Goal: Transaction & Acquisition: Purchase product/service

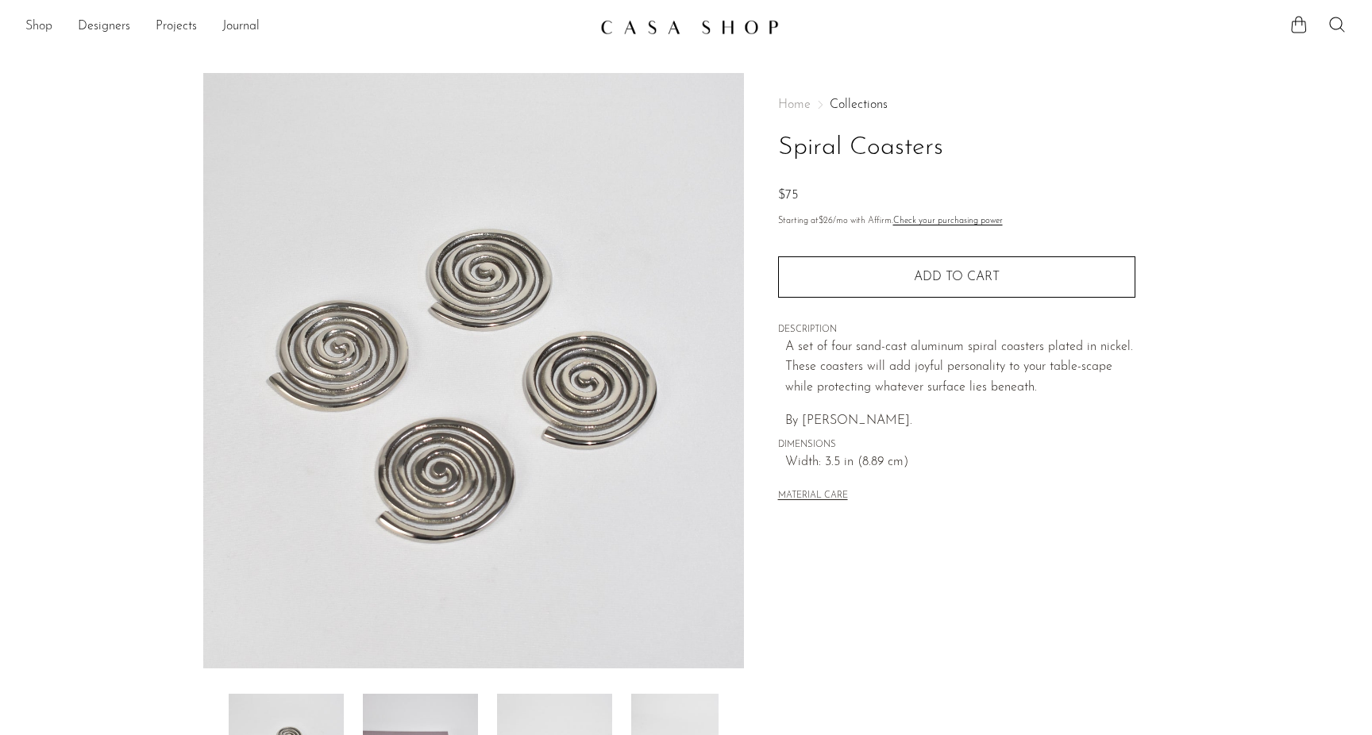
click at [34, 23] on link "Shop" at bounding box center [38, 27] width 27 height 21
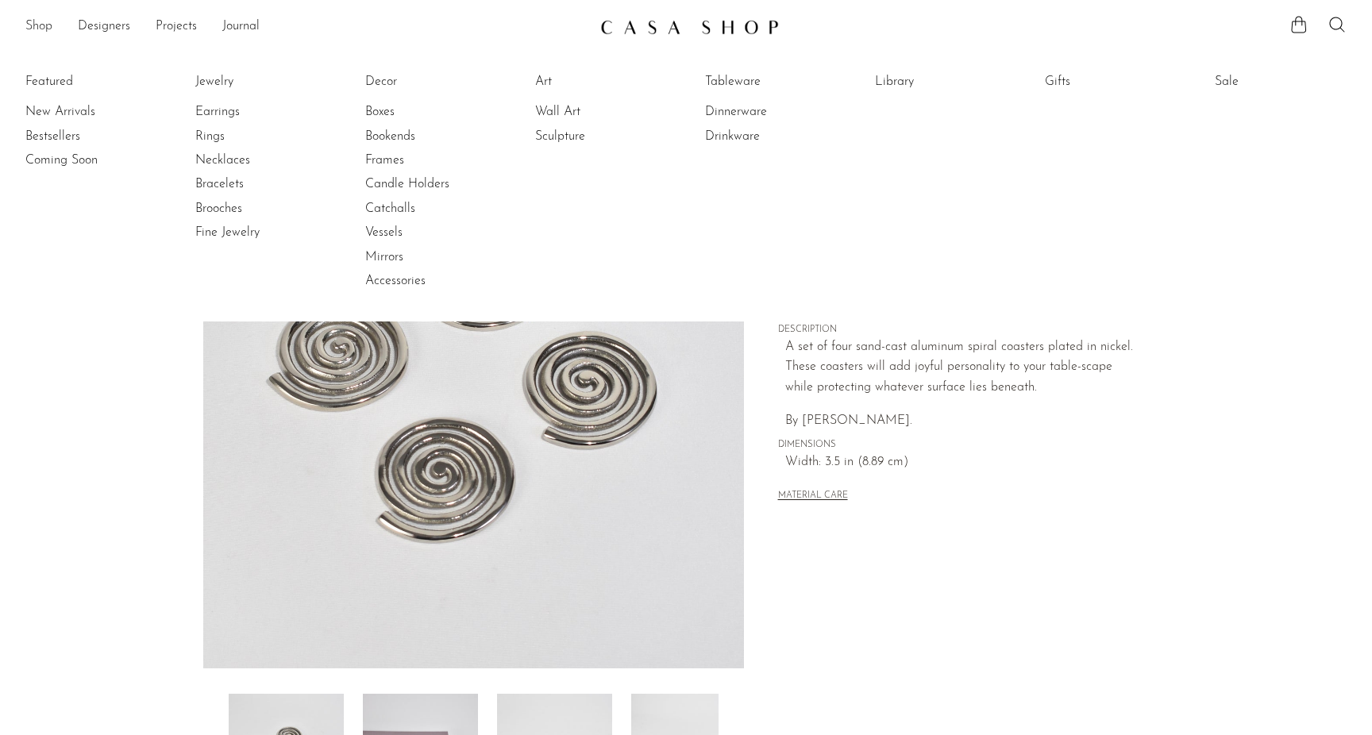
click at [32, 17] on link "Shop" at bounding box center [38, 27] width 27 height 21
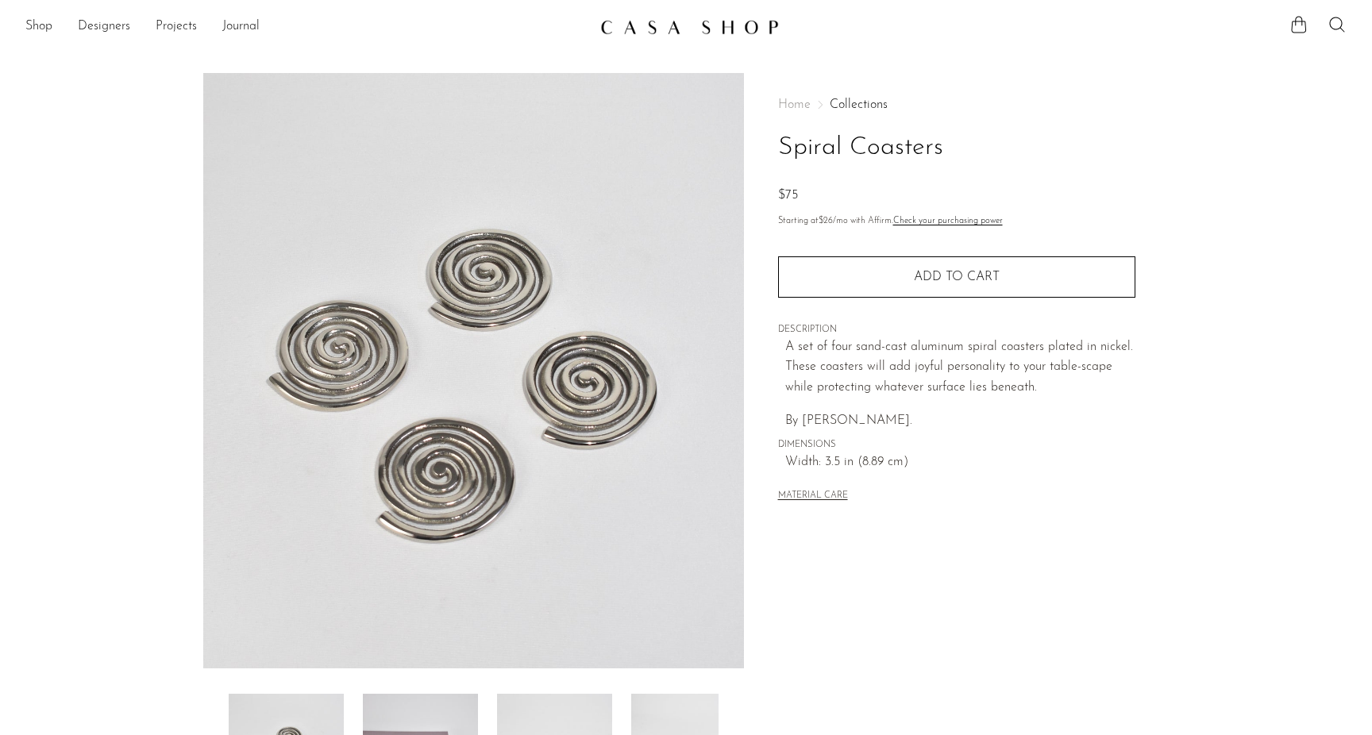
click at [655, 35] on link at bounding box center [685, 27] width 171 height 29
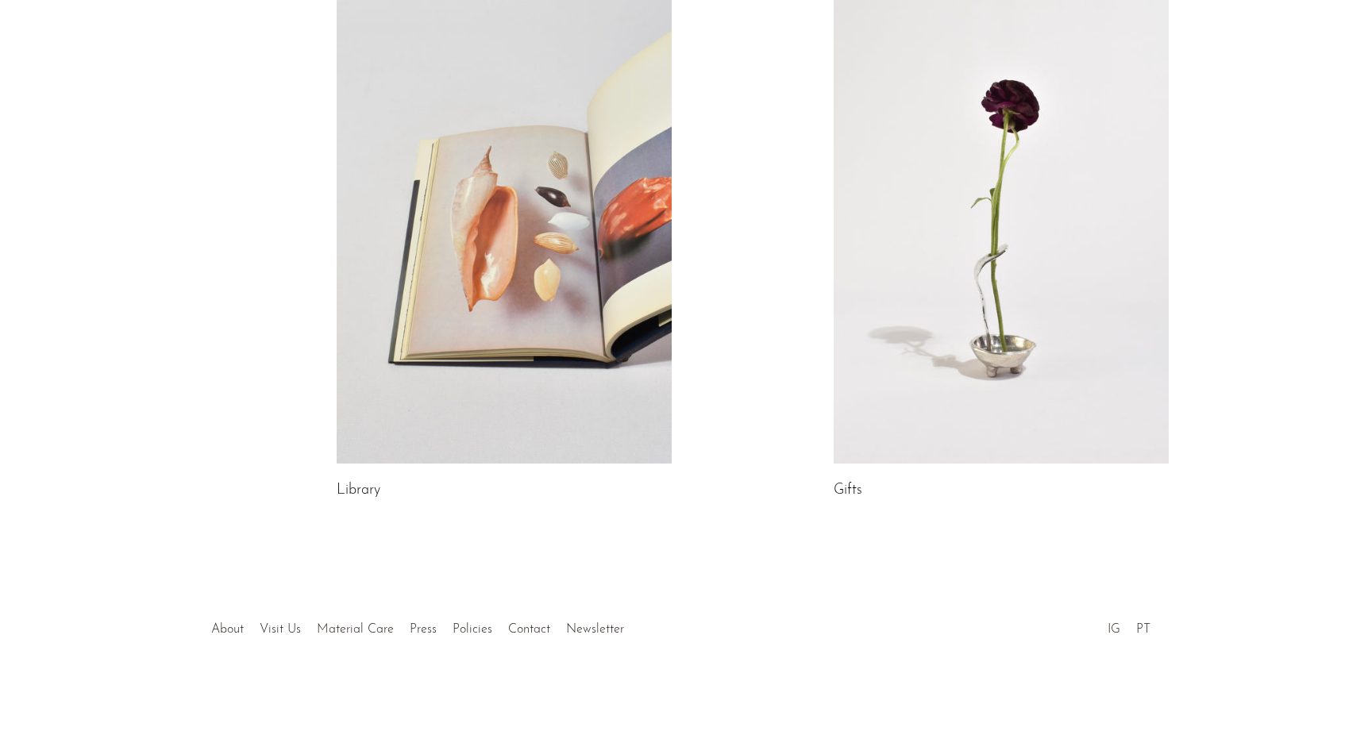
scroll to position [716, 0]
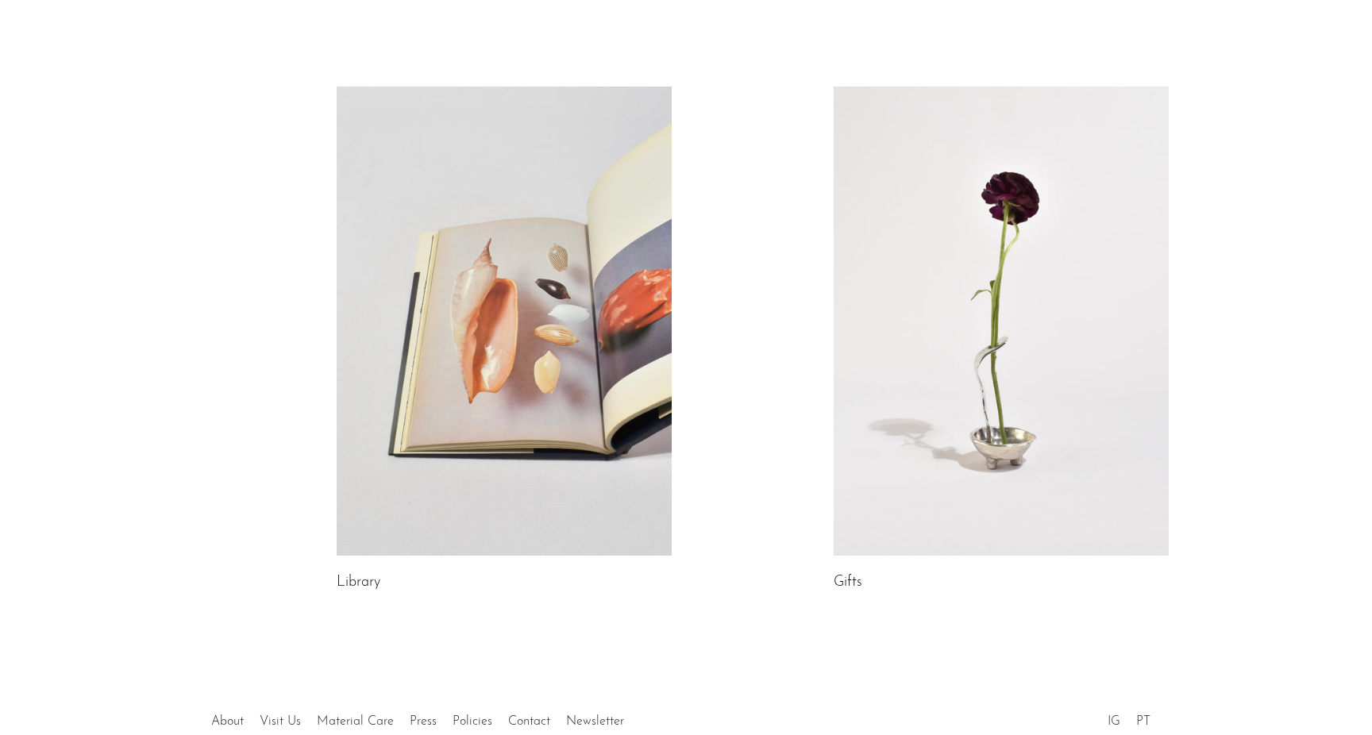
click at [585, 403] on link at bounding box center [504, 321] width 335 height 469
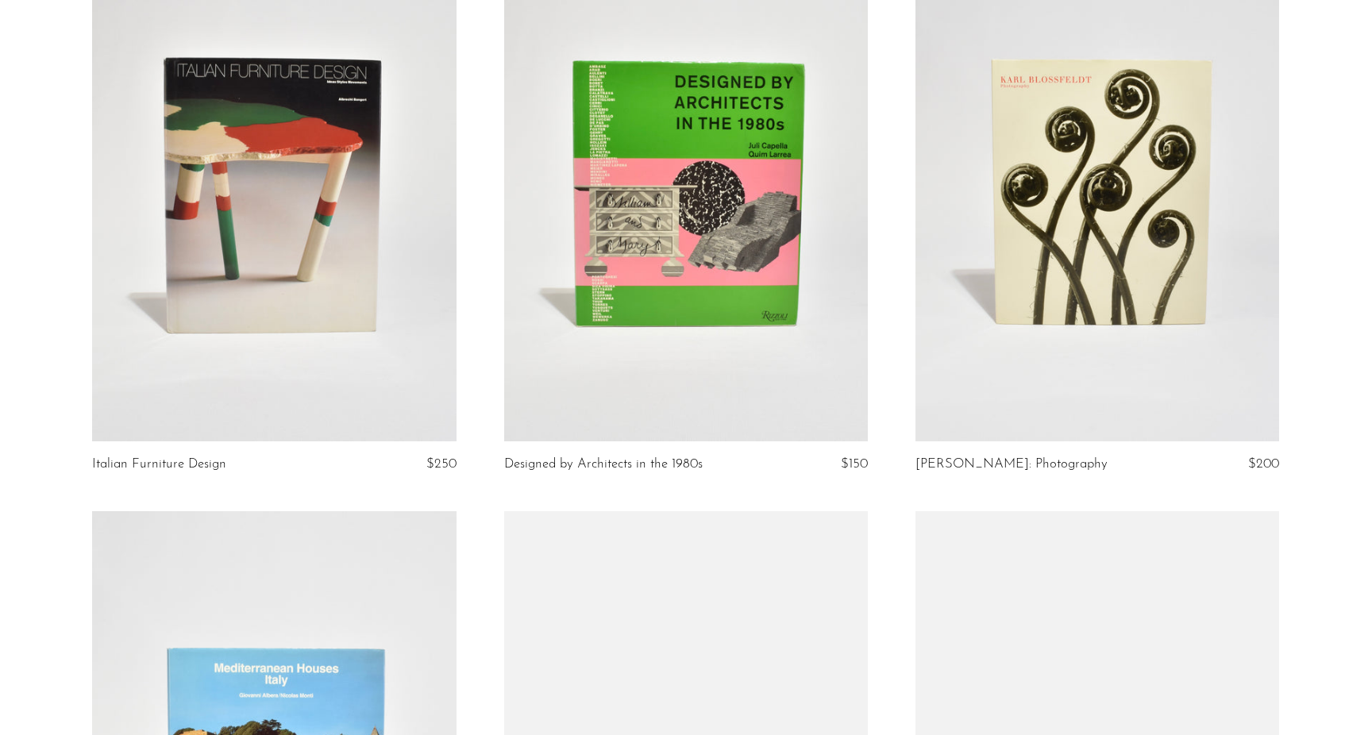
scroll to position [786, 0]
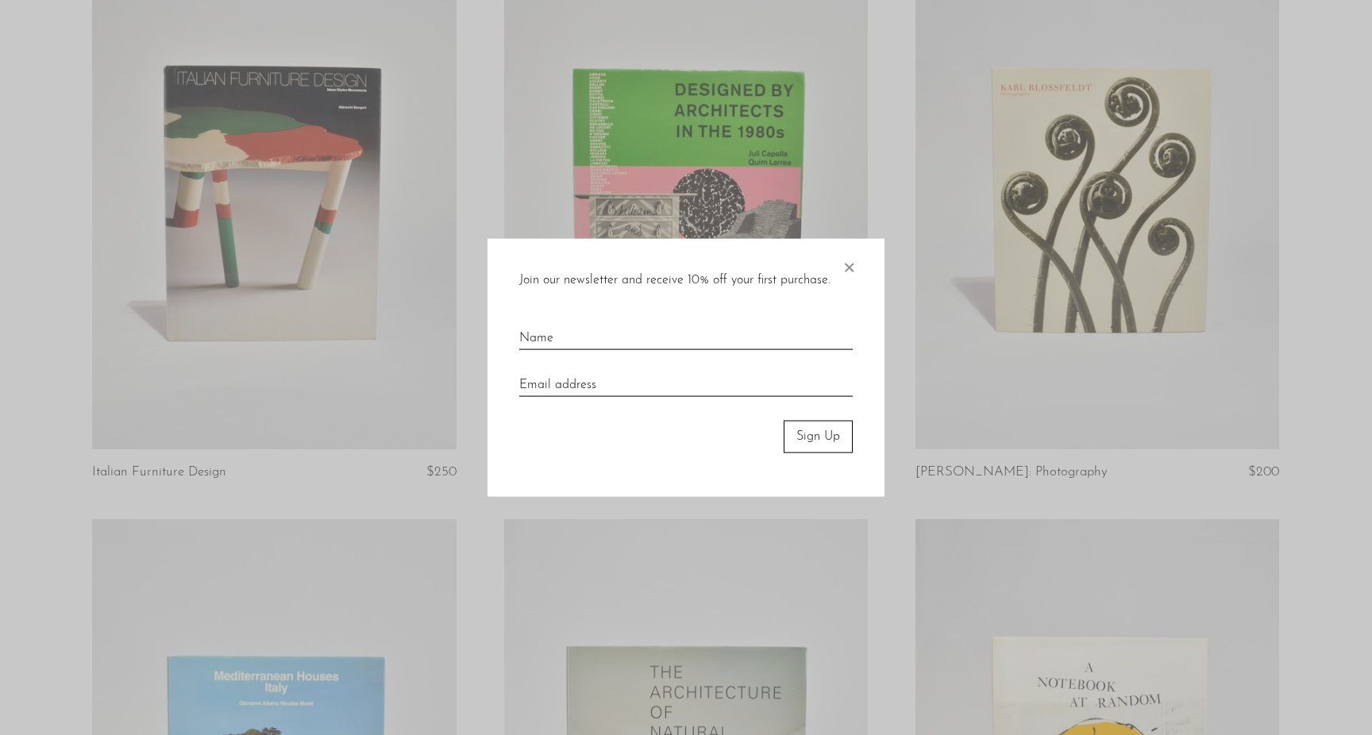
click at [853, 268] on span "×" at bounding box center [849, 264] width 16 height 51
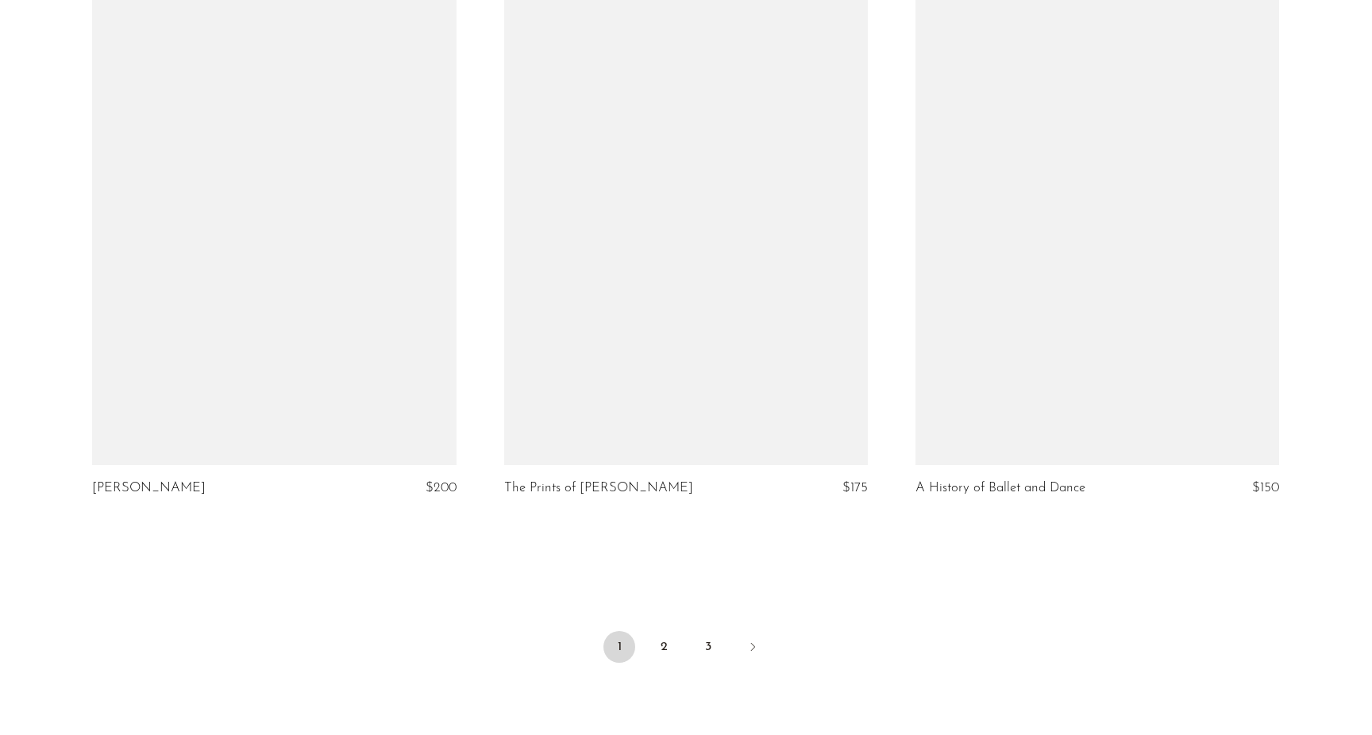
scroll to position [6638, 0]
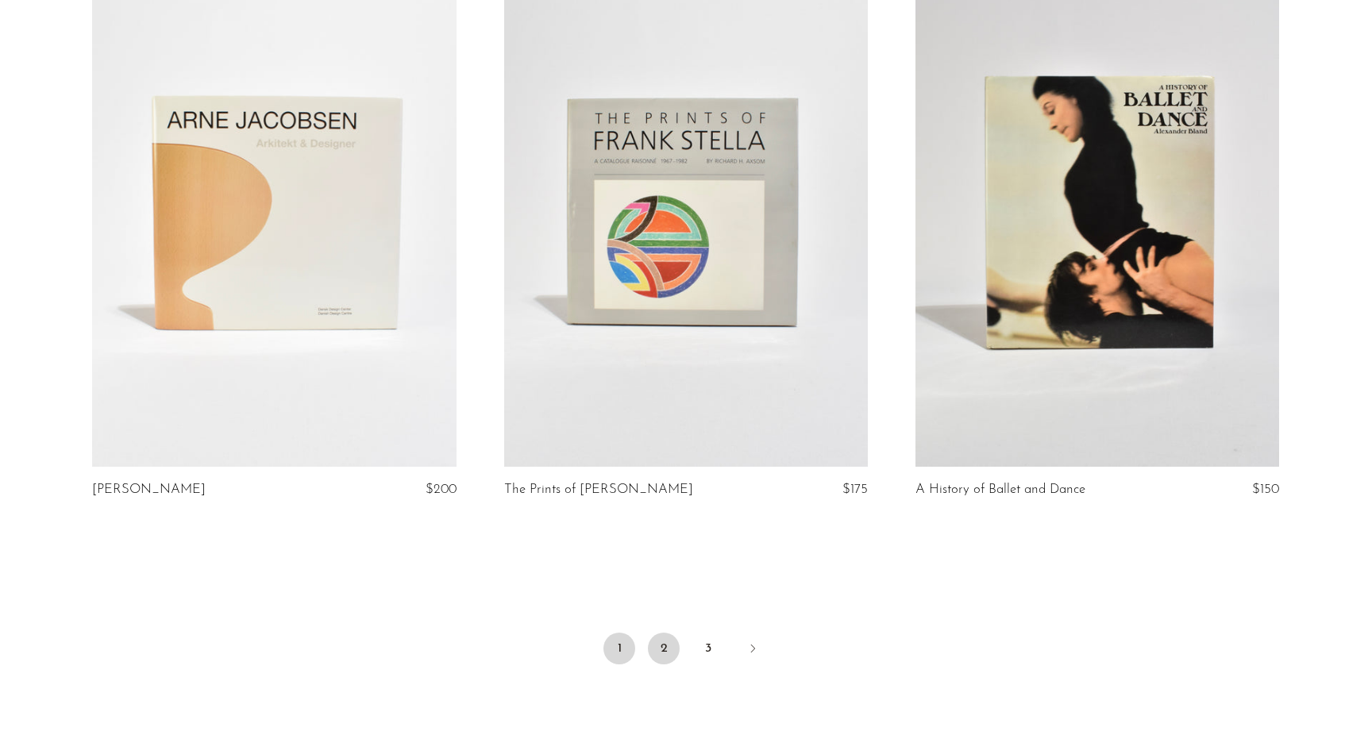
click at [665, 633] on link "2" at bounding box center [664, 649] width 32 height 32
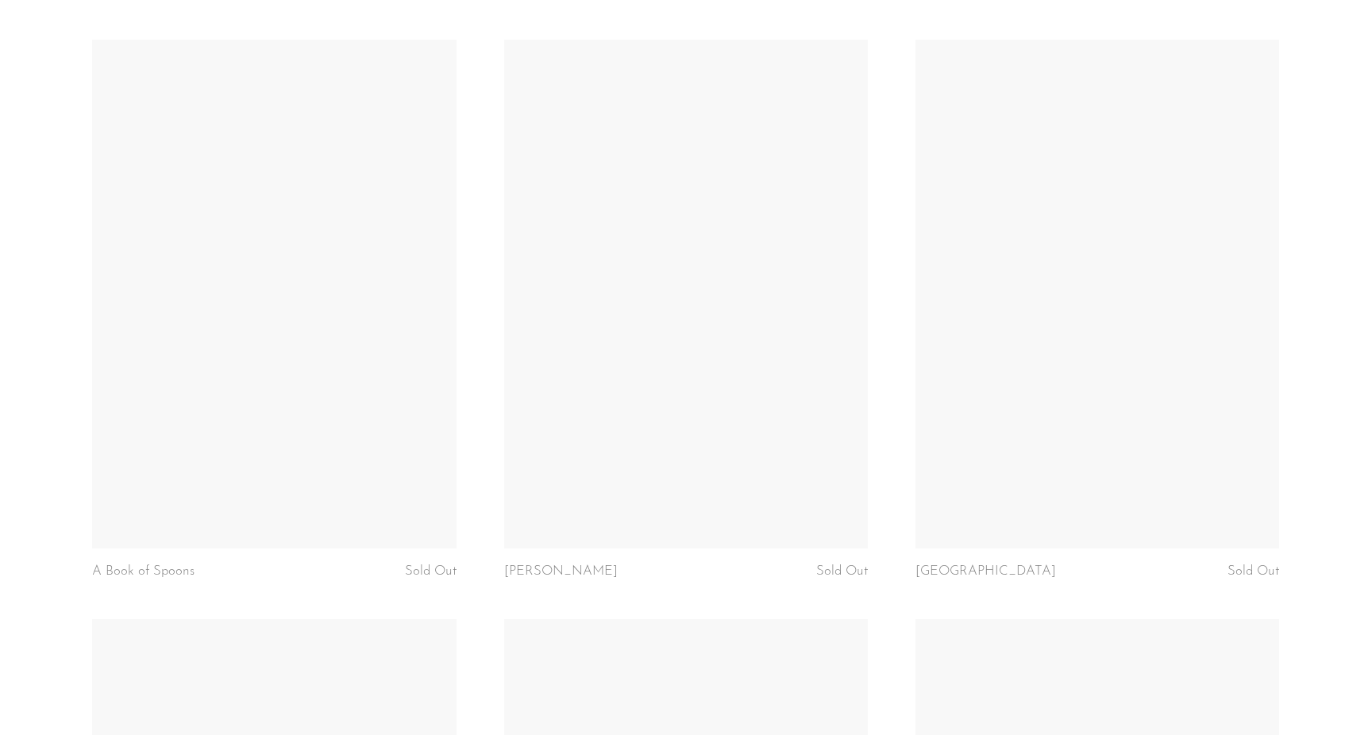
scroll to position [3748, 0]
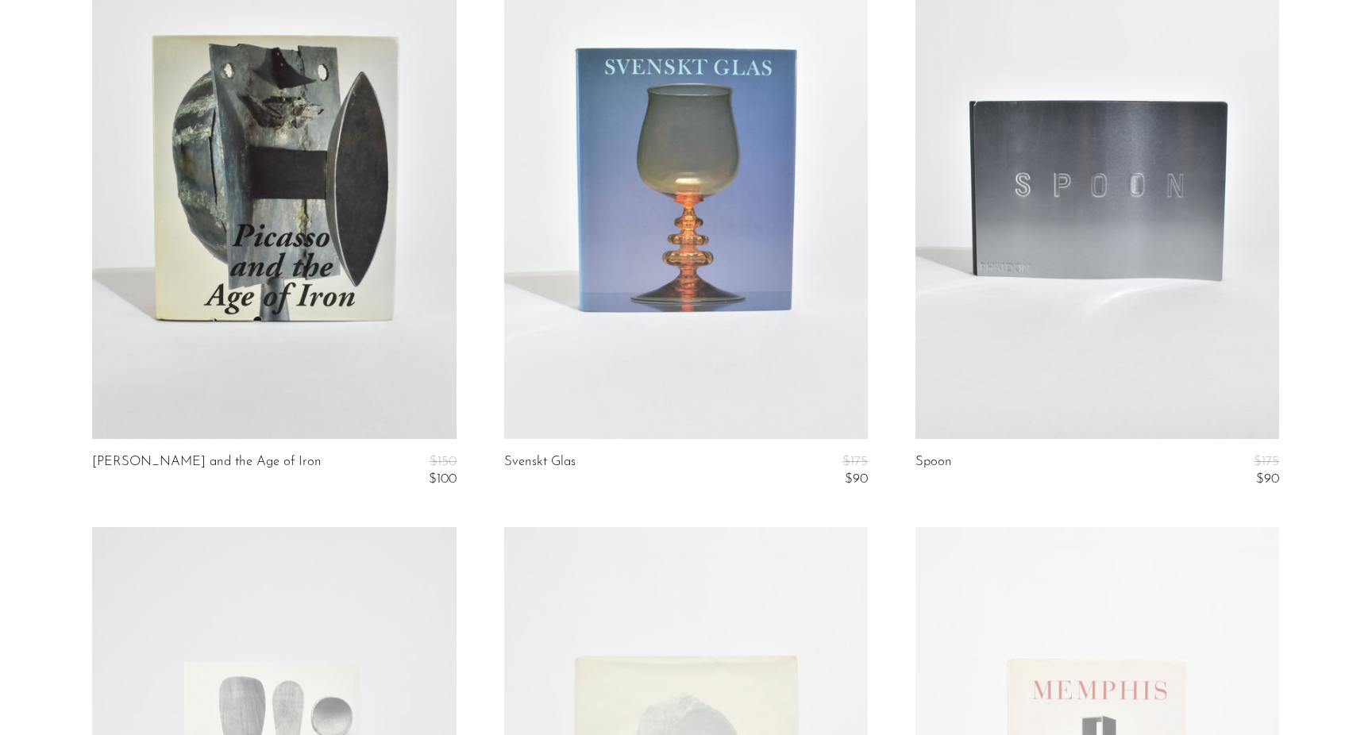
click at [1100, 239] on link at bounding box center [1097, 184] width 364 height 510
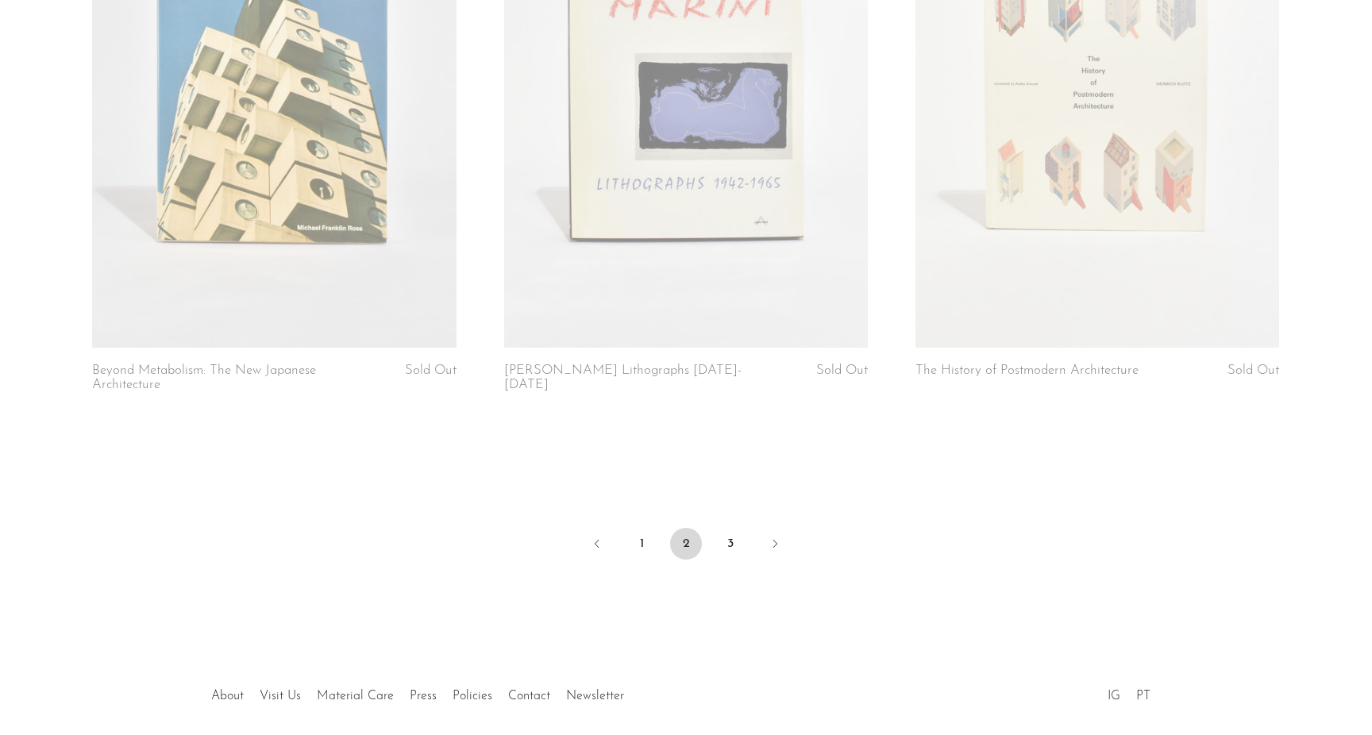
scroll to position [6822, 0]
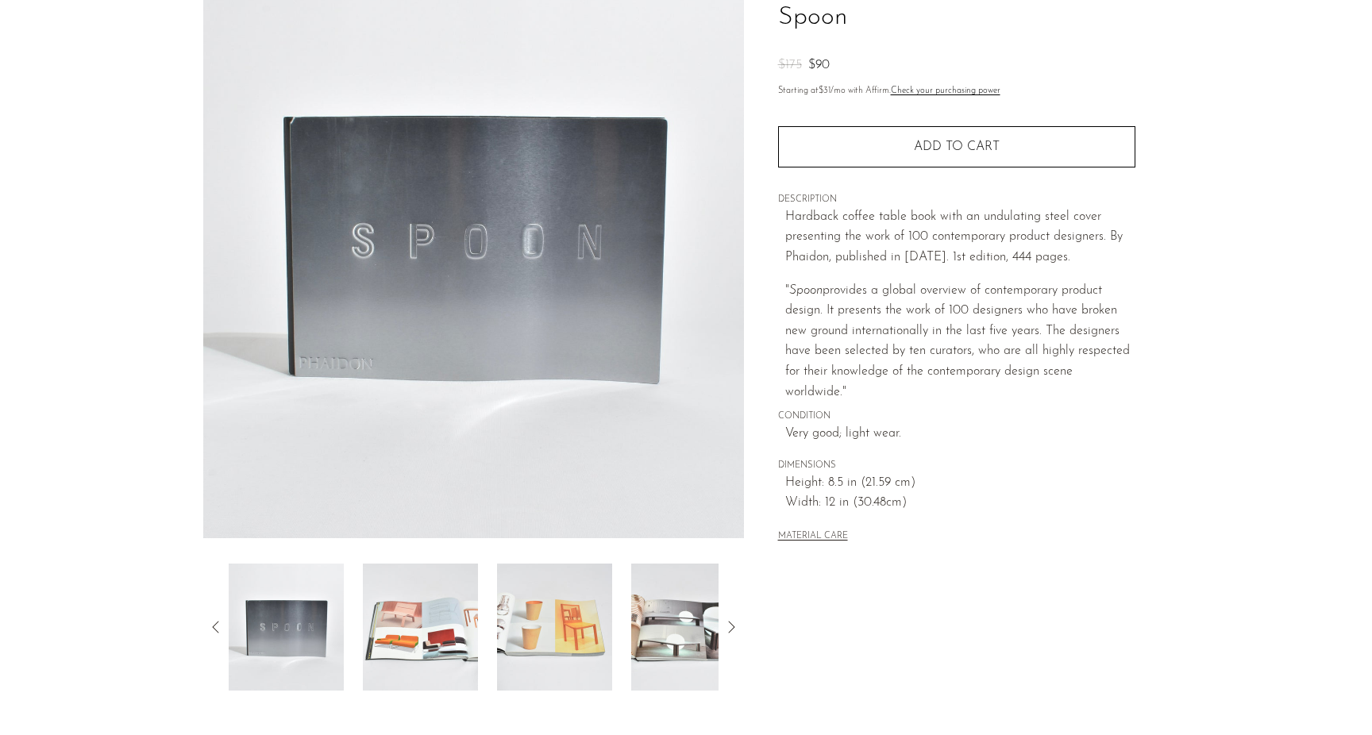
scroll to position [126, 0]
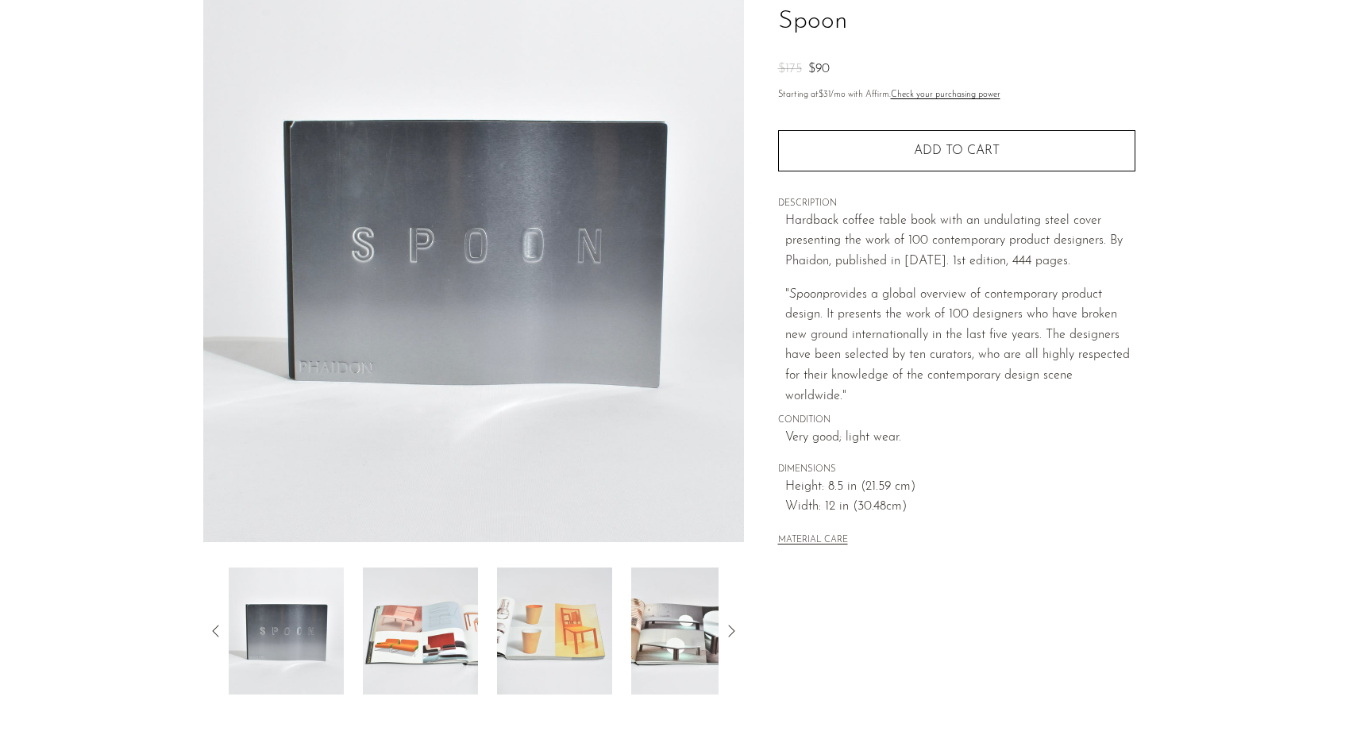
click at [411, 643] on img at bounding box center [420, 631] width 115 height 127
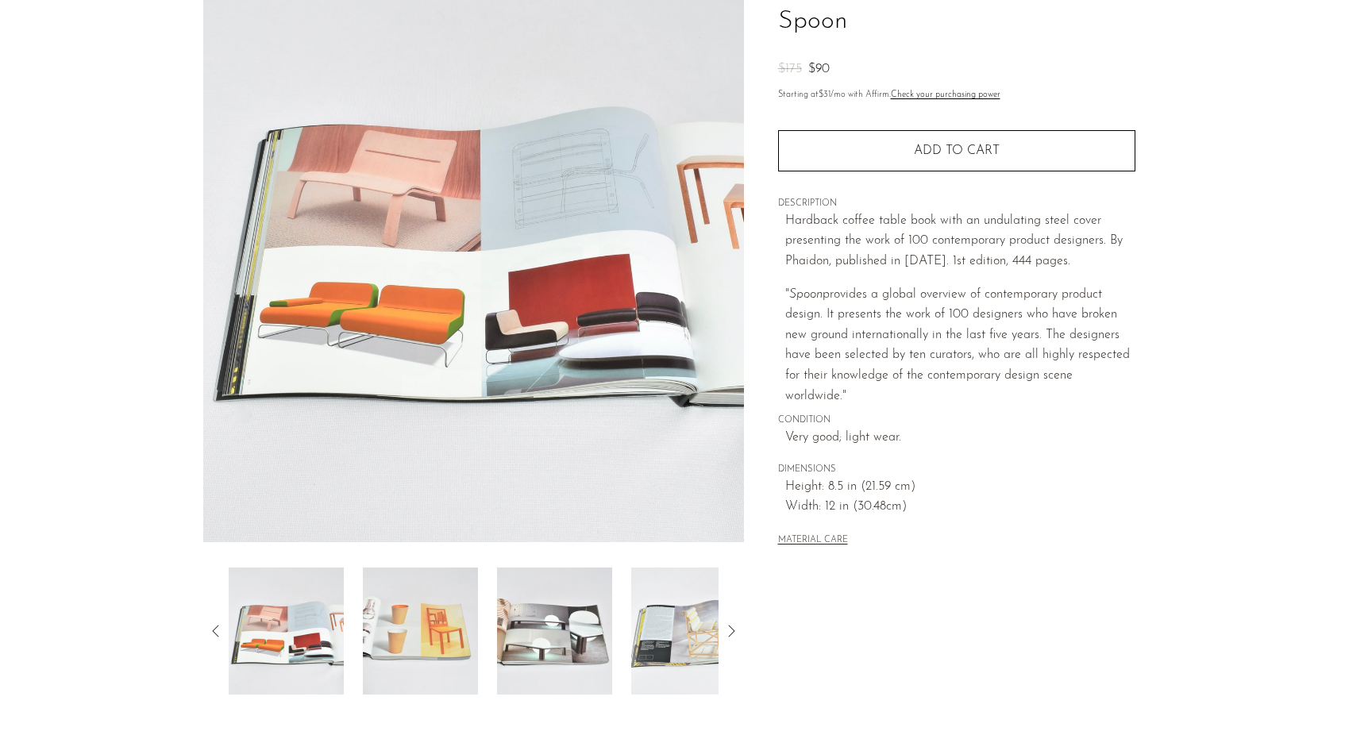
click at [449, 642] on img at bounding box center [420, 631] width 115 height 127
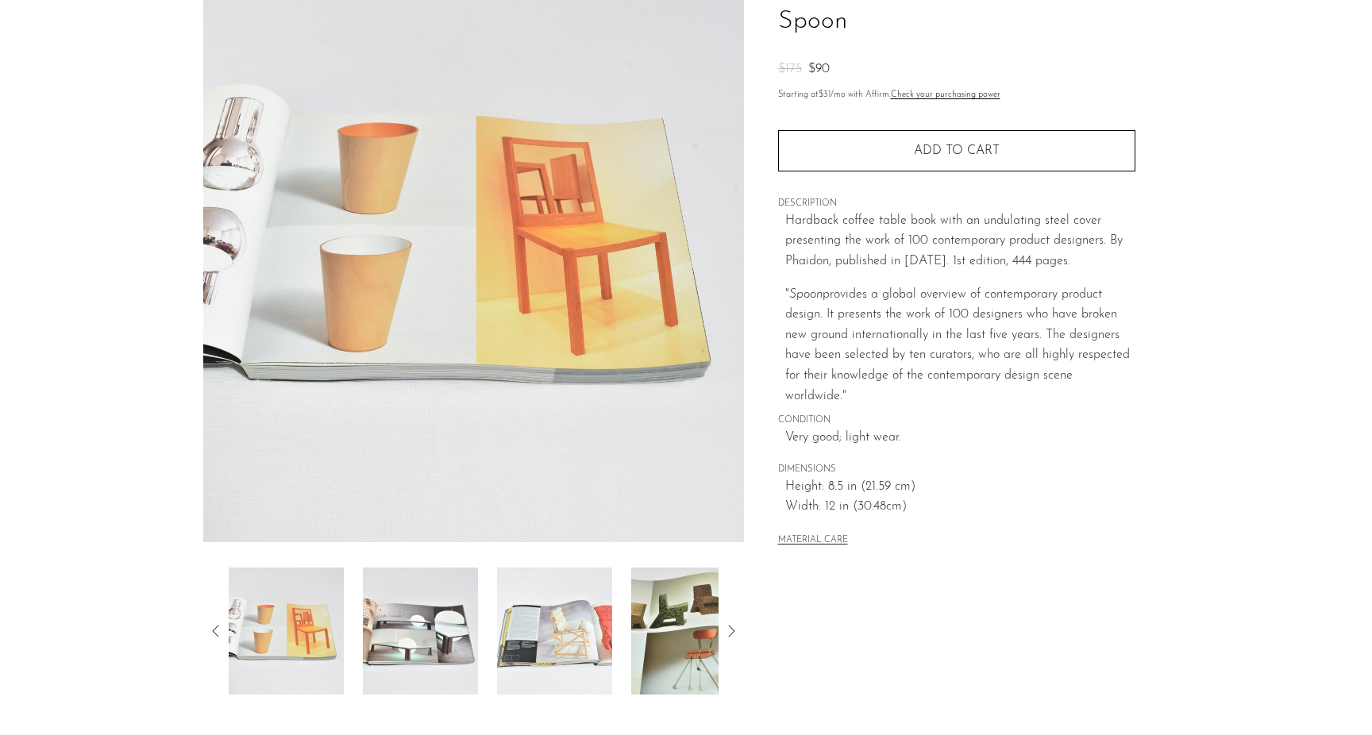
click at [444, 648] on img at bounding box center [420, 631] width 115 height 127
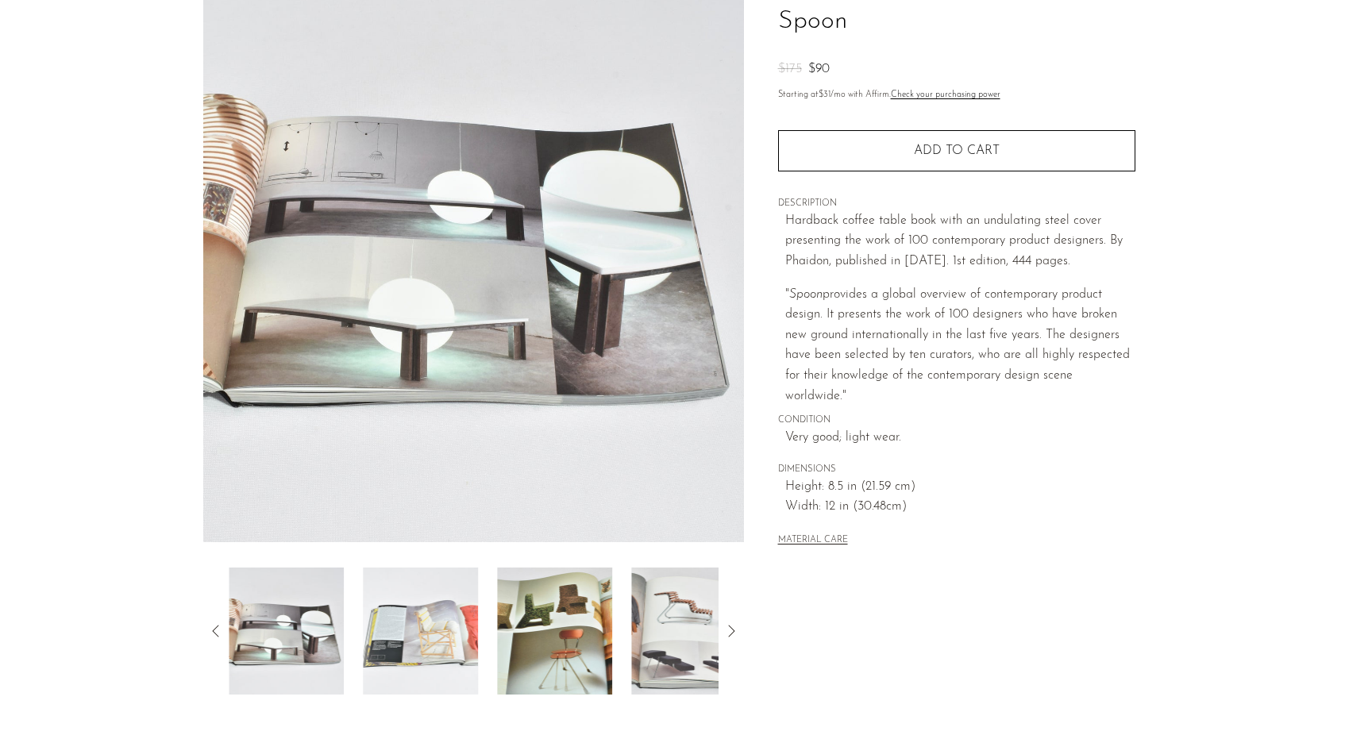
click at [490, 648] on div at bounding box center [474, 631] width 490 height 127
click at [520, 650] on img at bounding box center [554, 631] width 115 height 127
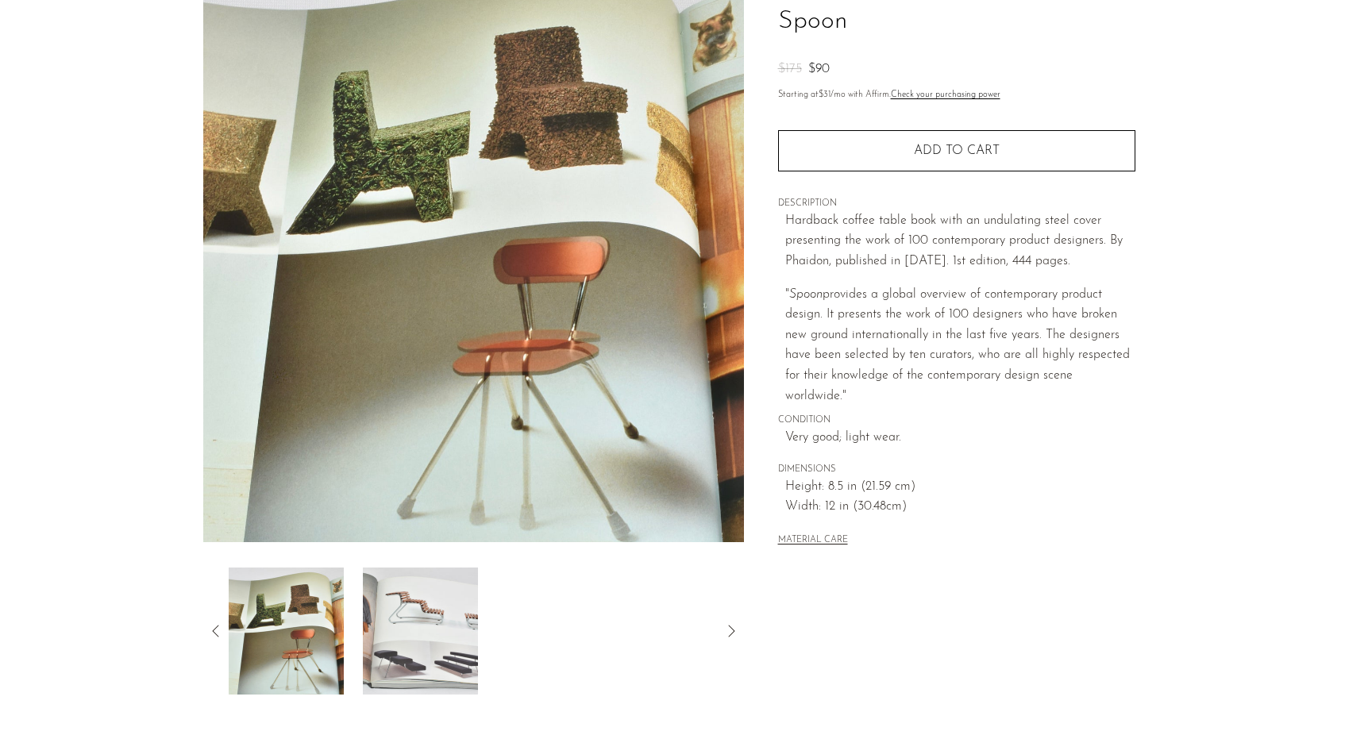
click at [551, 652] on div at bounding box center [474, 631] width 490 height 127
click at [1016, 547] on div "MATERIAL CARE" at bounding box center [956, 534] width 357 height 33
click at [926, 283] on div "Hardback coffee table book with an undulating steel cover presenting the work o…" at bounding box center [960, 308] width 350 height 195
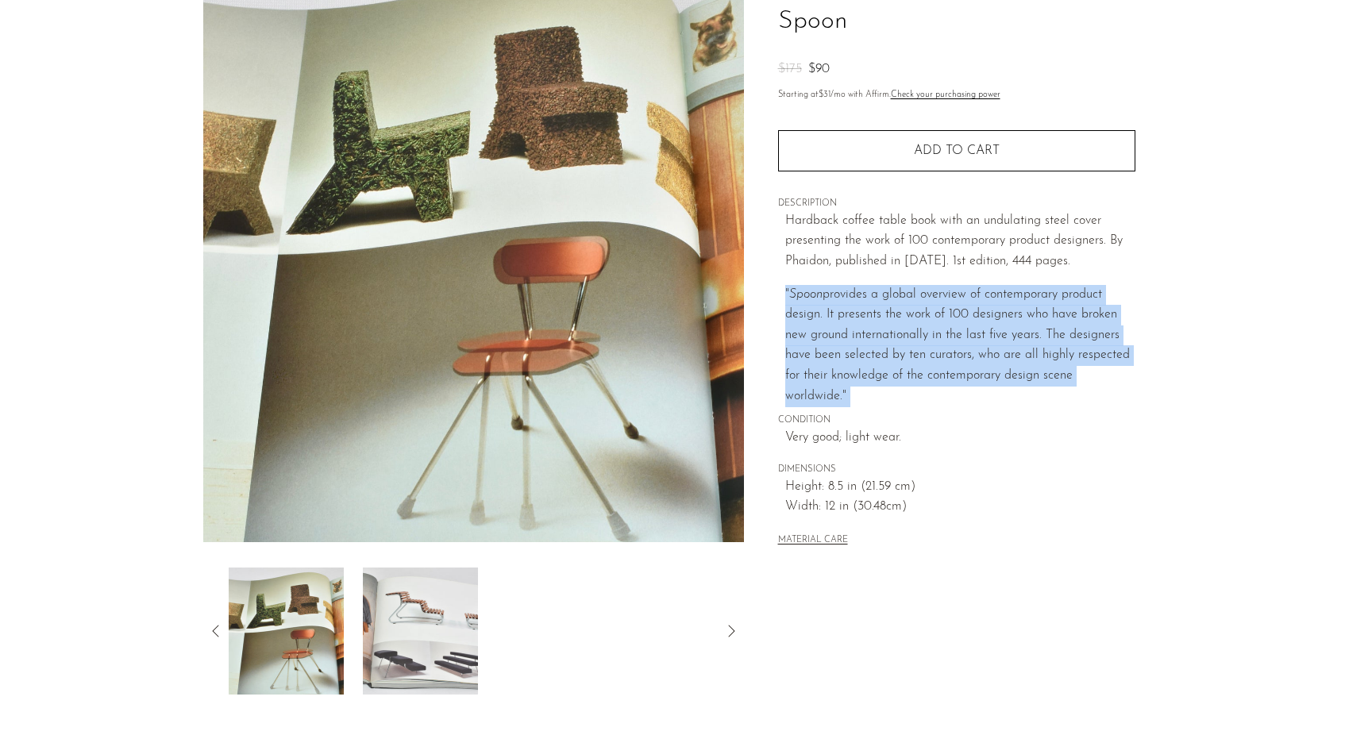
click at [926, 283] on div "Hardback coffee table book with an undulating steel cover presenting the work o…" at bounding box center [960, 308] width 350 height 195
click at [934, 315] on p "" ﻿Spoon ﻿provides a global overview of contemporary product design. It present…" at bounding box center [960, 346] width 350 height 122
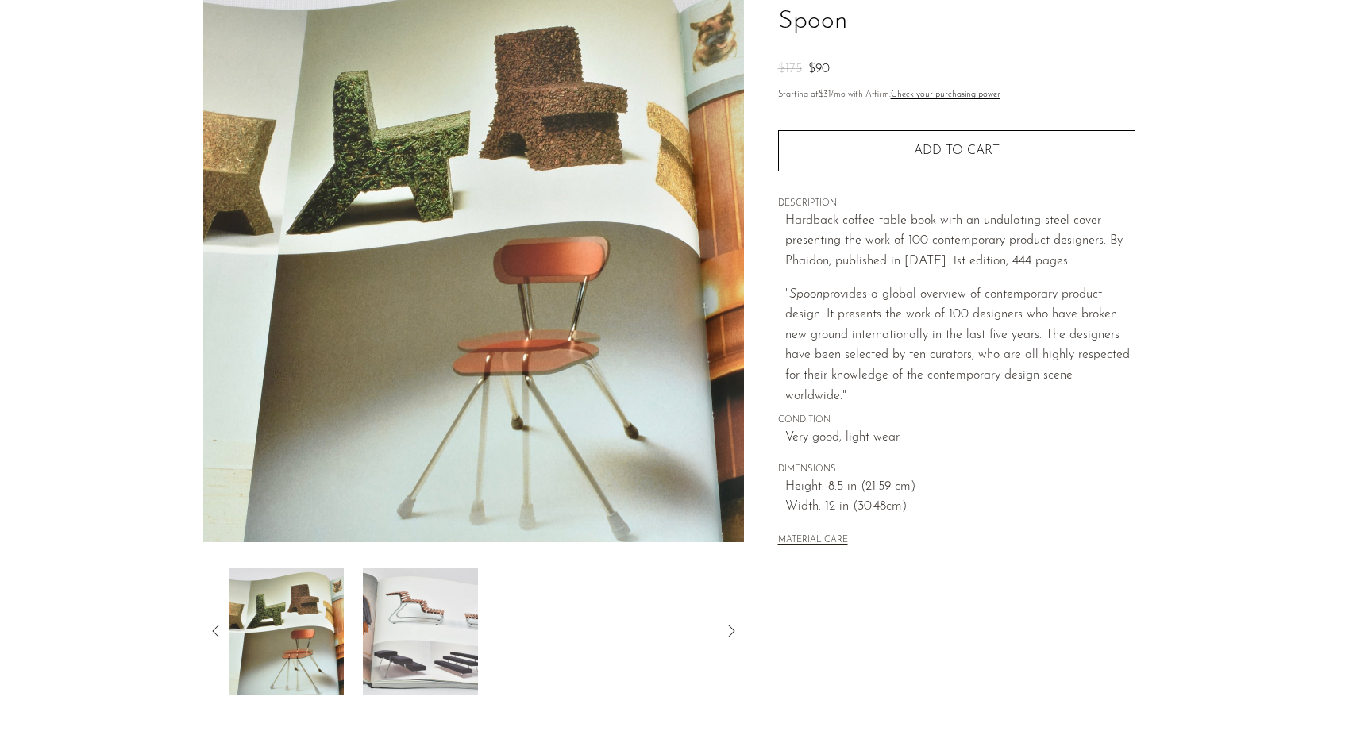
scroll to position [0, 0]
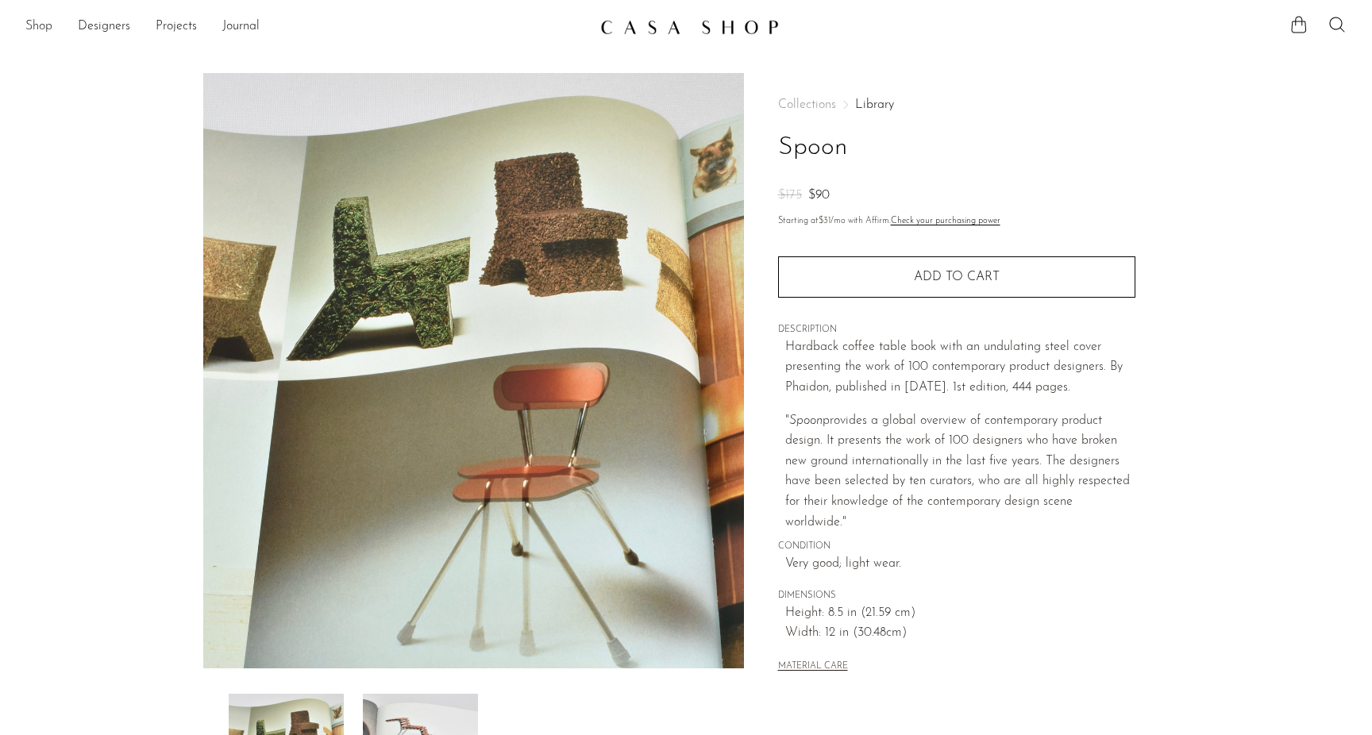
click at [38, 28] on link "Shop" at bounding box center [38, 27] width 27 height 21
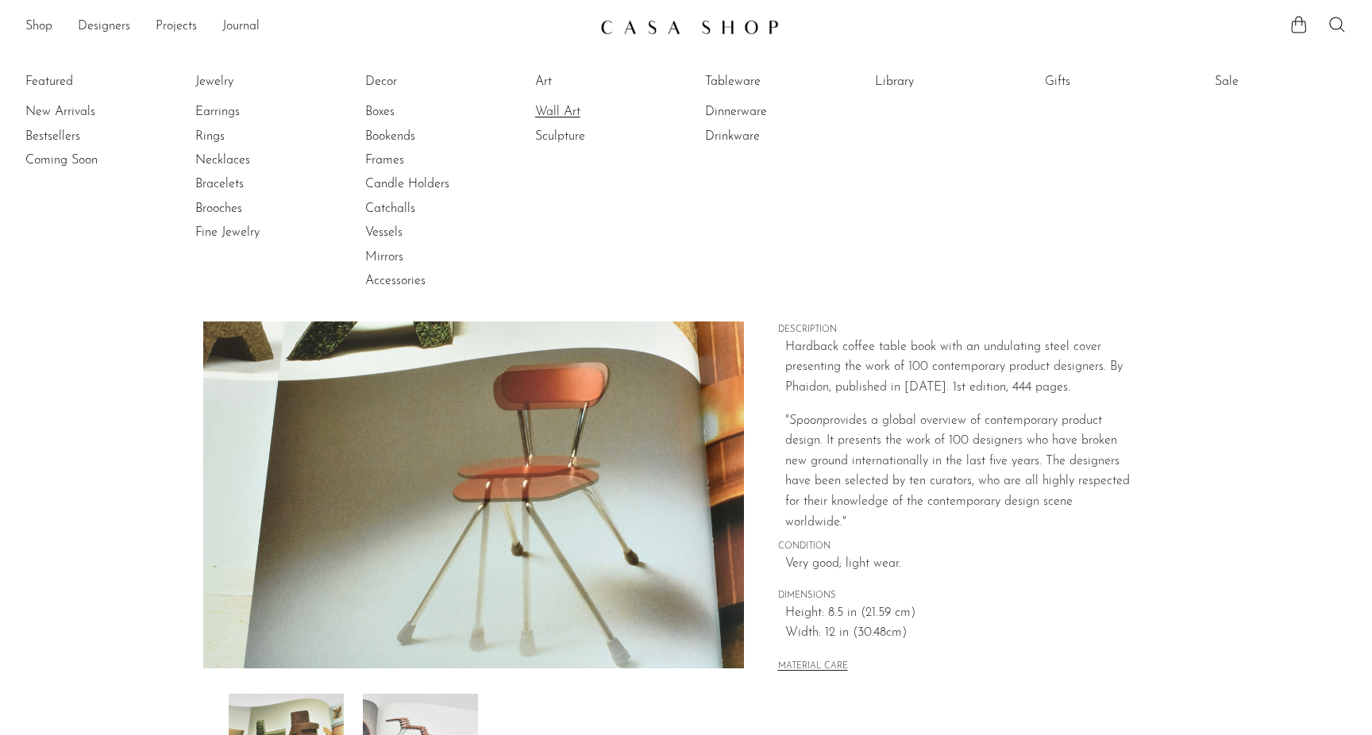
click at [549, 113] on link "Wall Art" at bounding box center [594, 111] width 119 height 17
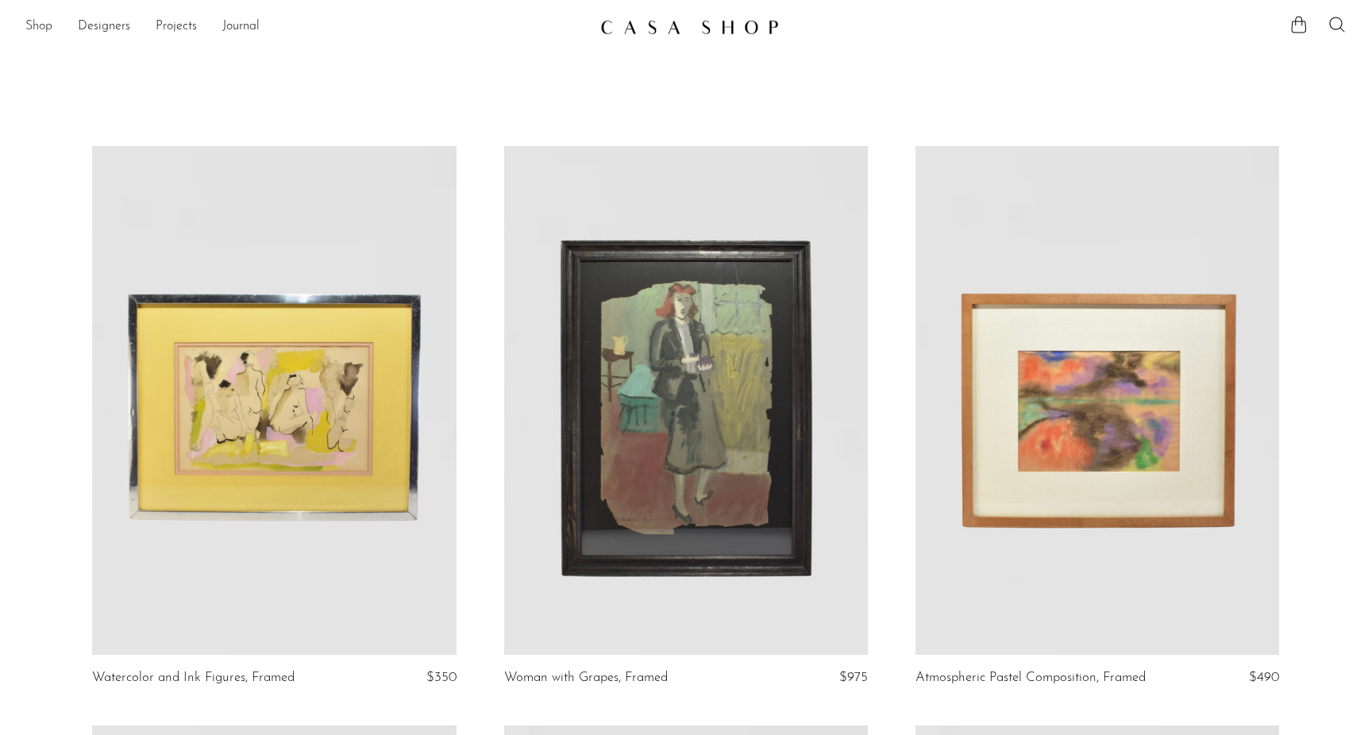
click at [40, 24] on link "Shop" at bounding box center [38, 27] width 27 height 21
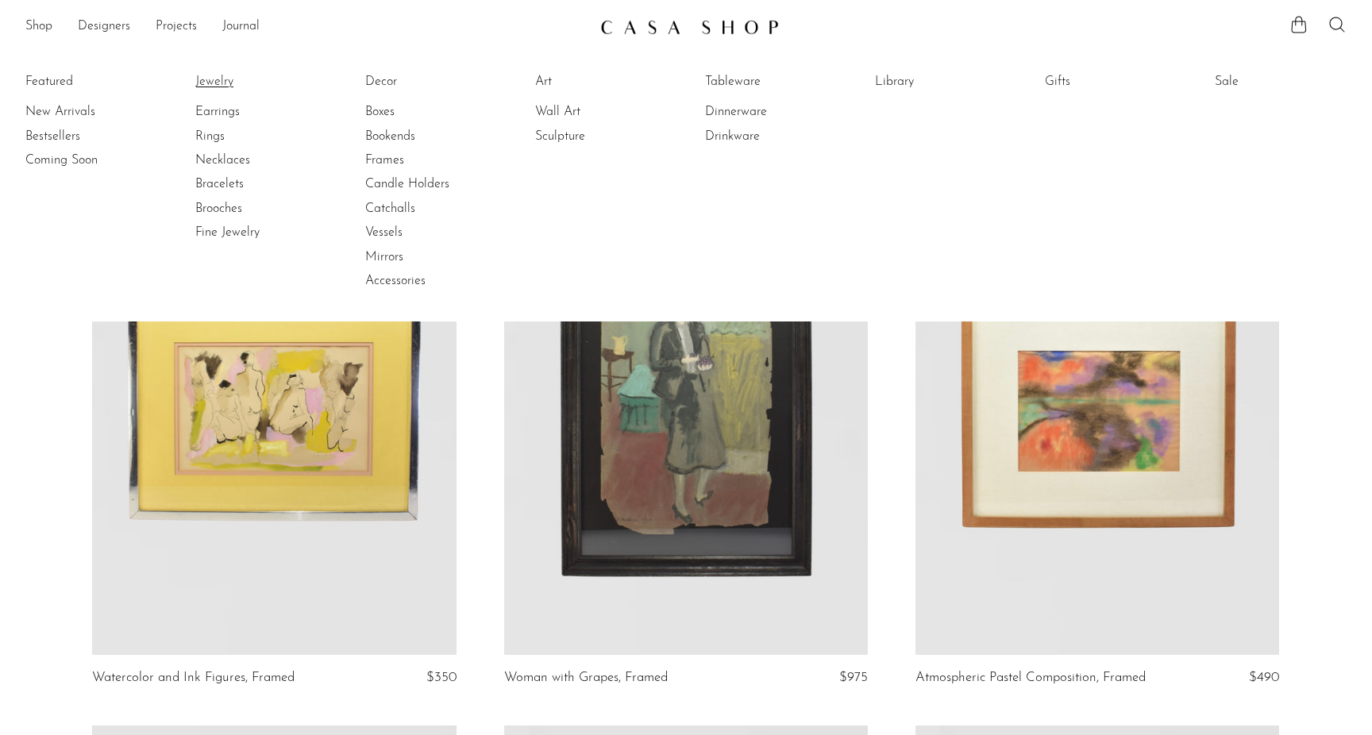
click at [224, 87] on link "Jewelry" at bounding box center [254, 81] width 119 height 17
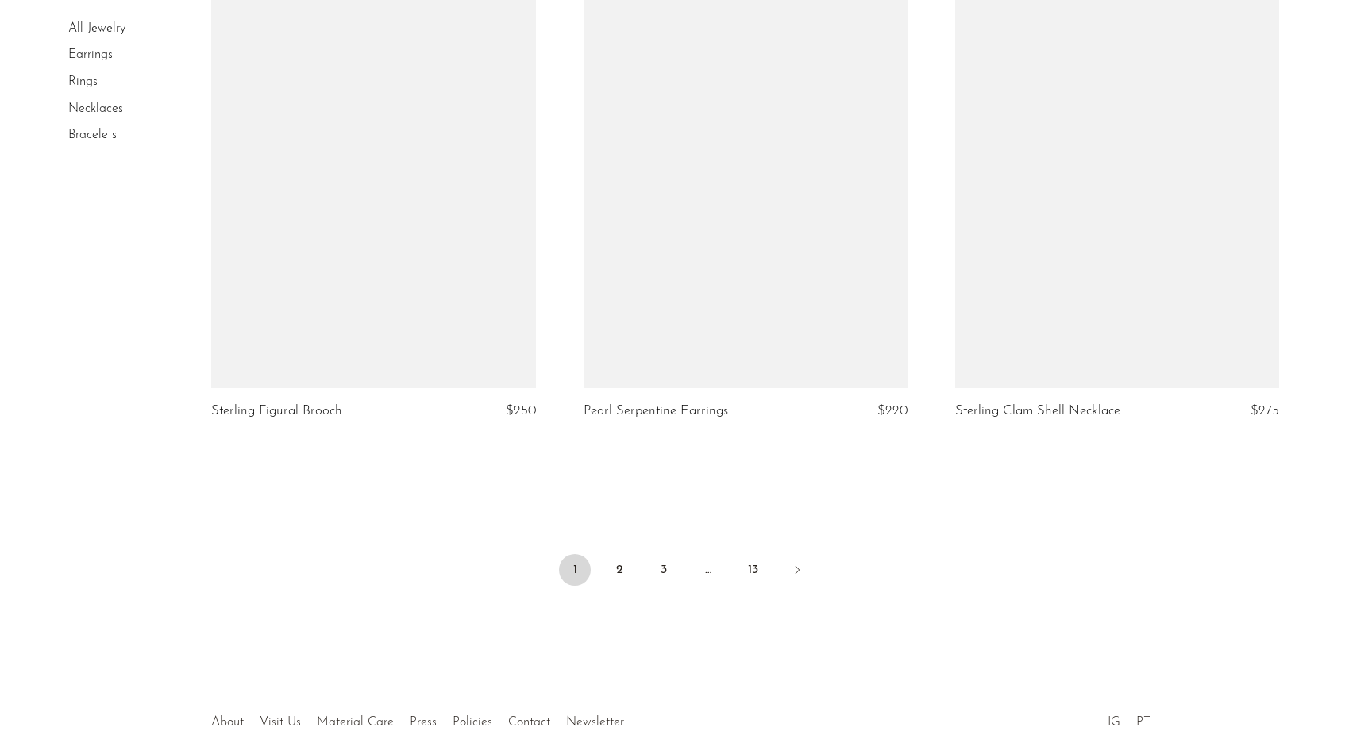
scroll to position [6031, 0]
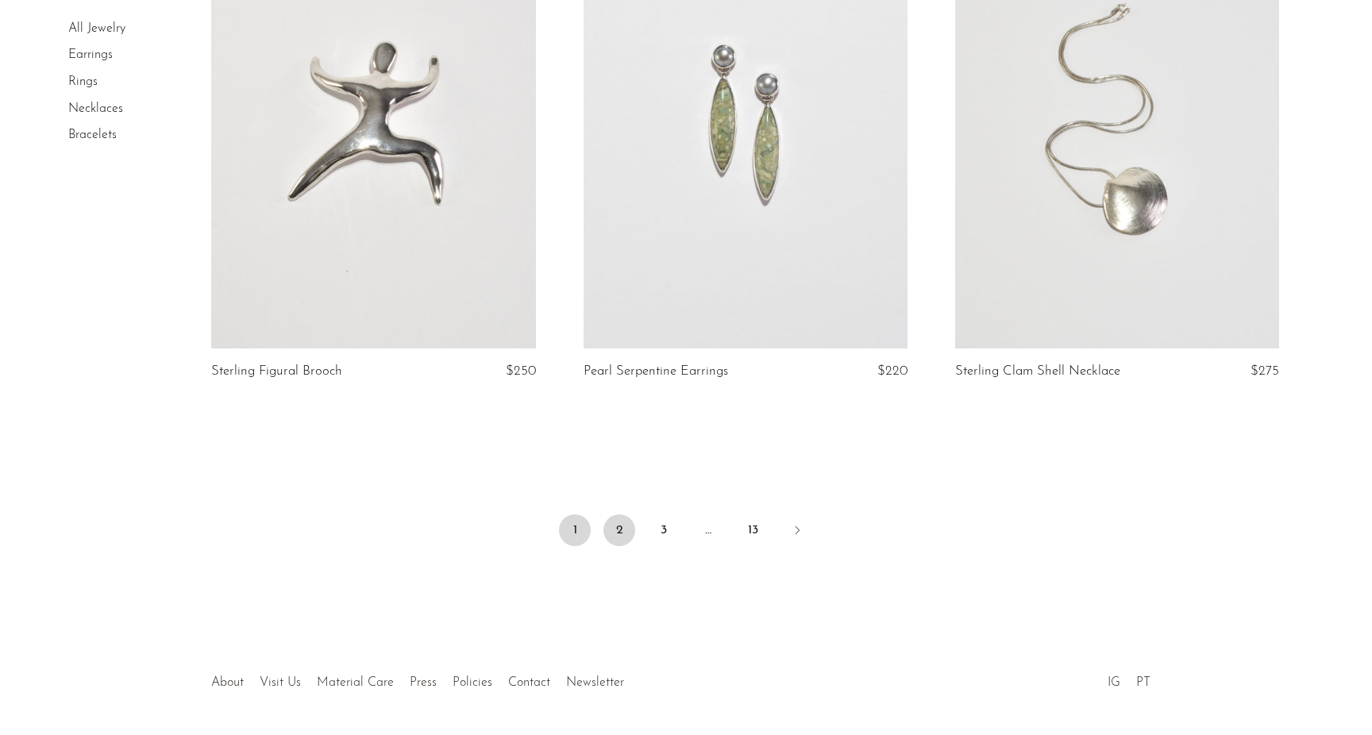
click at [613, 535] on link "2" at bounding box center [619, 530] width 32 height 32
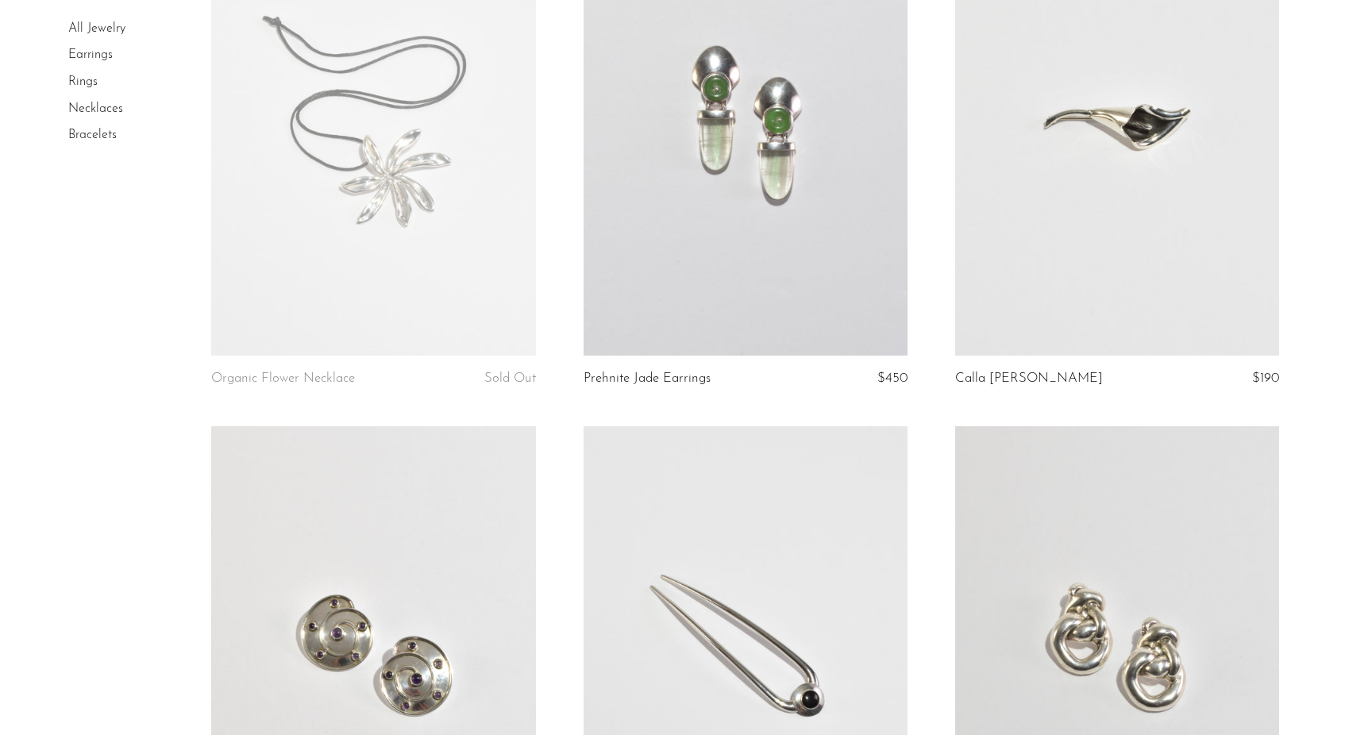
scroll to position [5500, 0]
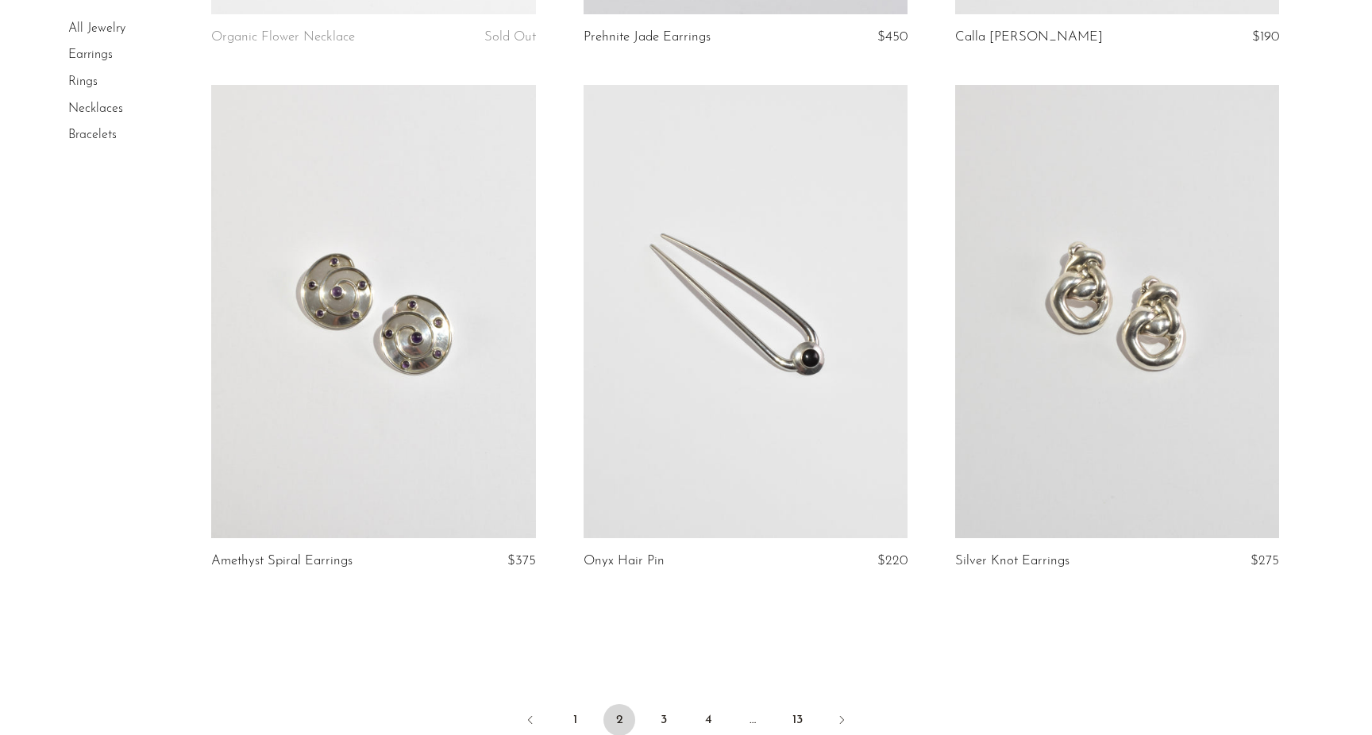
scroll to position [5951, 0]
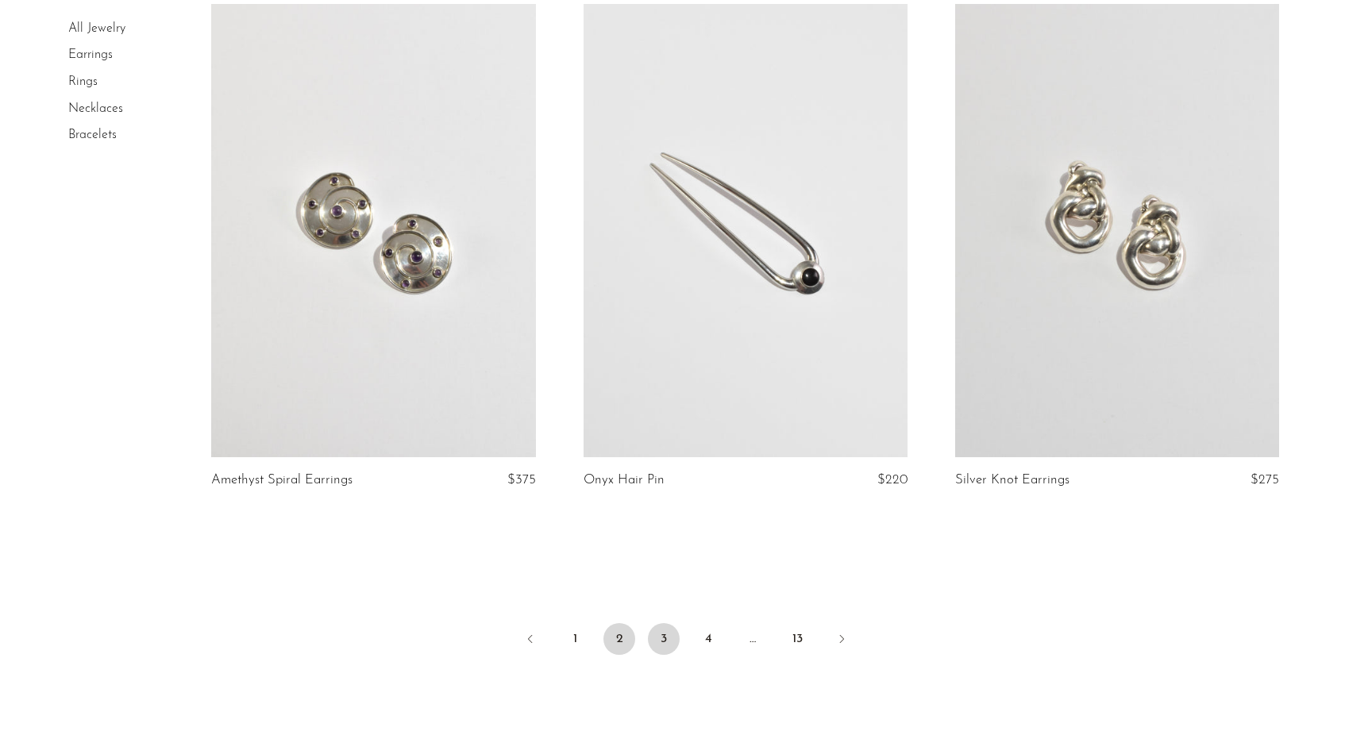
click at [675, 639] on link "3" at bounding box center [664, 639] width 32 height 32
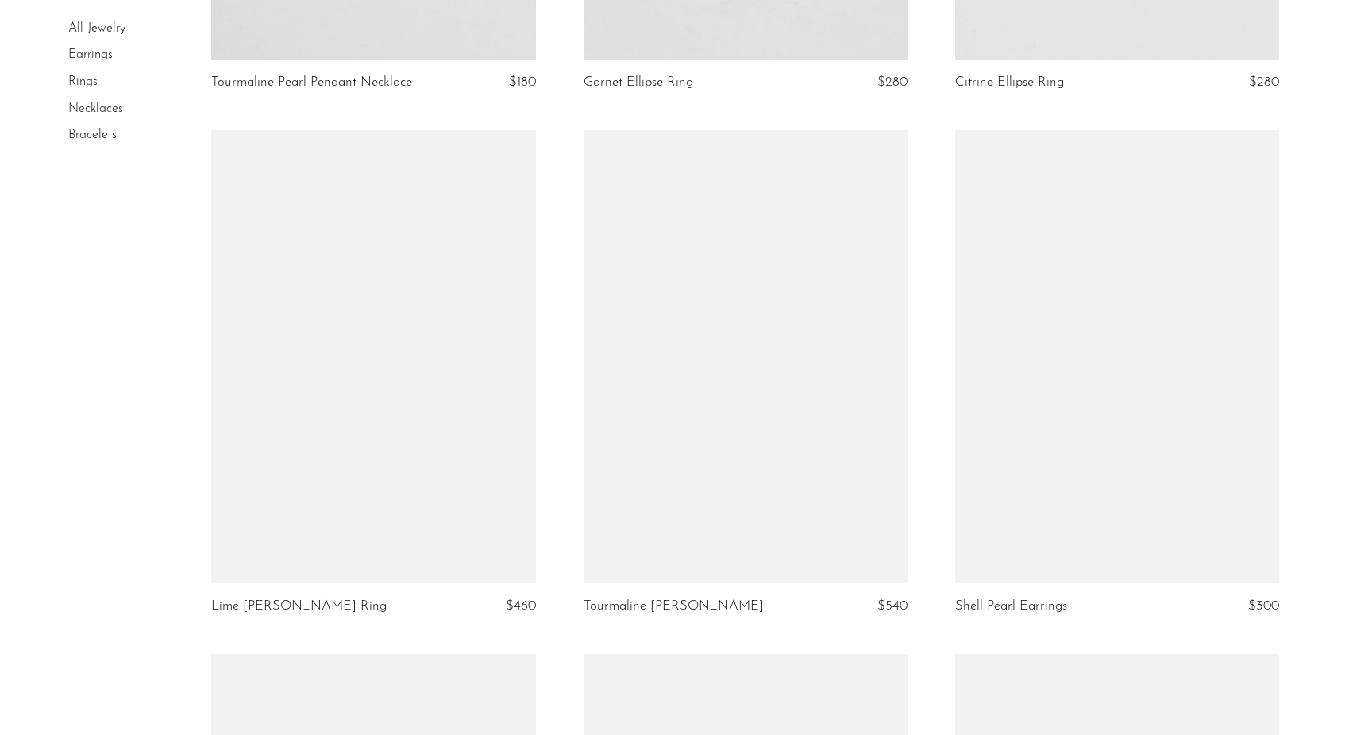
scroll to position [3791, 0]
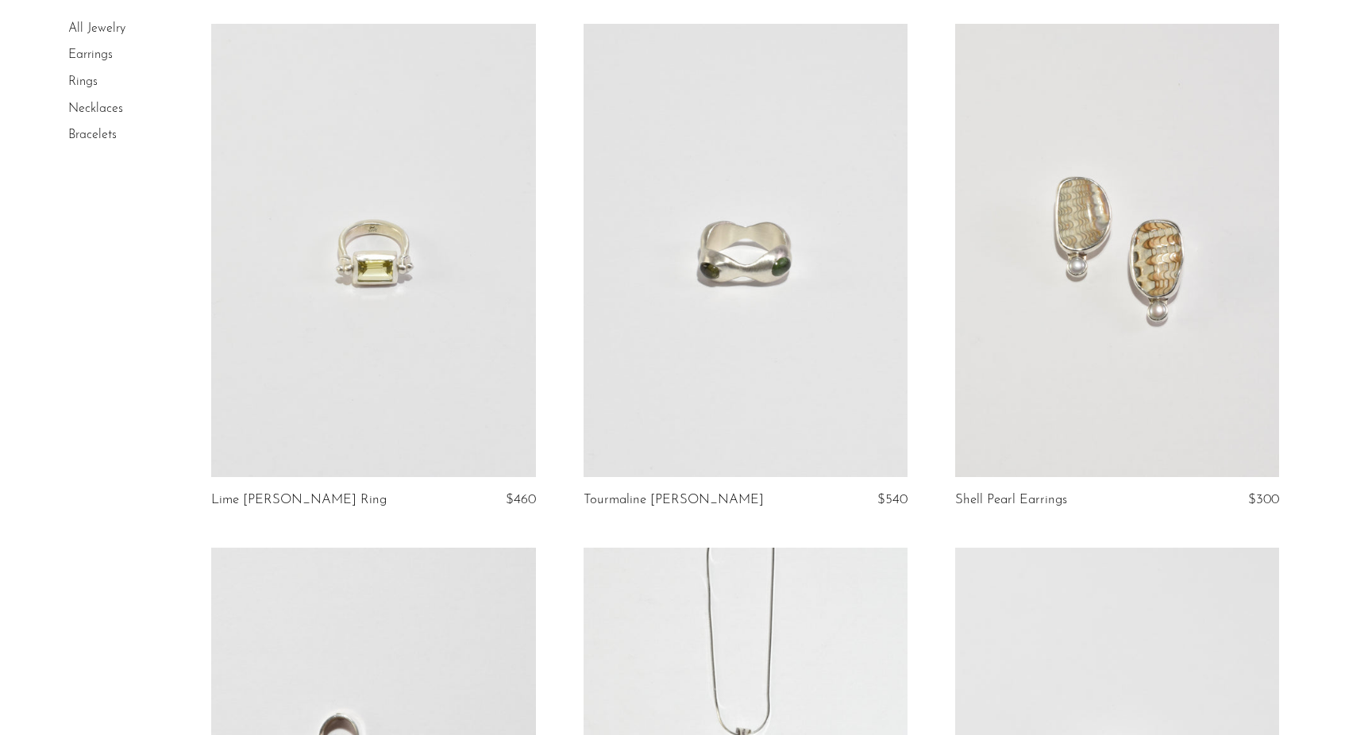
click at [756, 401] on link at bounding box center [746, 251] width 324 height 454
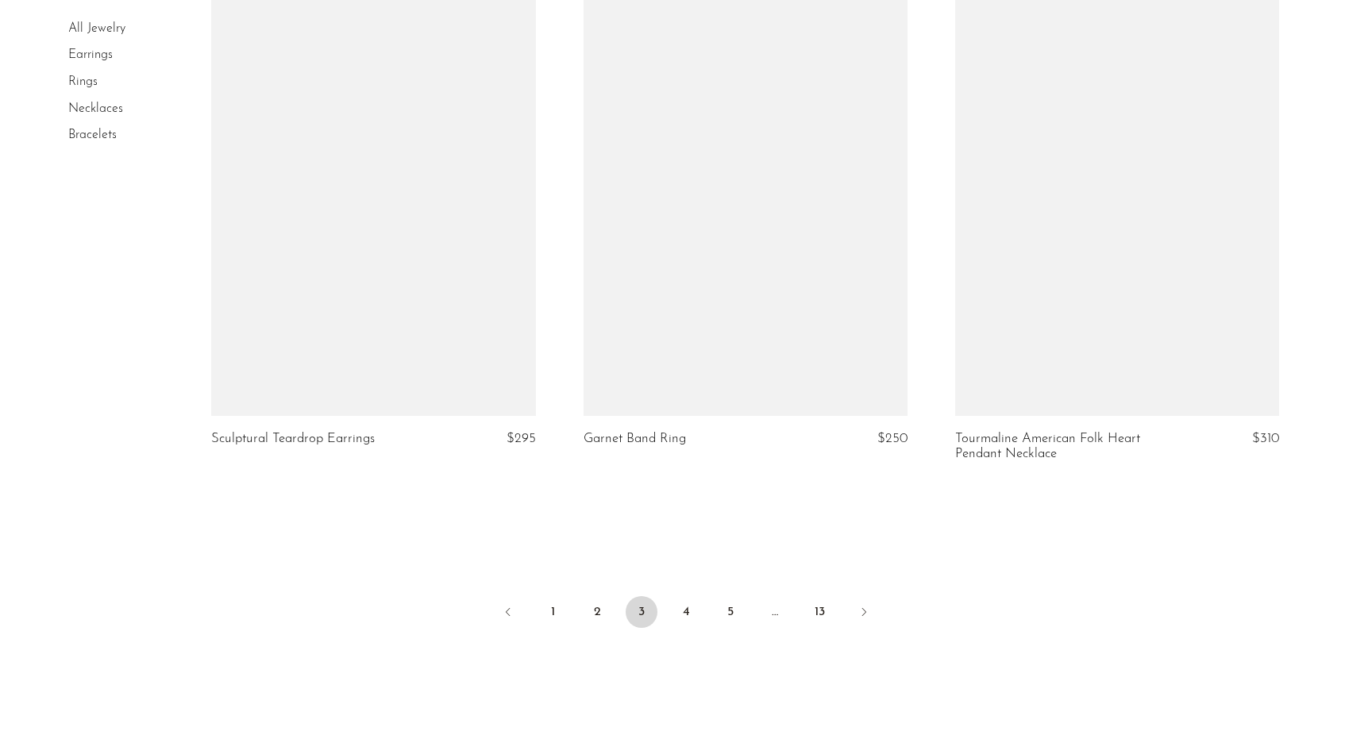
scroll to position [5975, 0]
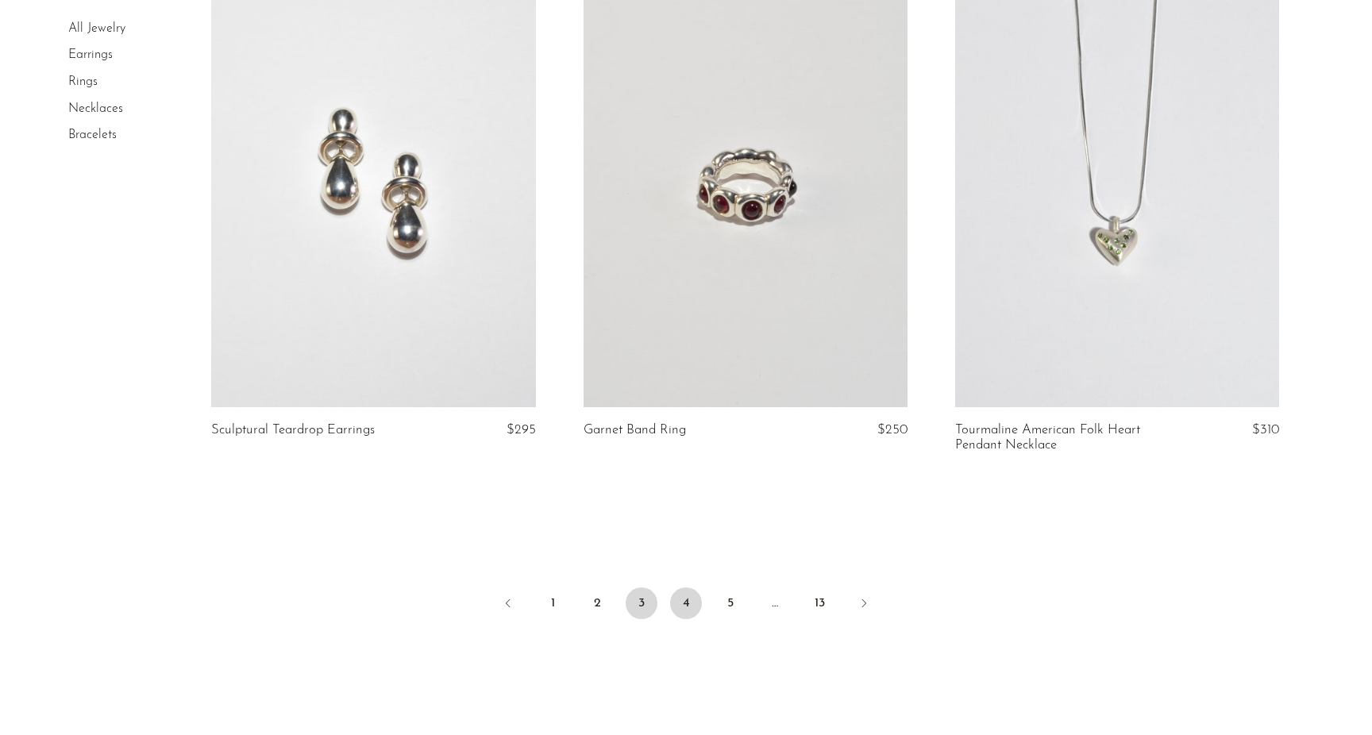
click at [680, 599] on link "4" at bounding box center [686, 604] width 32 height 32
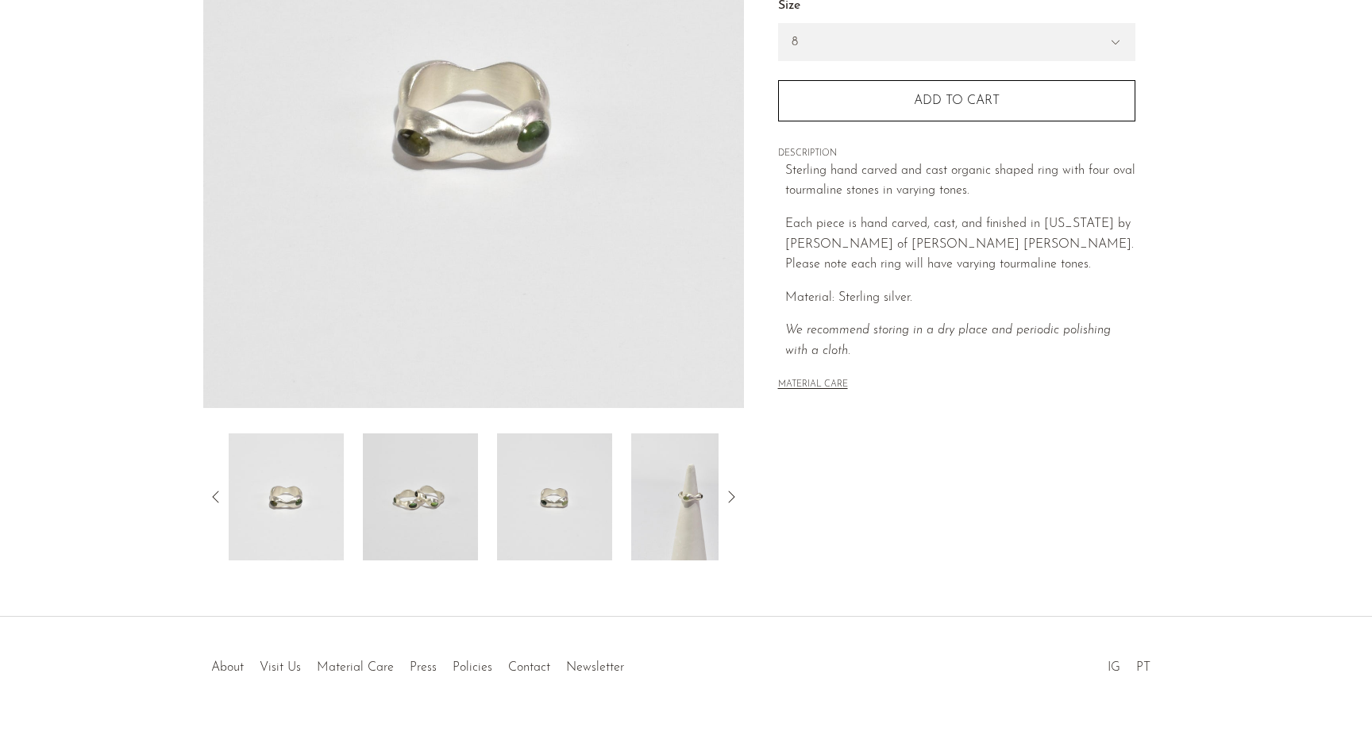
scroll to position [299, 0]
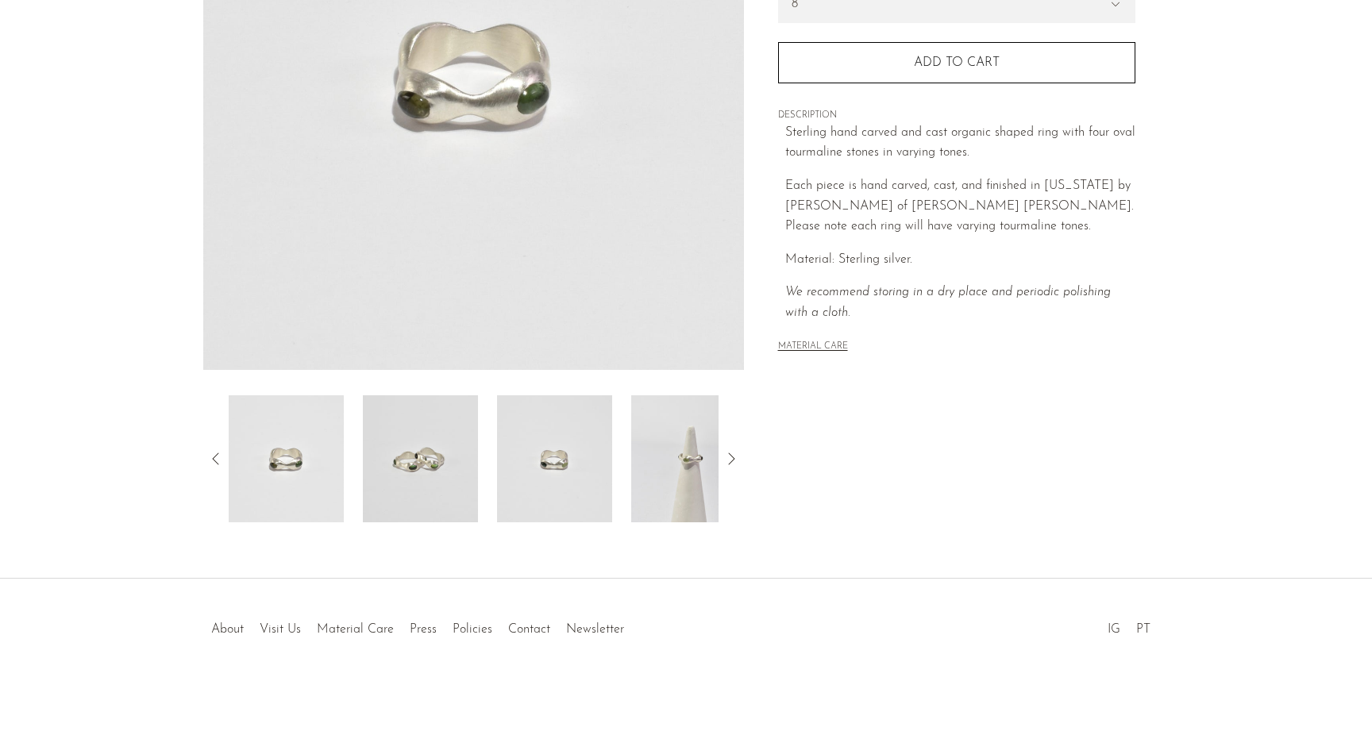
click at [387, 503] on img at bounding box center [420, 458] width 115 height 127
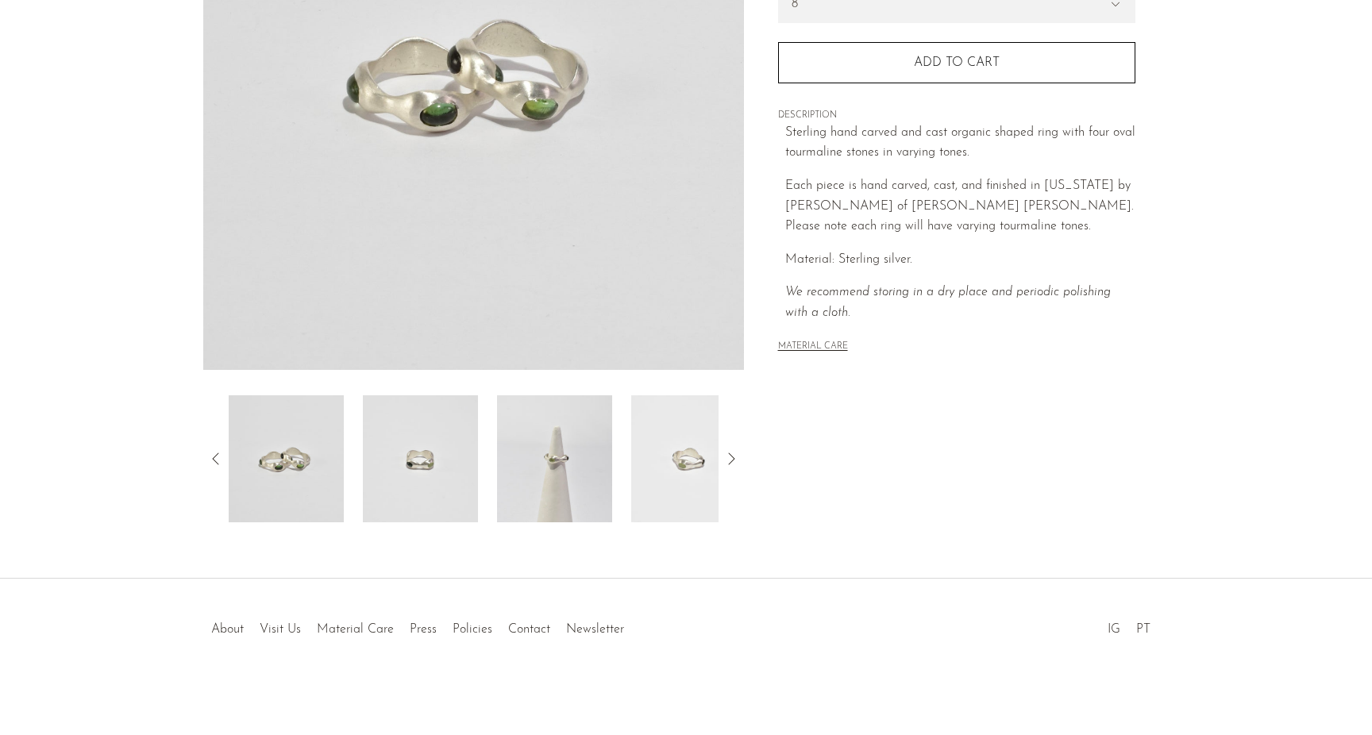
click at [513, 503] on img at bounding box center [554, 458] width 115 height 127
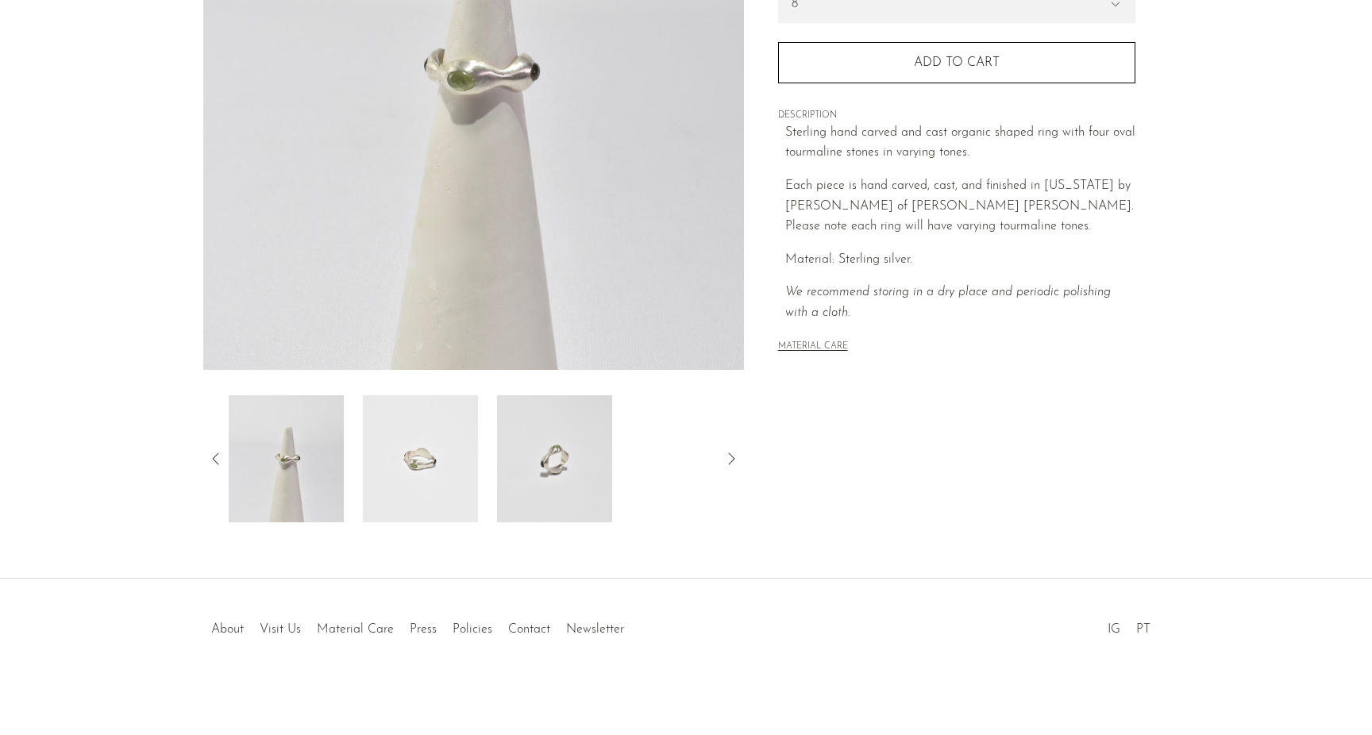
click at [546, 507] on img at bounding box center [554, 458] width 115 height 127
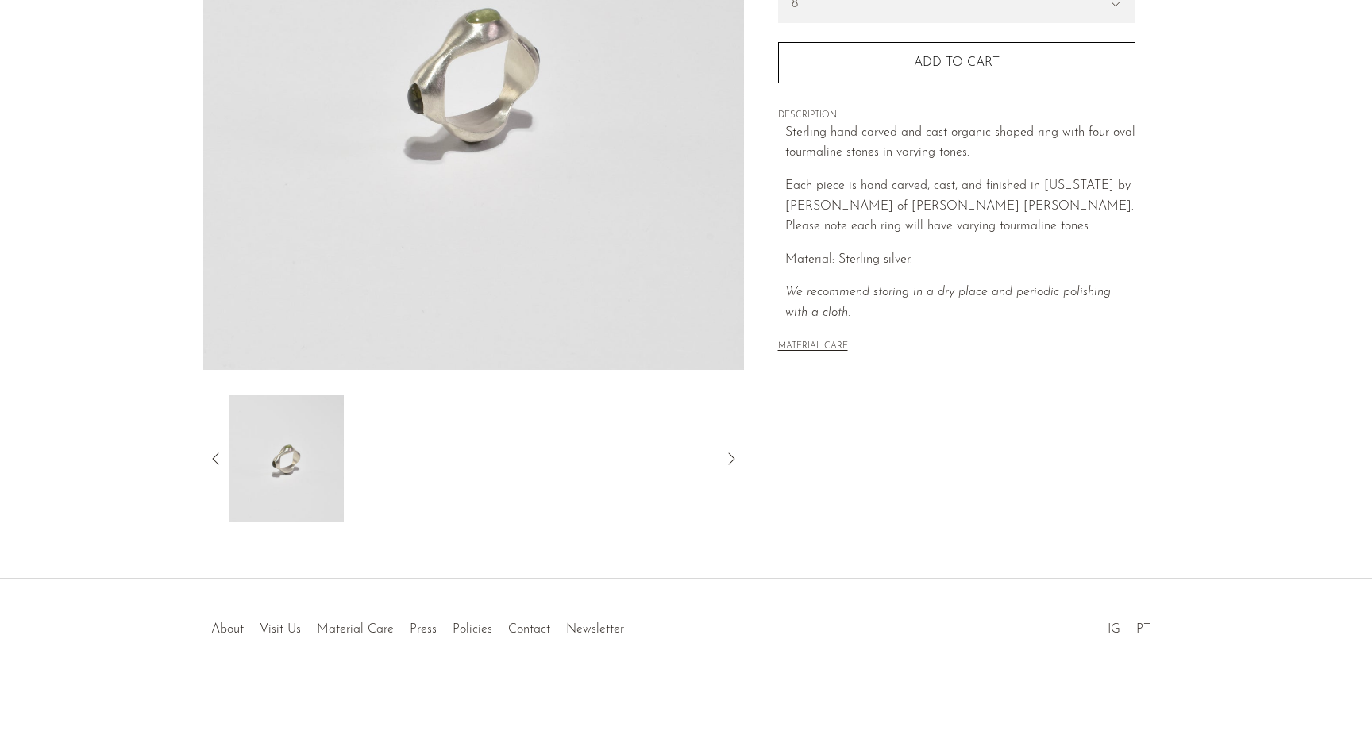
click at [590, 507] on div at bounding box center [474, 458] width 490 height 127
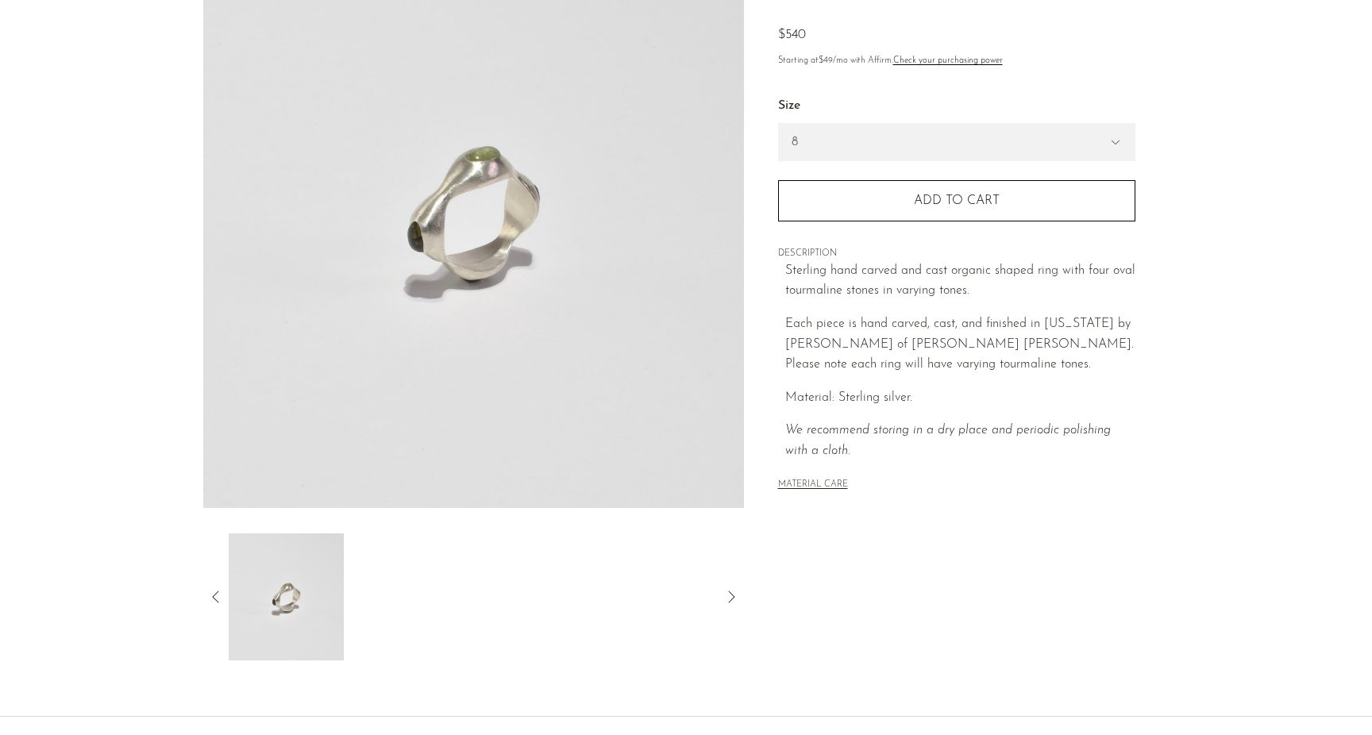
scroll to position [144, 0]
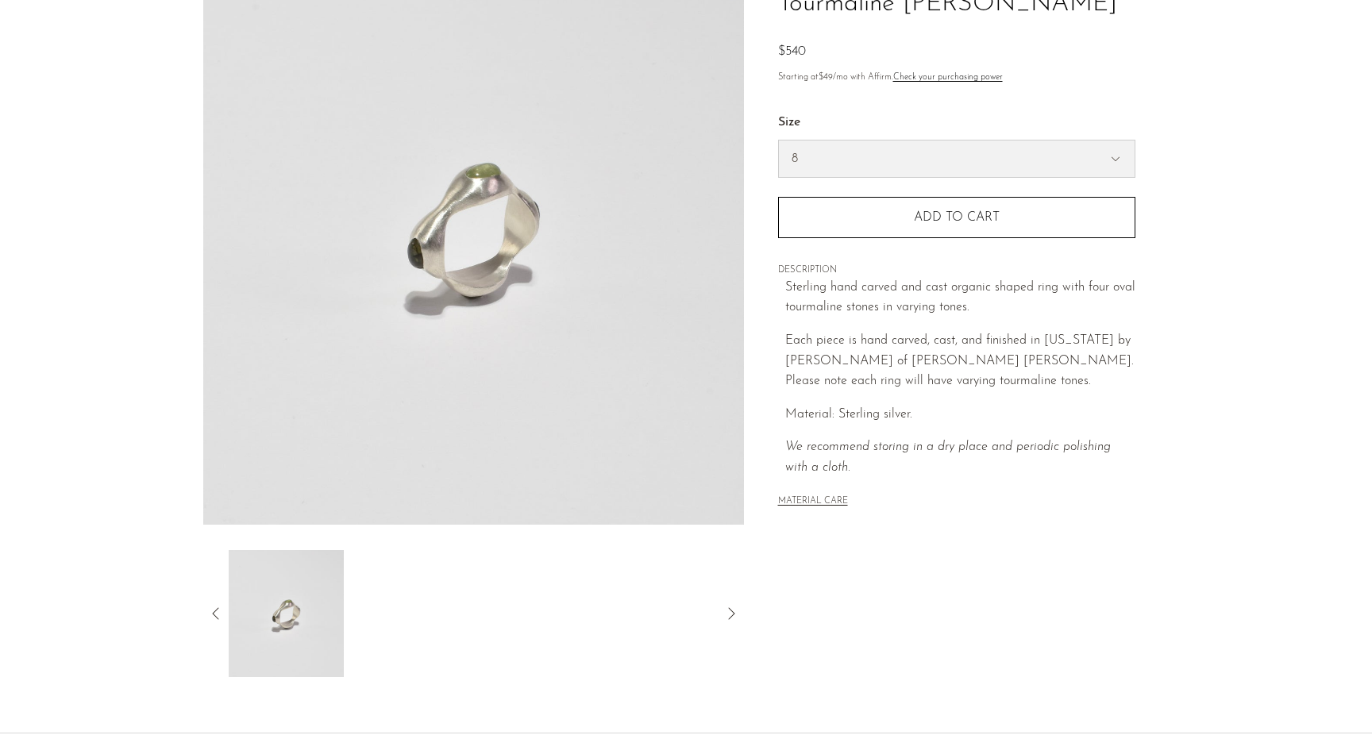
click at [853, 172] on select "7 8" at bounding box center [957, 159] width 356 height 37
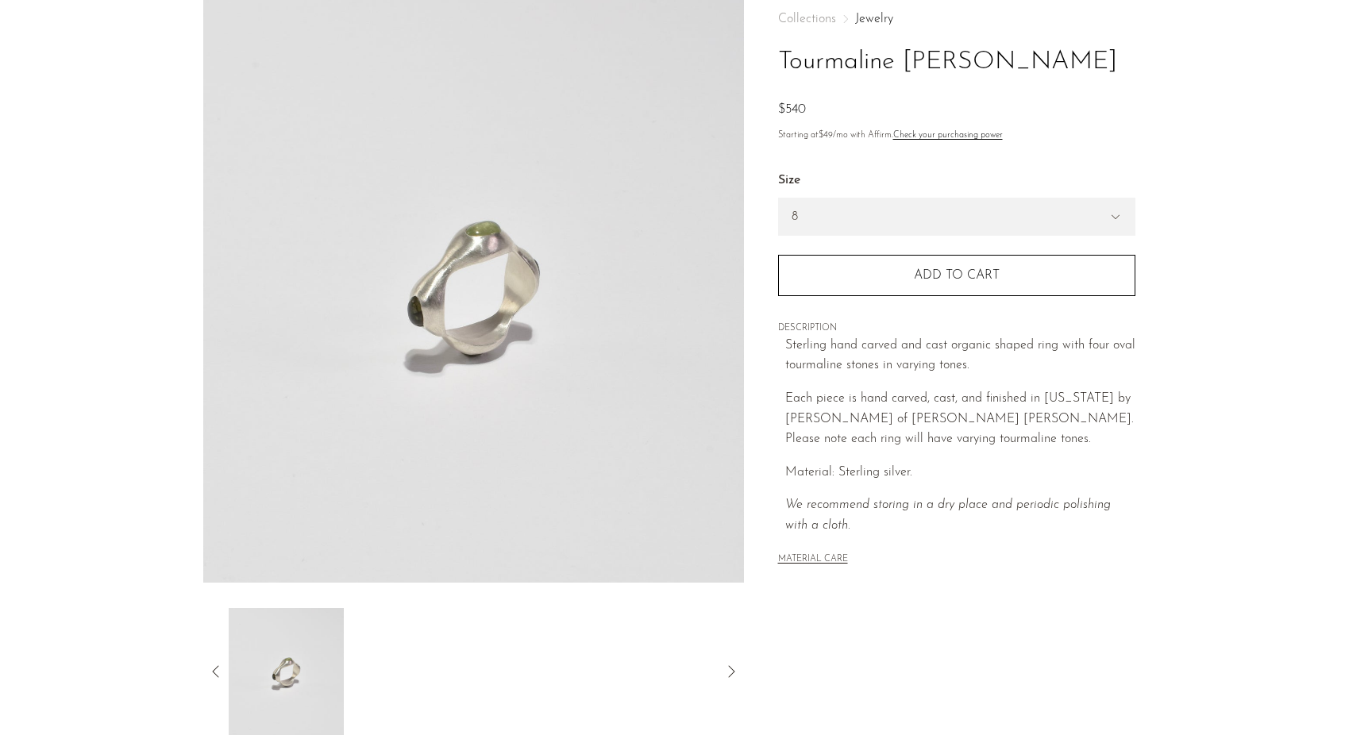
scroll to position [0, 0]
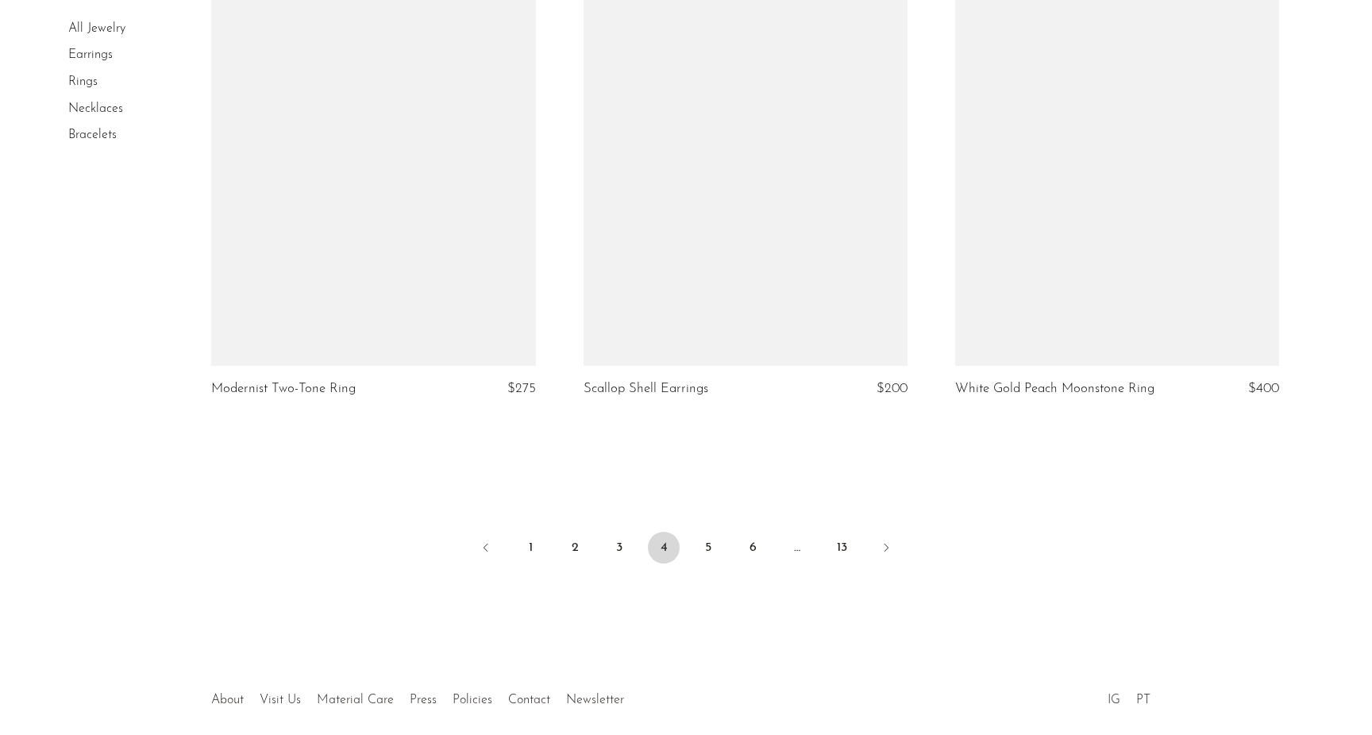
scroll to position [6078, 0]
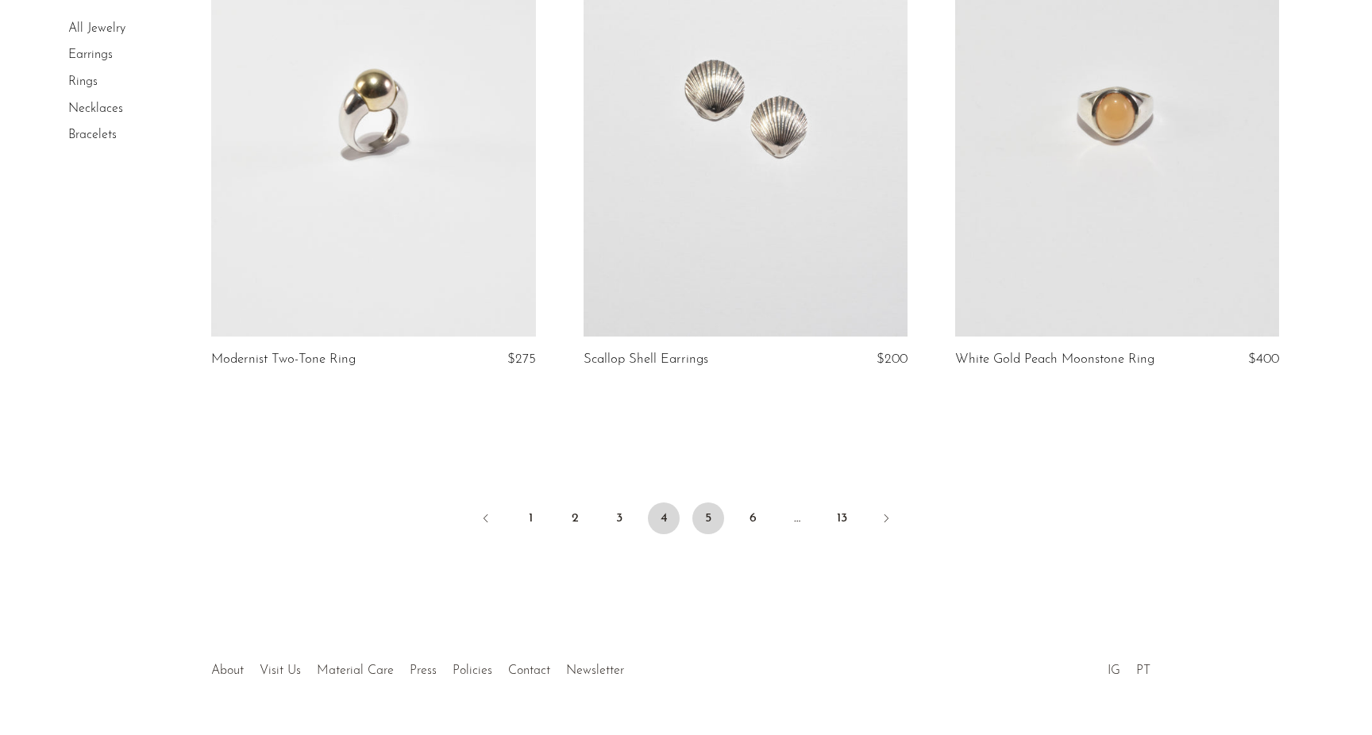
click at [706, 511] on link "5" at bounding box center [708, 519] width 32 height 32
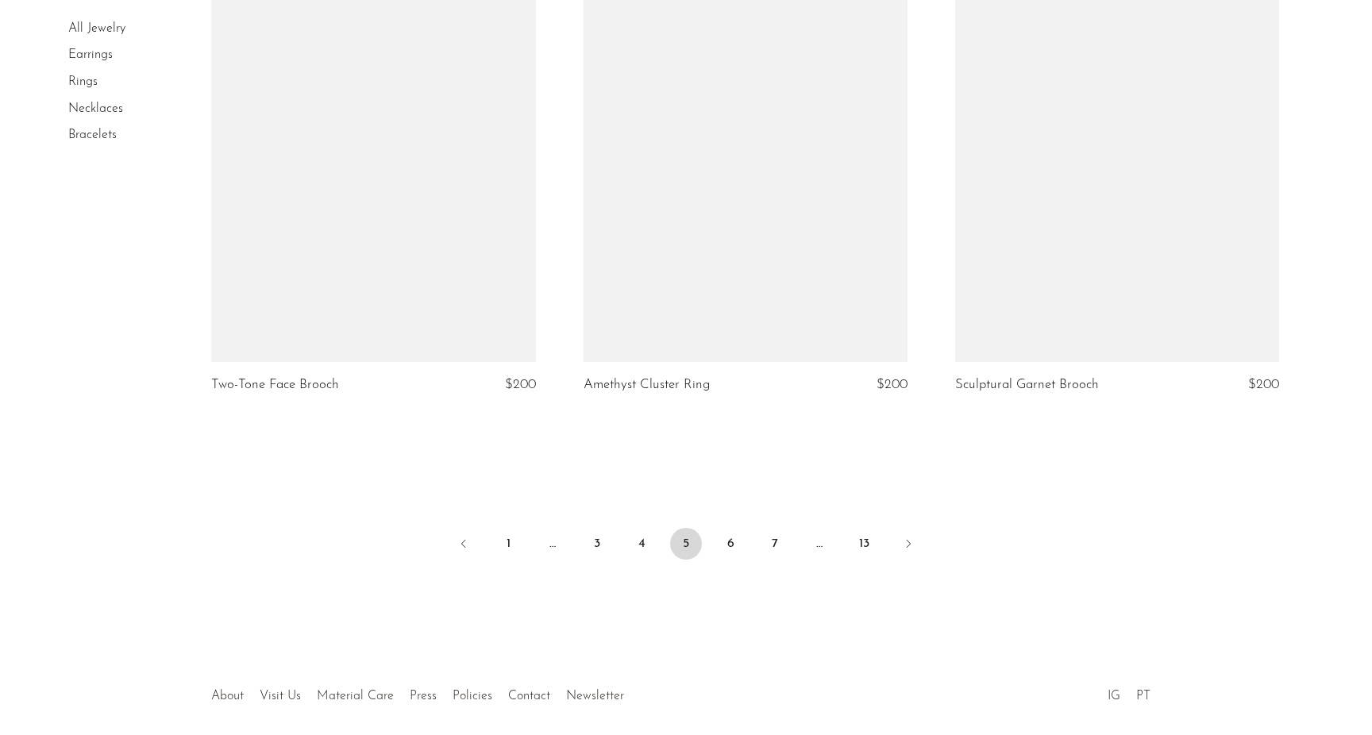
scroll to position [6127, 0]
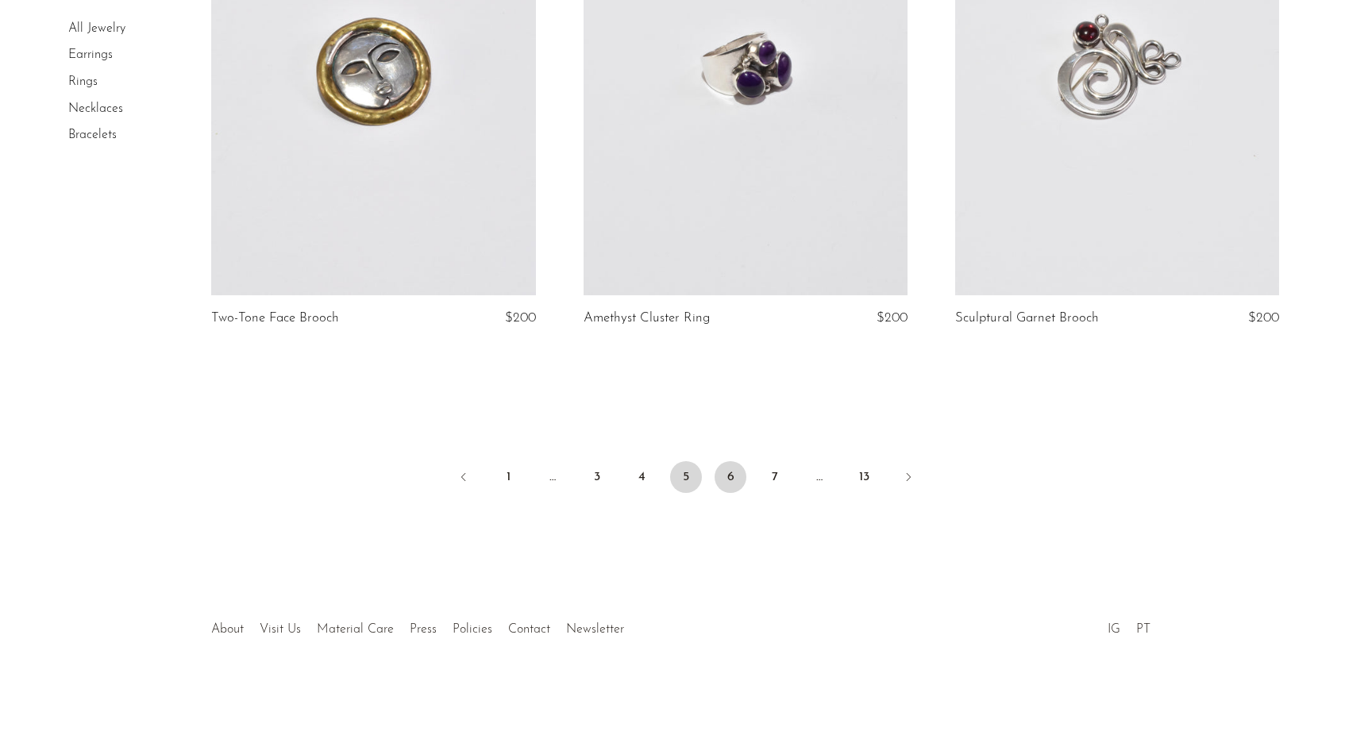
click at [731, 472] on link "6" at bounding box center [731, 477] width 32 height 32
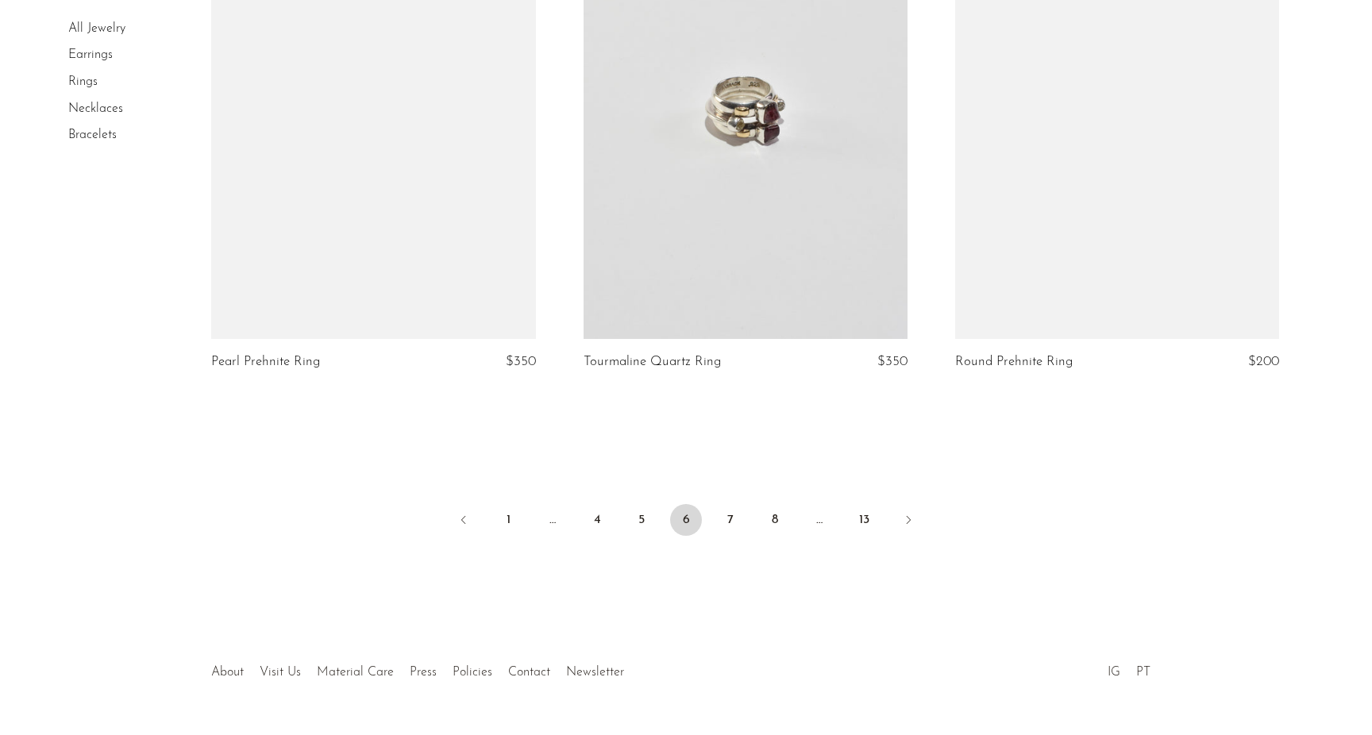
scroll to position [6070, 0]
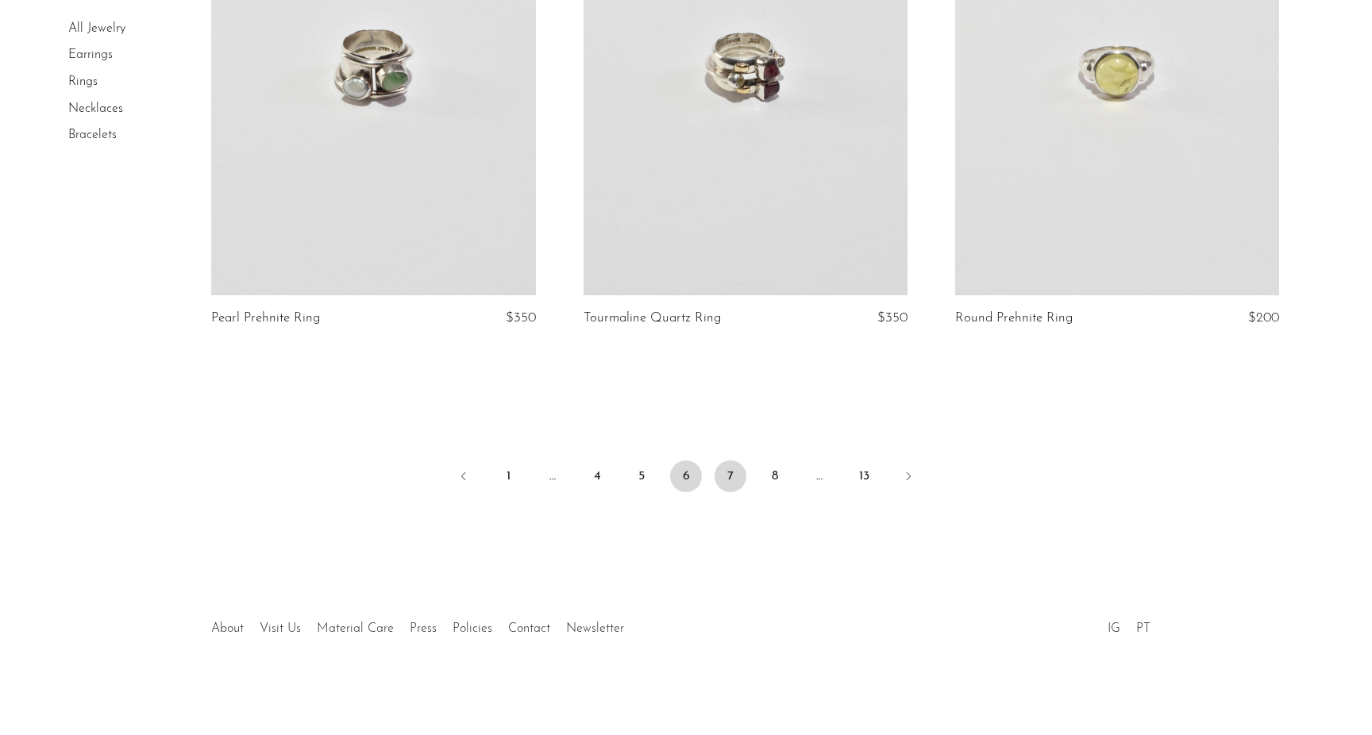
click at [726, 473] on link "7" at bounding box center [731, 476] width 32 height 32
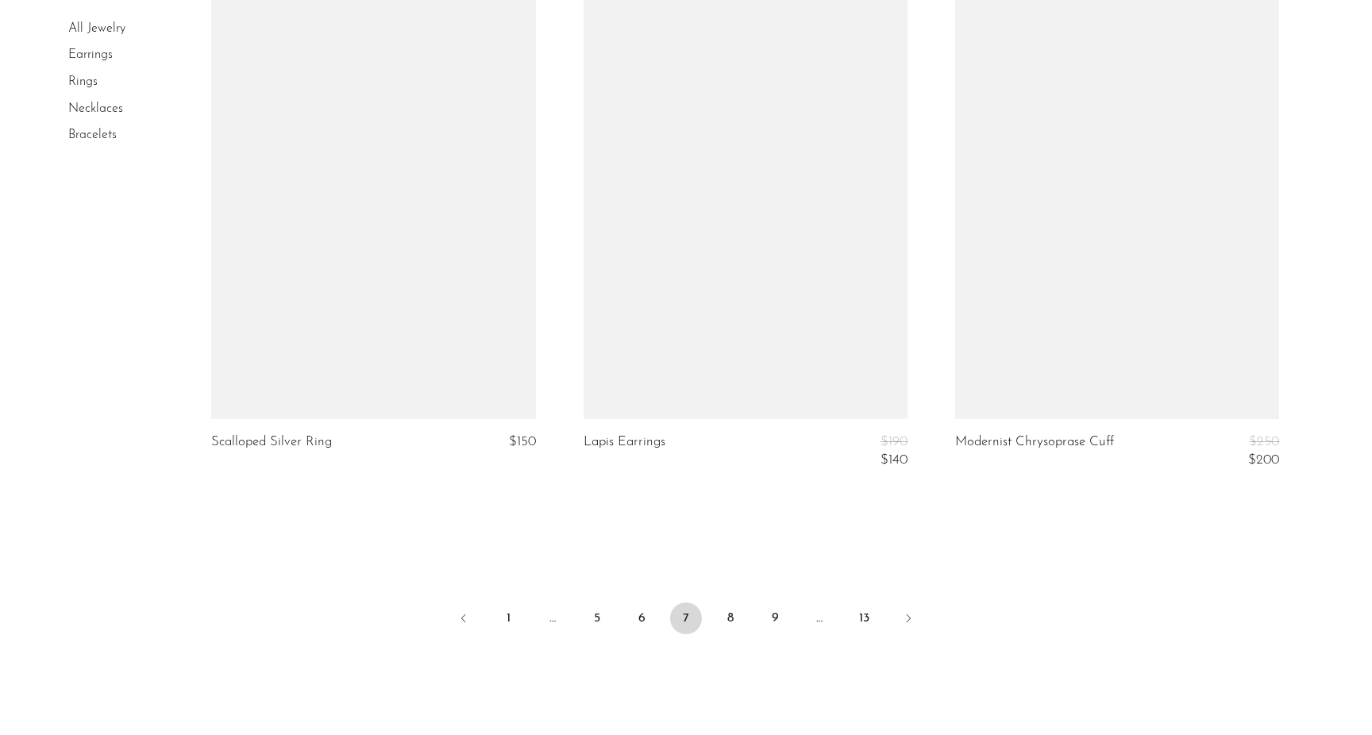
scroll to position [6010, 0]
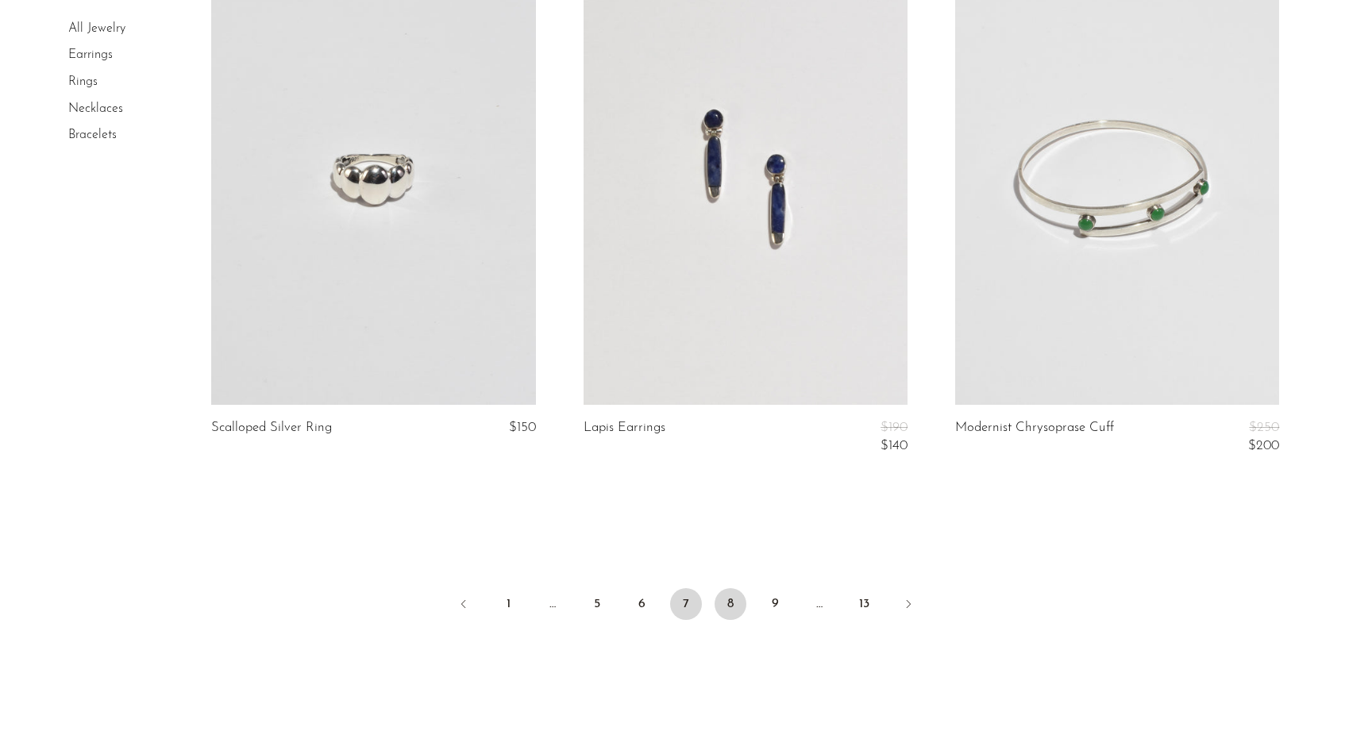
click at [733, 595] on link "8" at bounding box center [731, 604] width 32 height 32
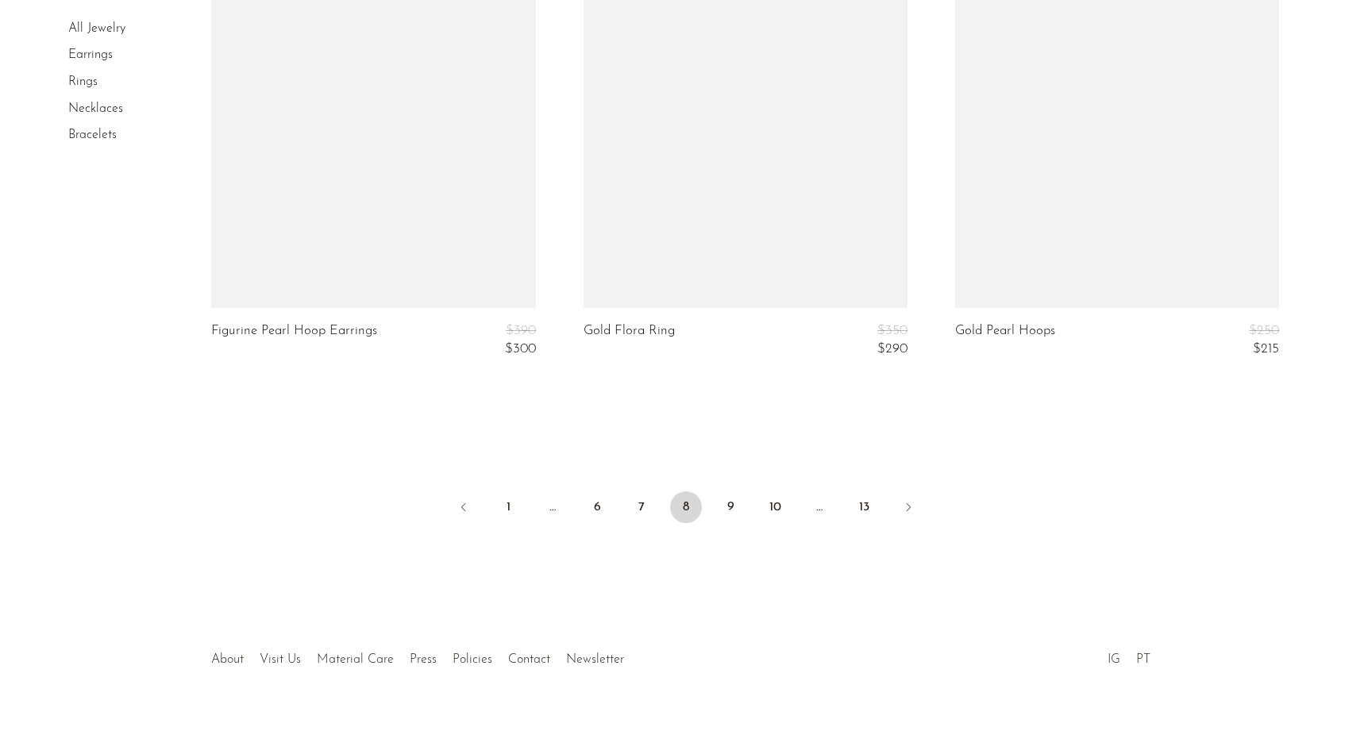
scroll to position [6241, 0]
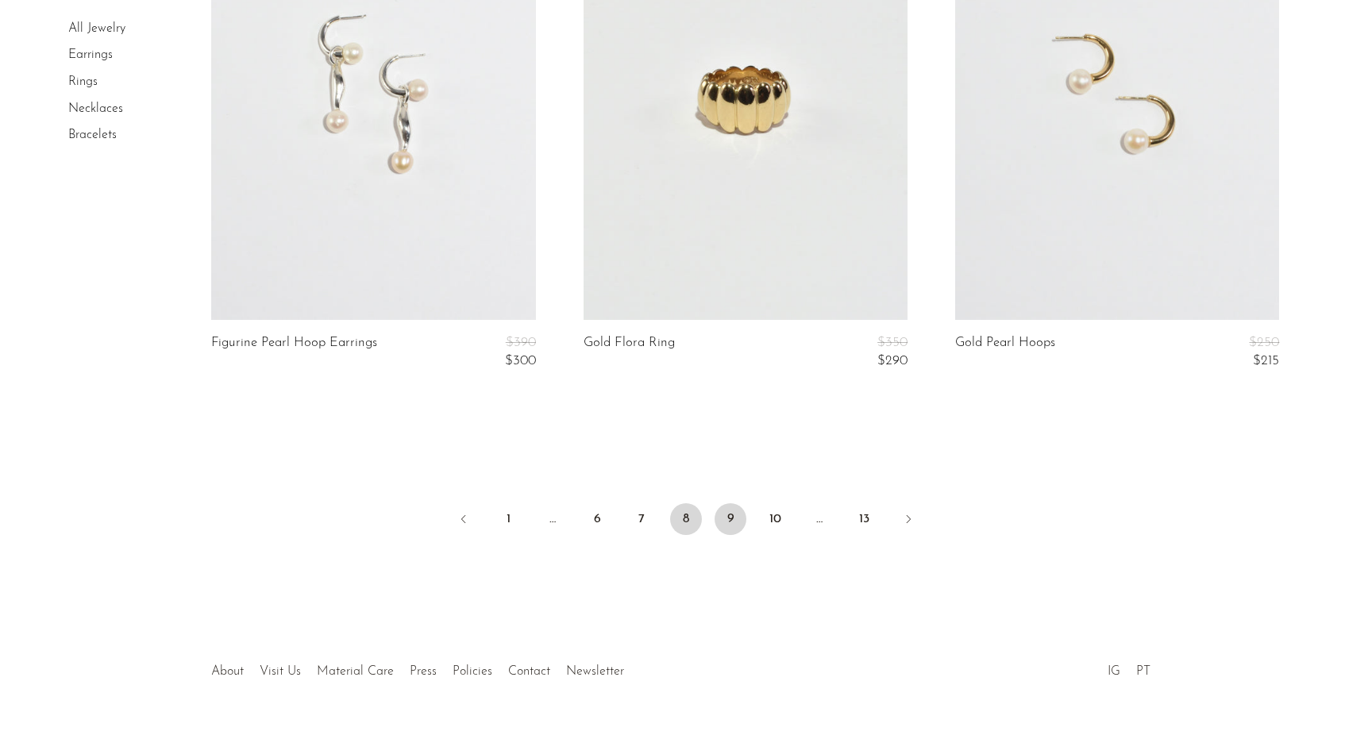
click at [738, 514] on link "9" at bounding box center [731, 519] width 32 height 32
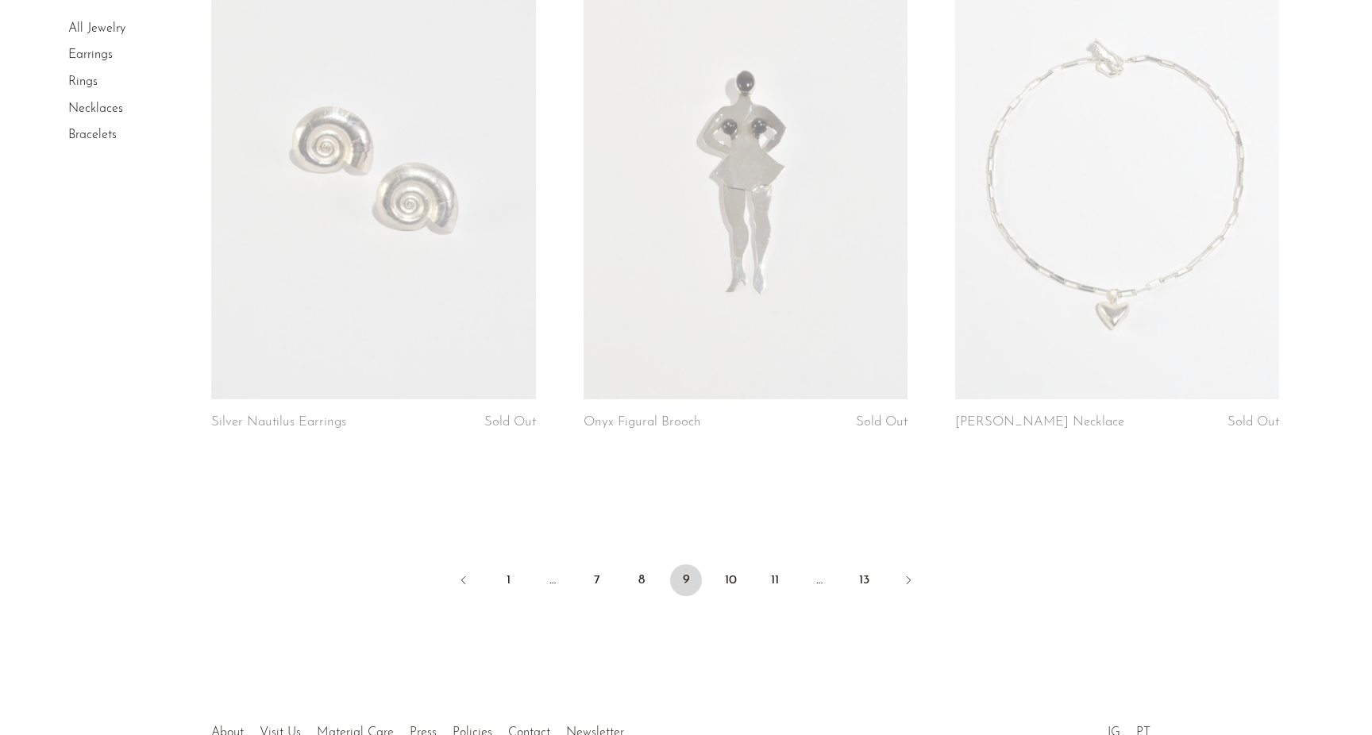
scroll to position [5996, 0]
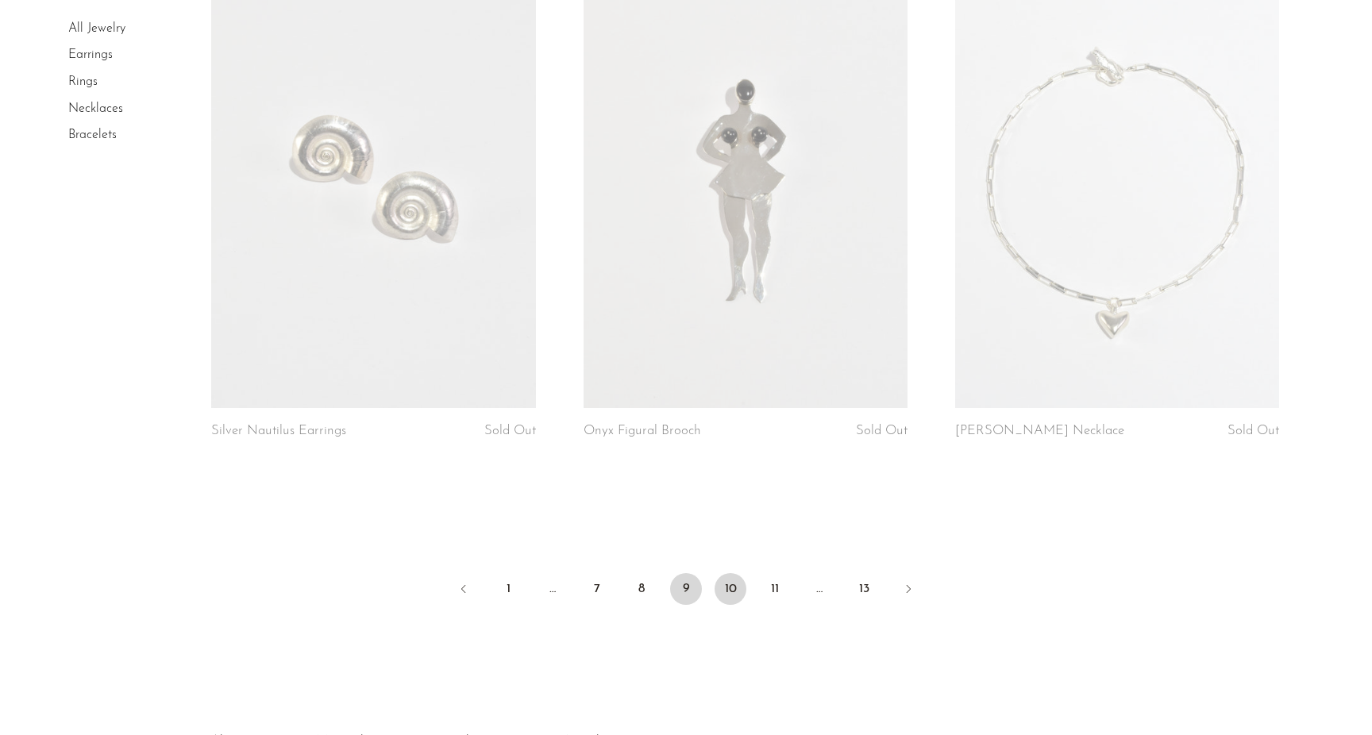
click at [726, 582] on link "10" at bounding box center [731, 589] width 32 height 32
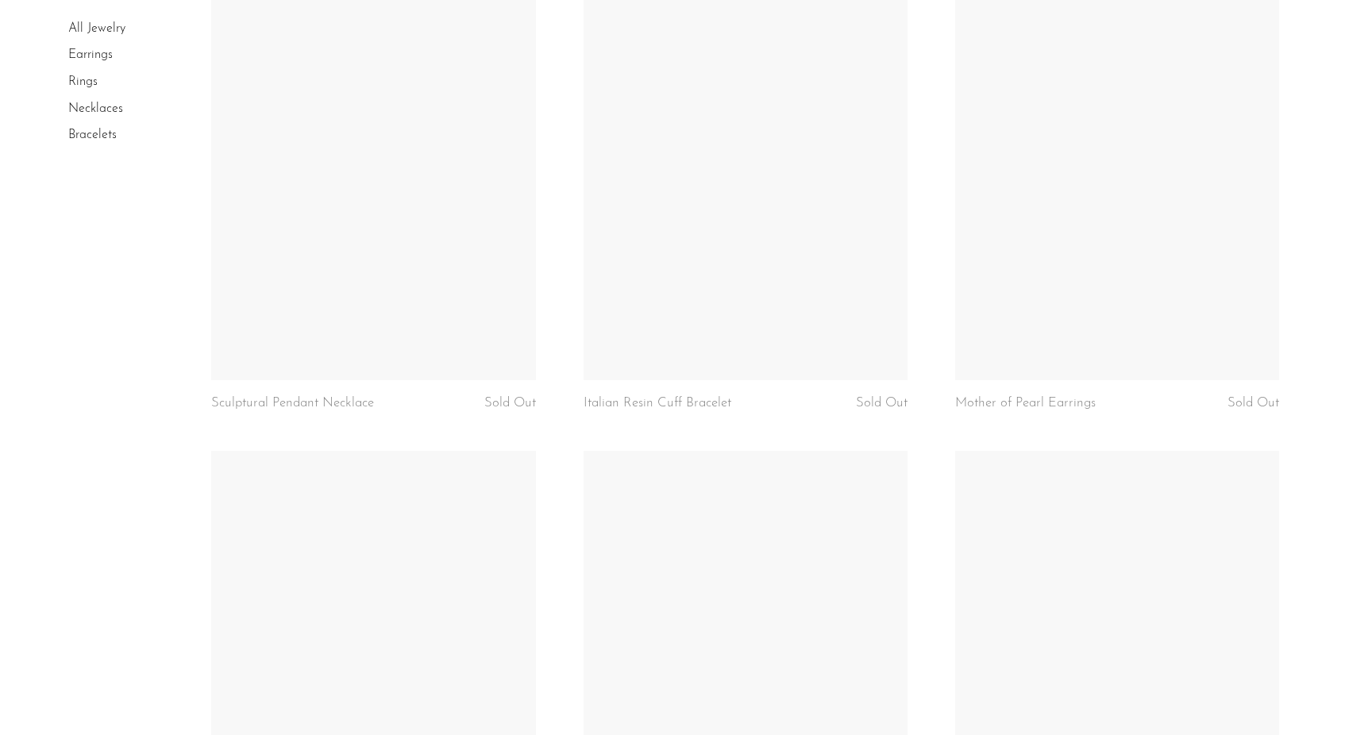
scroll to position [4179, 0]
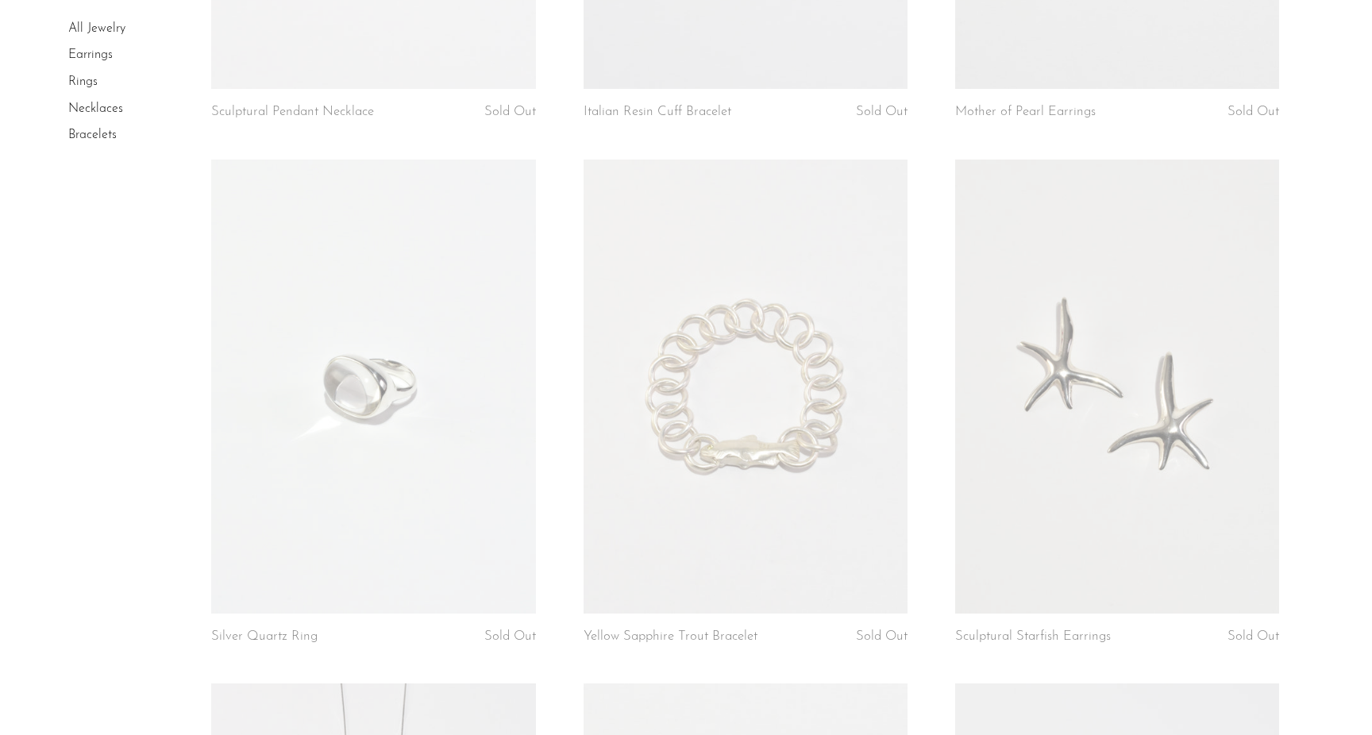
click at [100, 104] on link "Necklaces" at bounding box center [95, 108] width 55 height 13
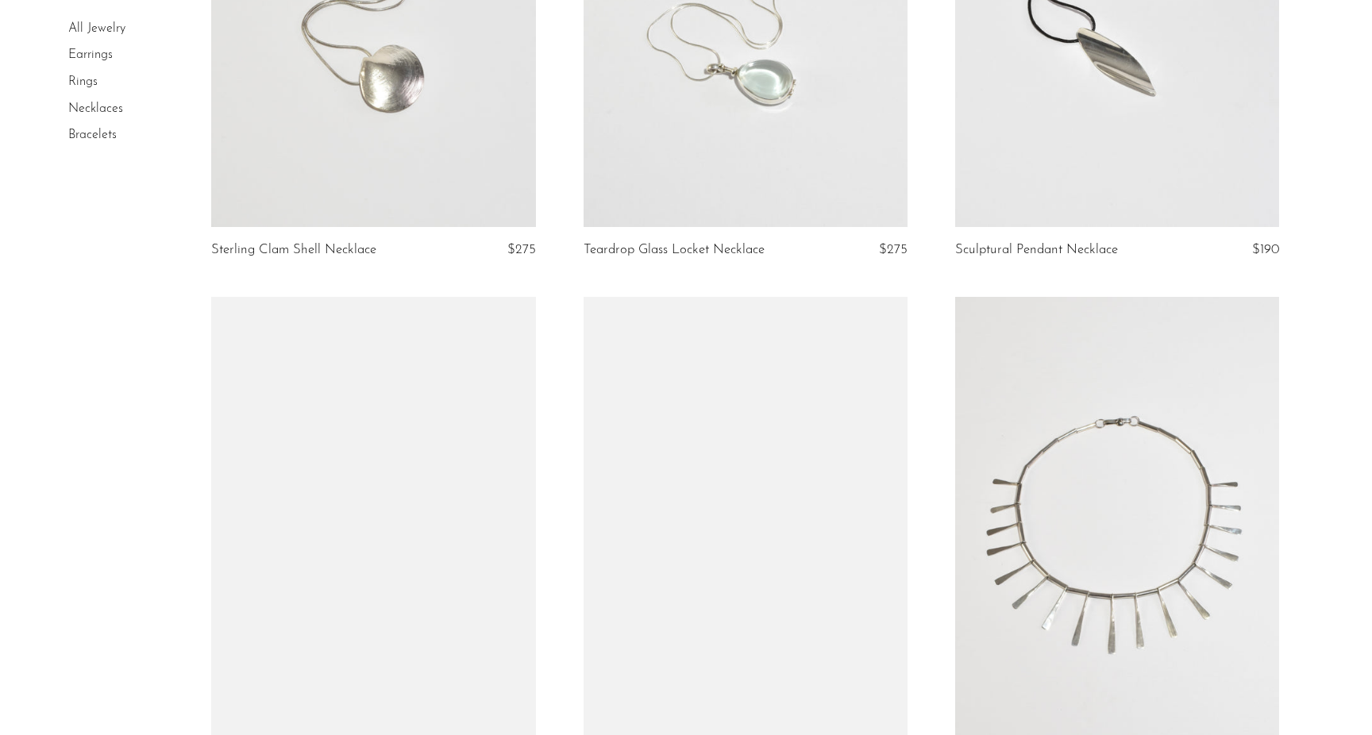
scroll to position [2214, 0]
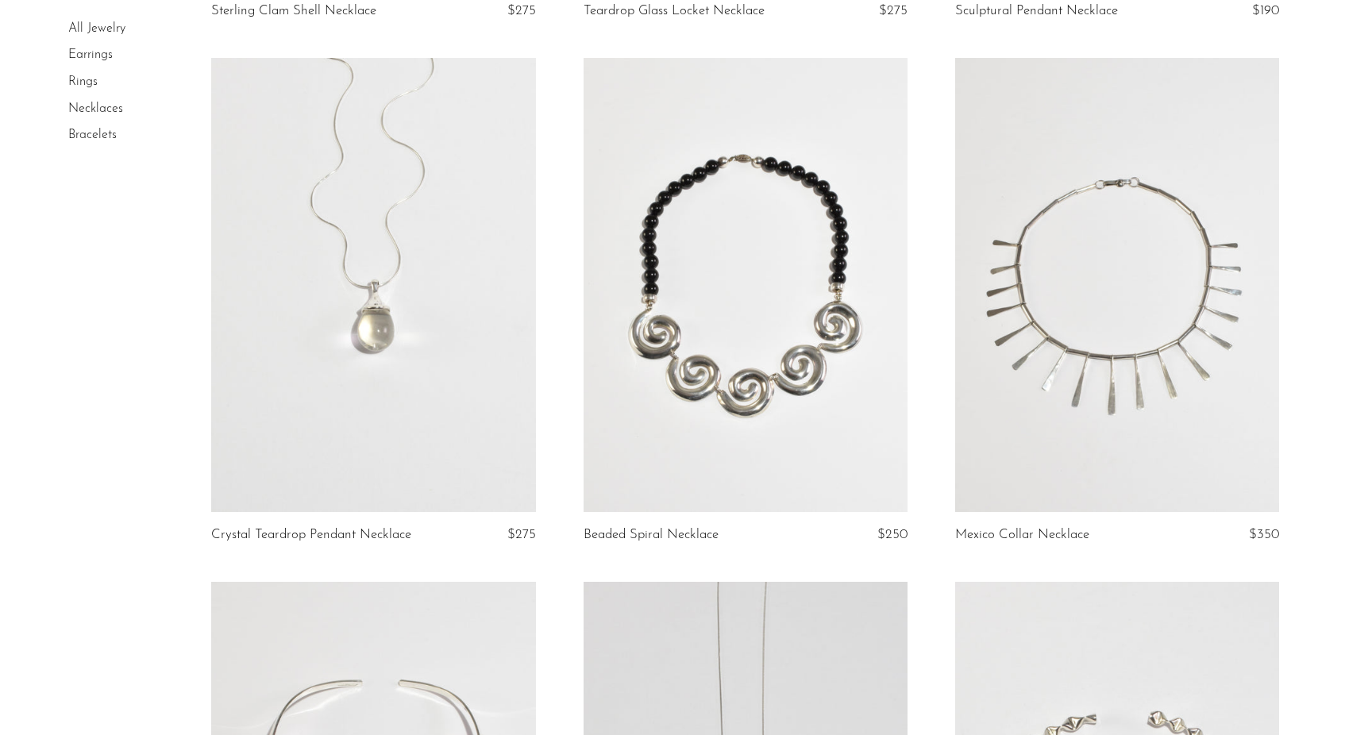
click at [776, 401] on link at bounding box center [746, 285] width 324 height 454
click at [1204, 329] on link at bounding box center [1117, 285] width 324 height 454
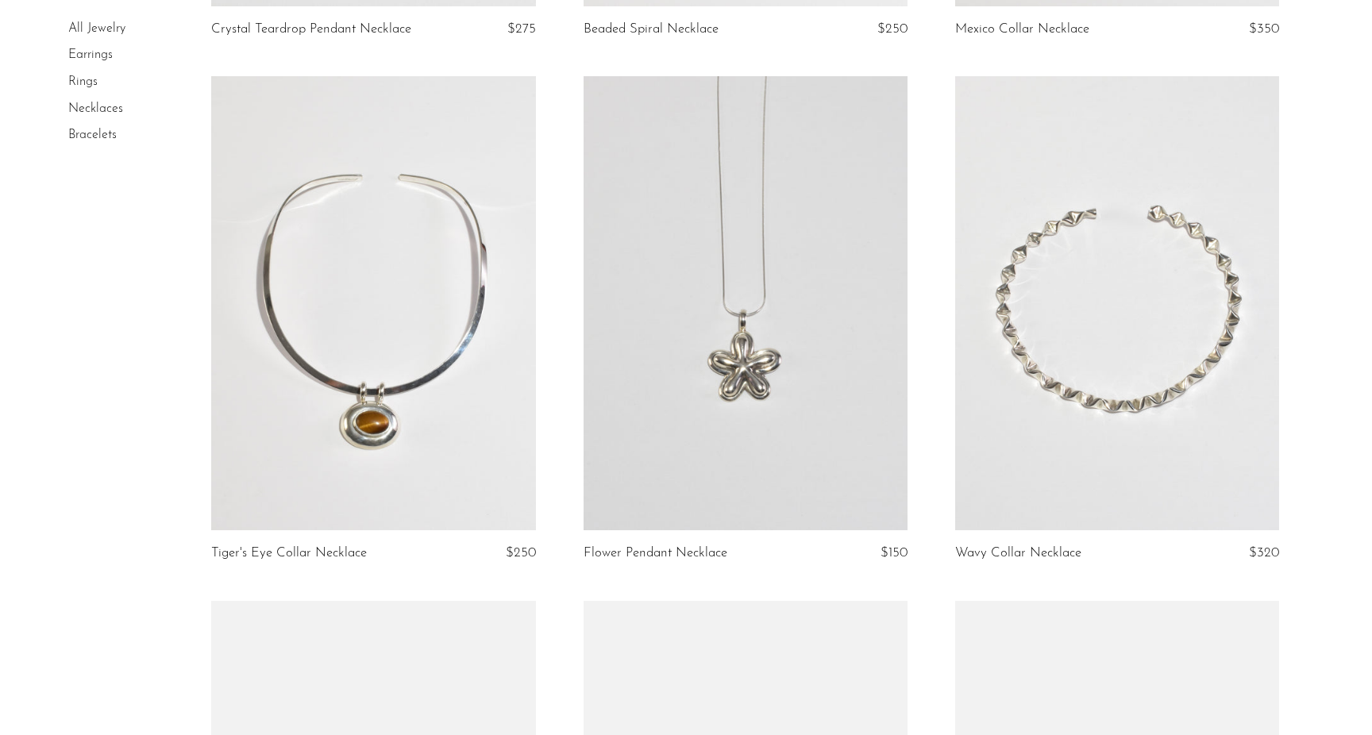
scroll to position [2856, 0]
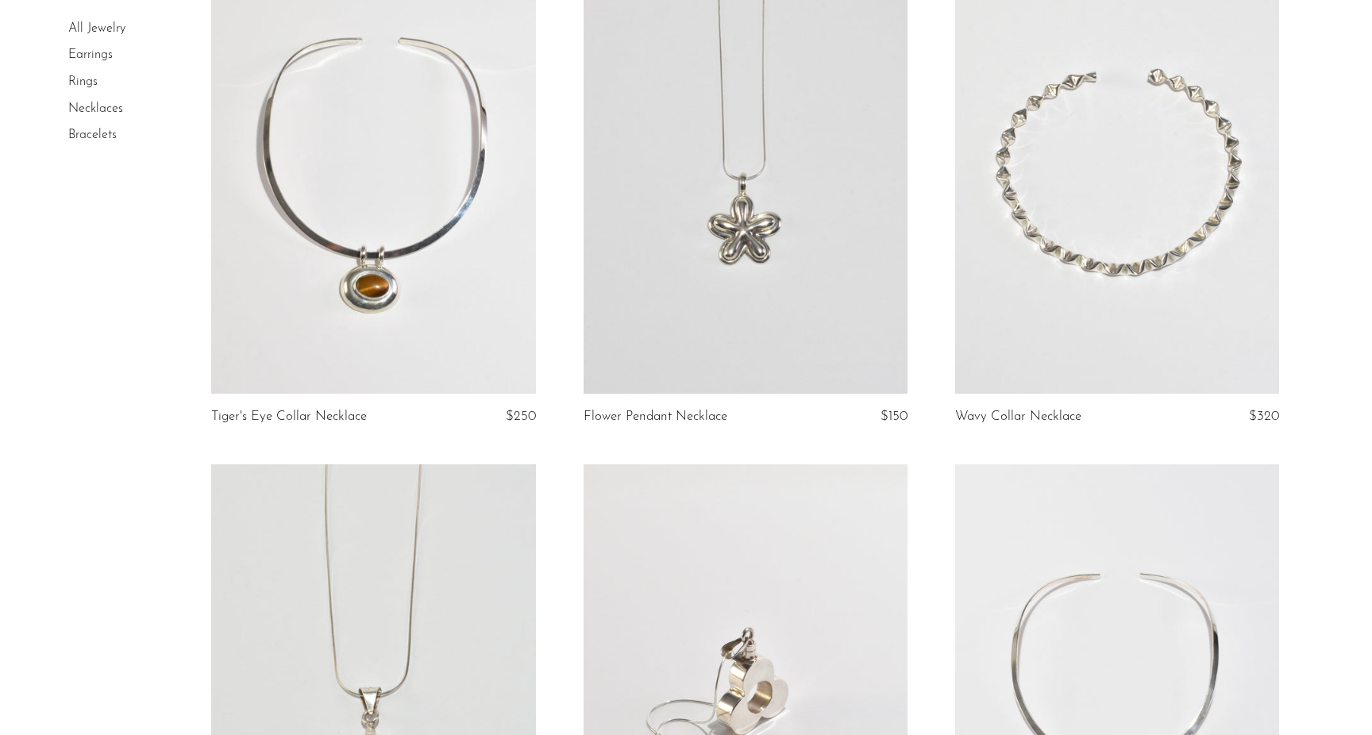
click at [1035, 260] on link at bounding box center [1117, 167] width 324 height 454
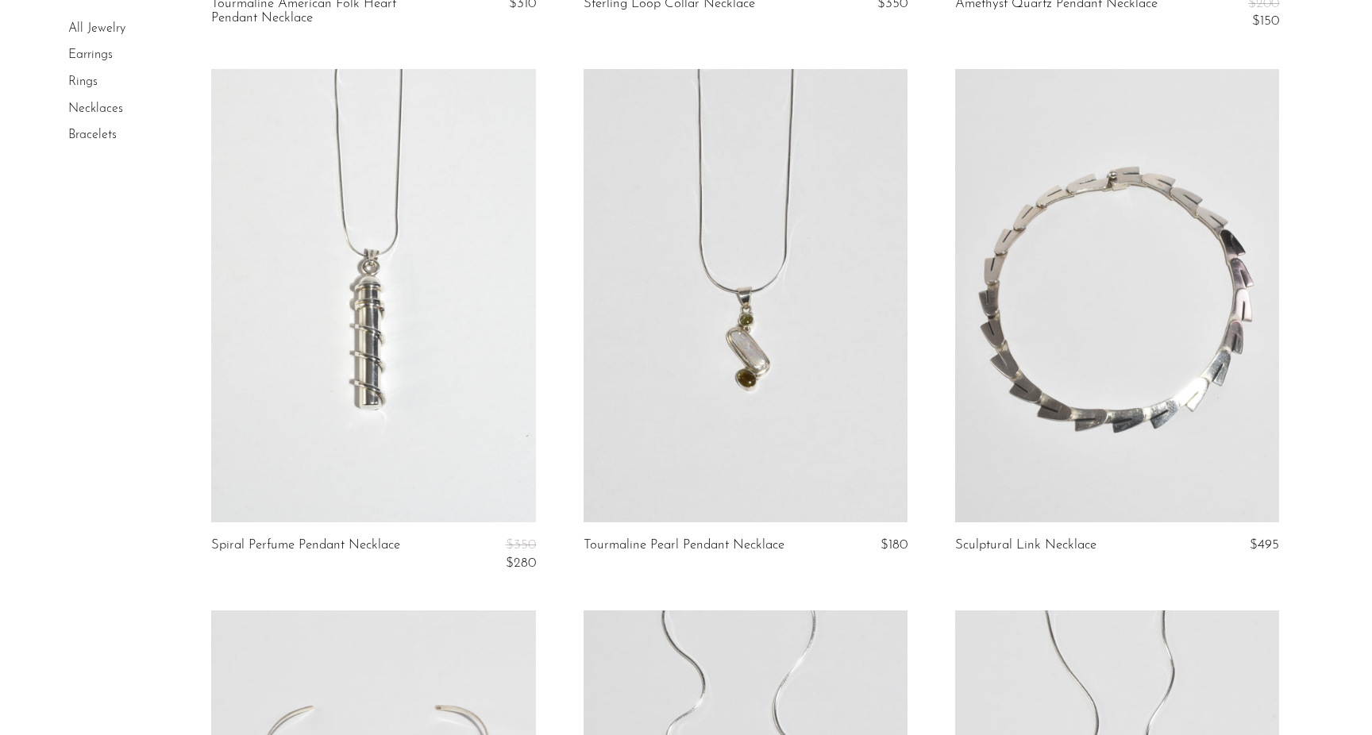
scroll to position [5377, 0]
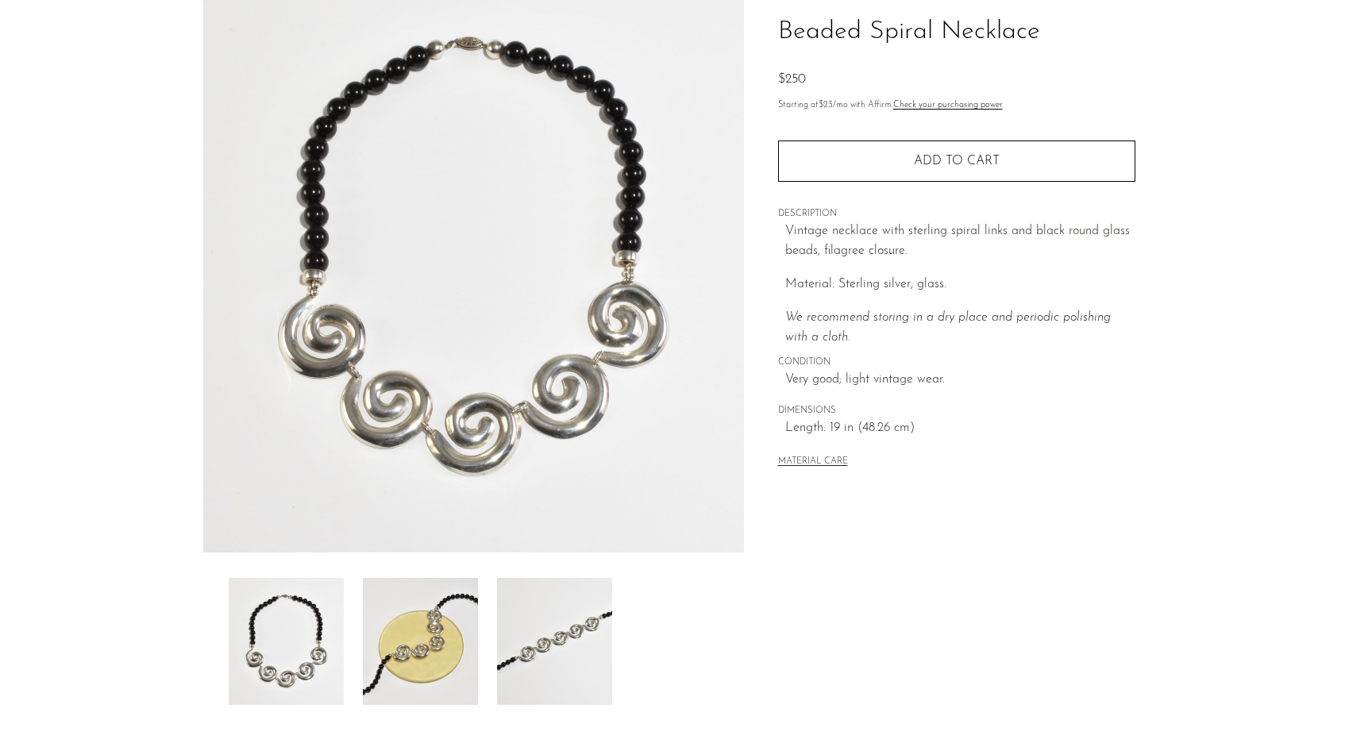
scroll to position [299, 0]
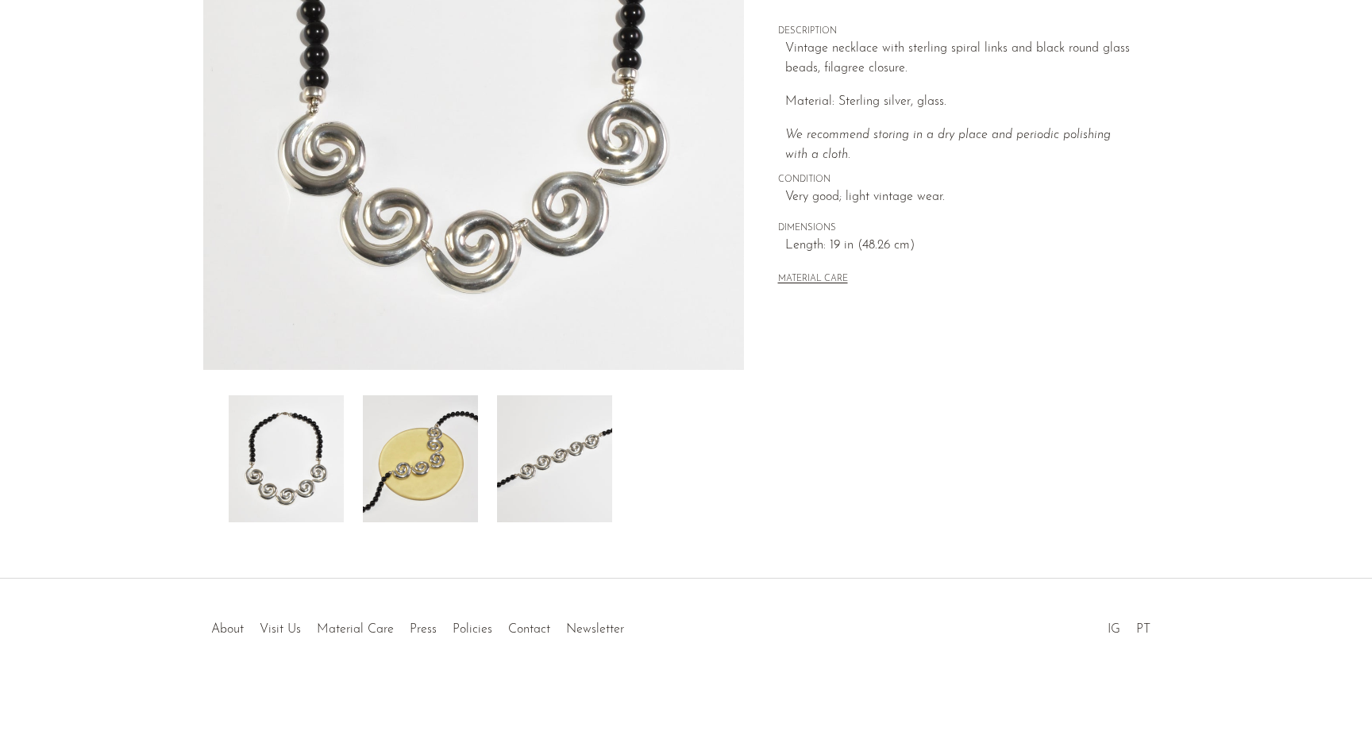
click at [440, 471] on img at bounding box center [420, 458] width 115 height 127
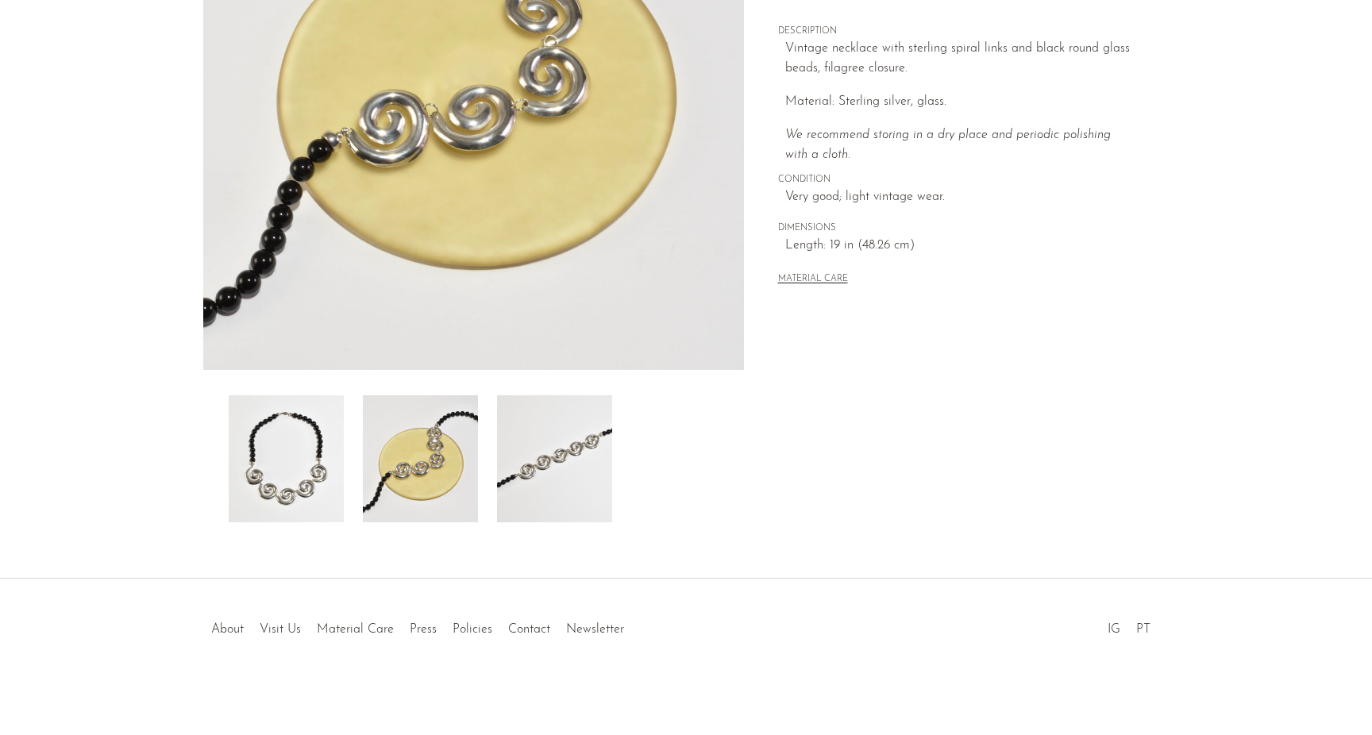
click at [538, 481] on img at bounding box center [554, 458] width 115 height 127
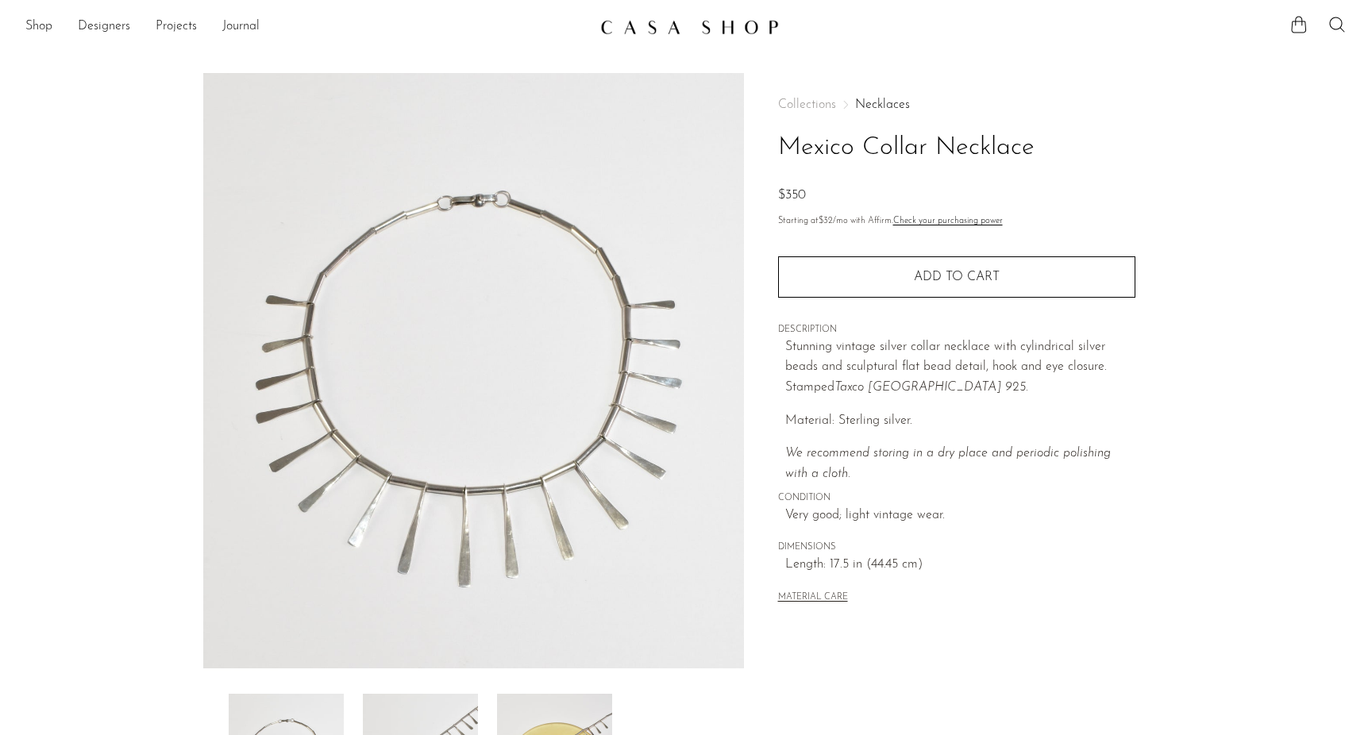
scroll to position [299, 0]
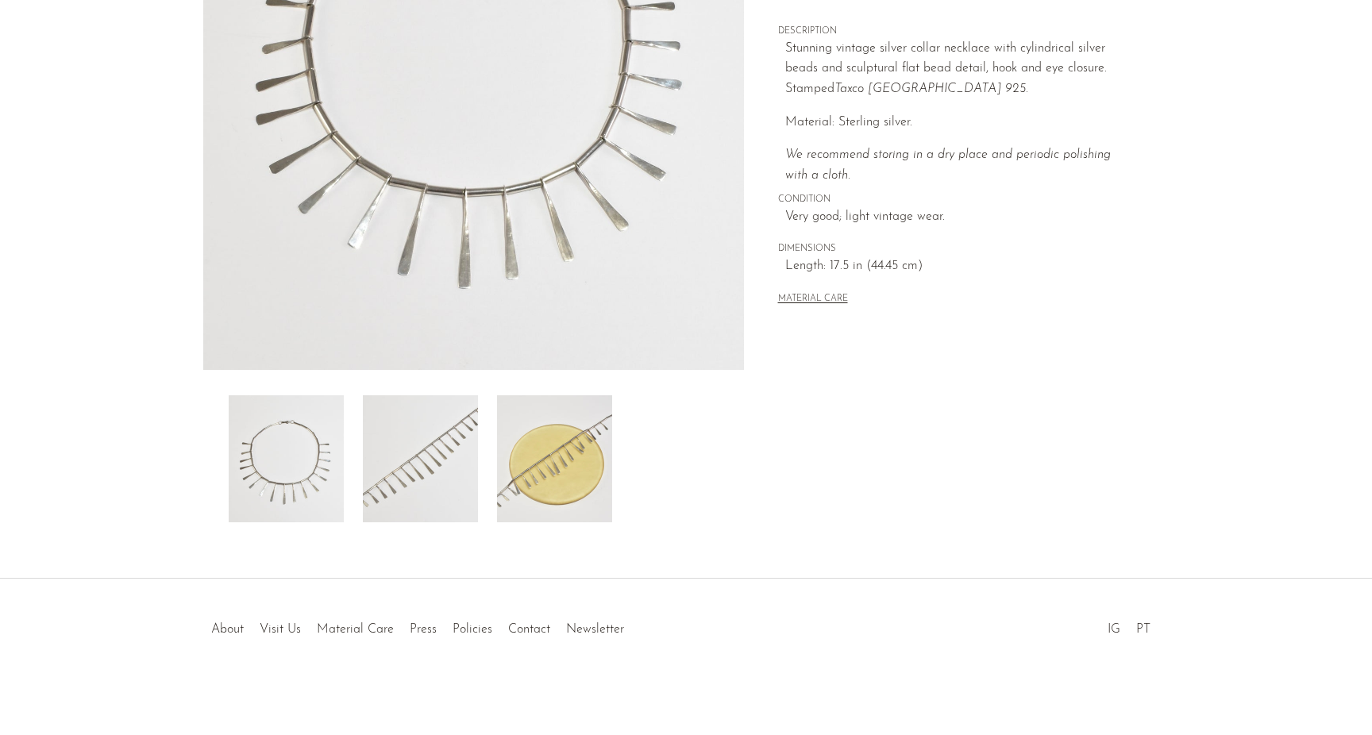
click at [540, 495] on img at bounding box center [554, 458] width 115 height 127
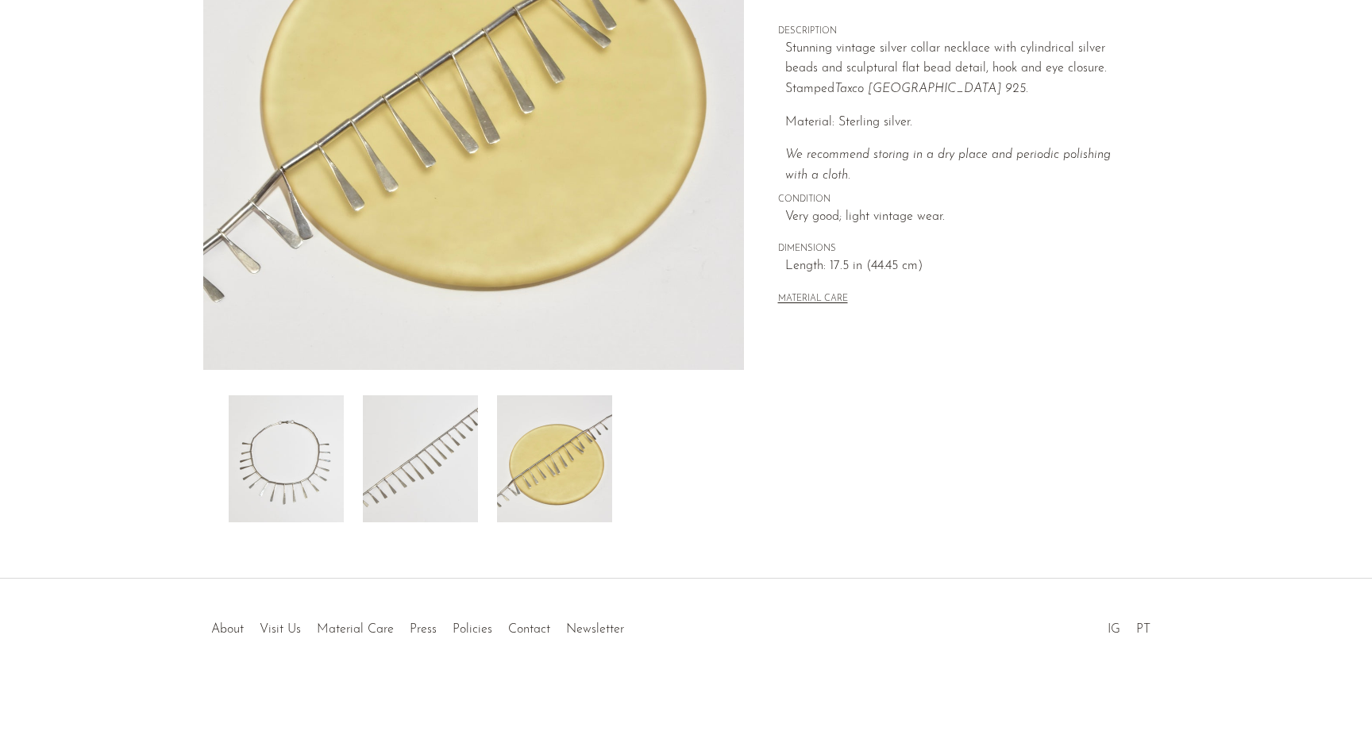
click at [434, 495] on img at bounding box center [420, 458] width 115 height 127
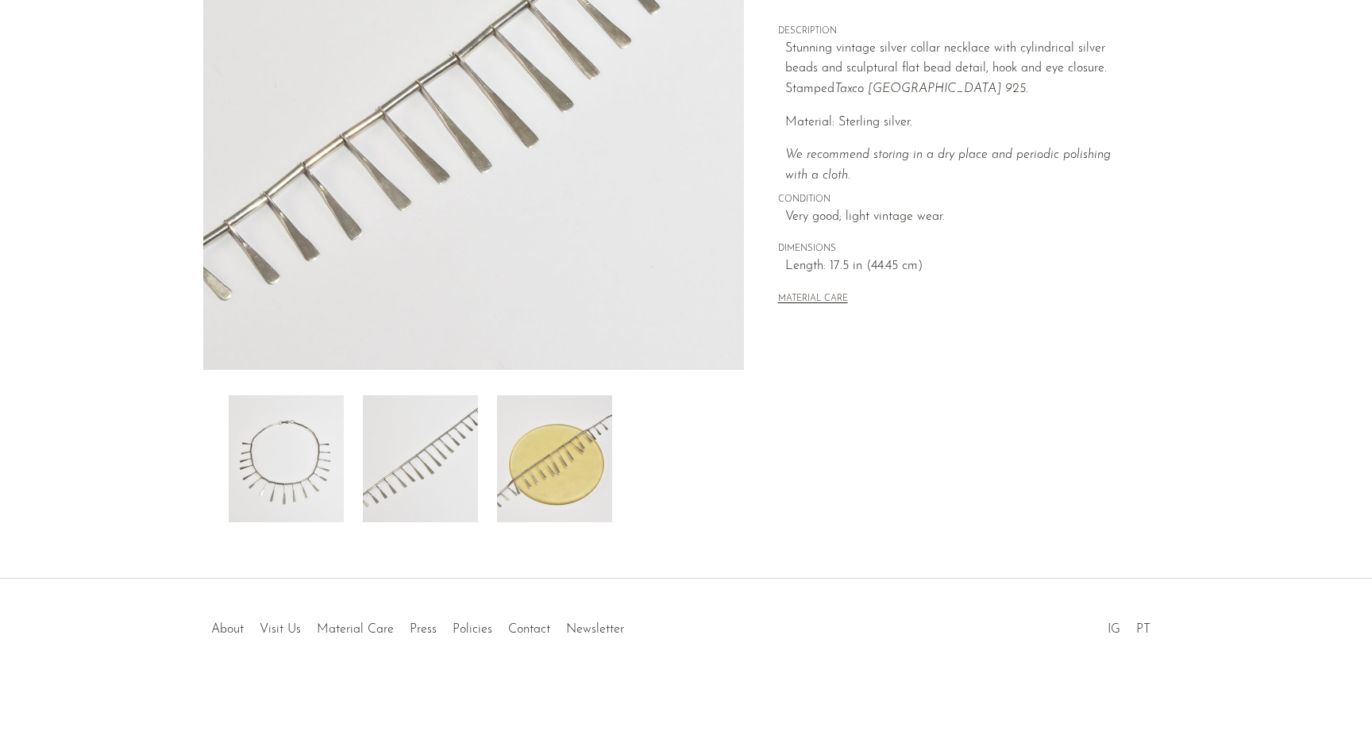
click at [316, 503] on img at bounding box center [286, 458] width 115 height 127
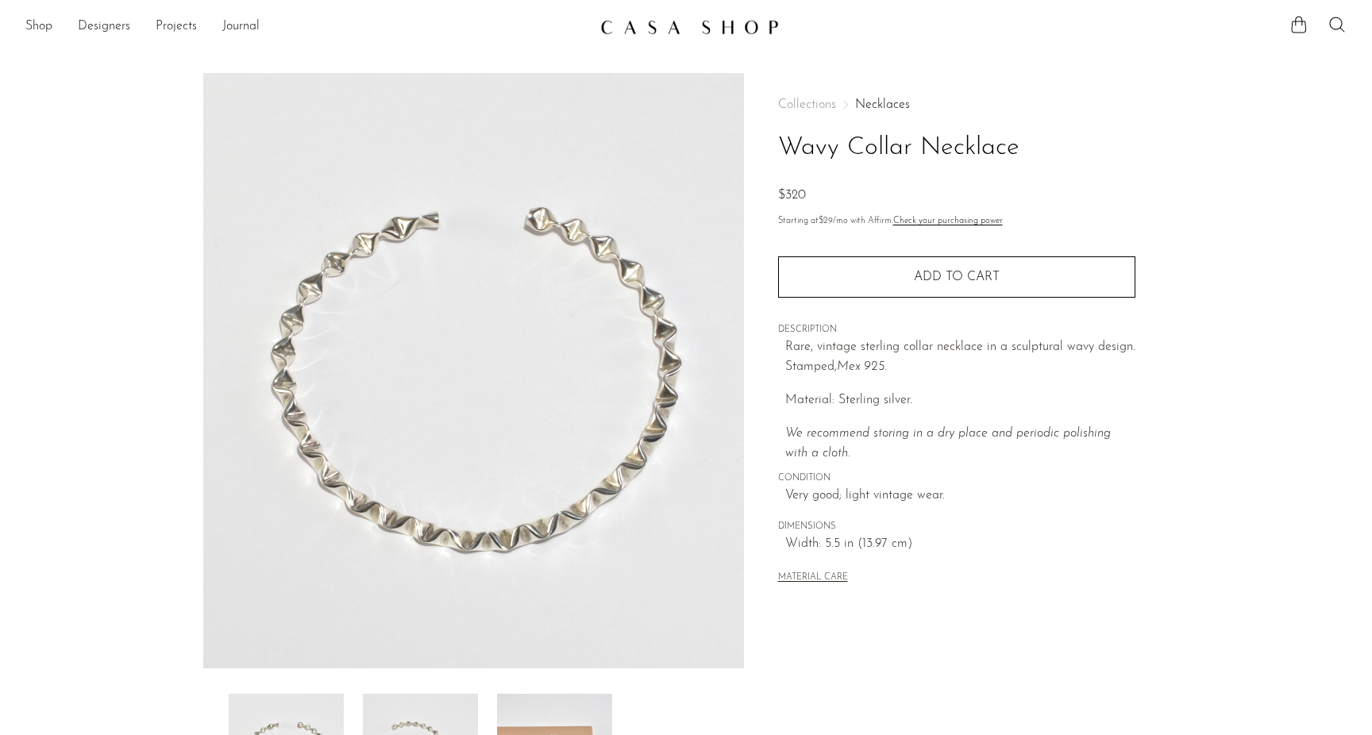
scroll to position [299, 0]
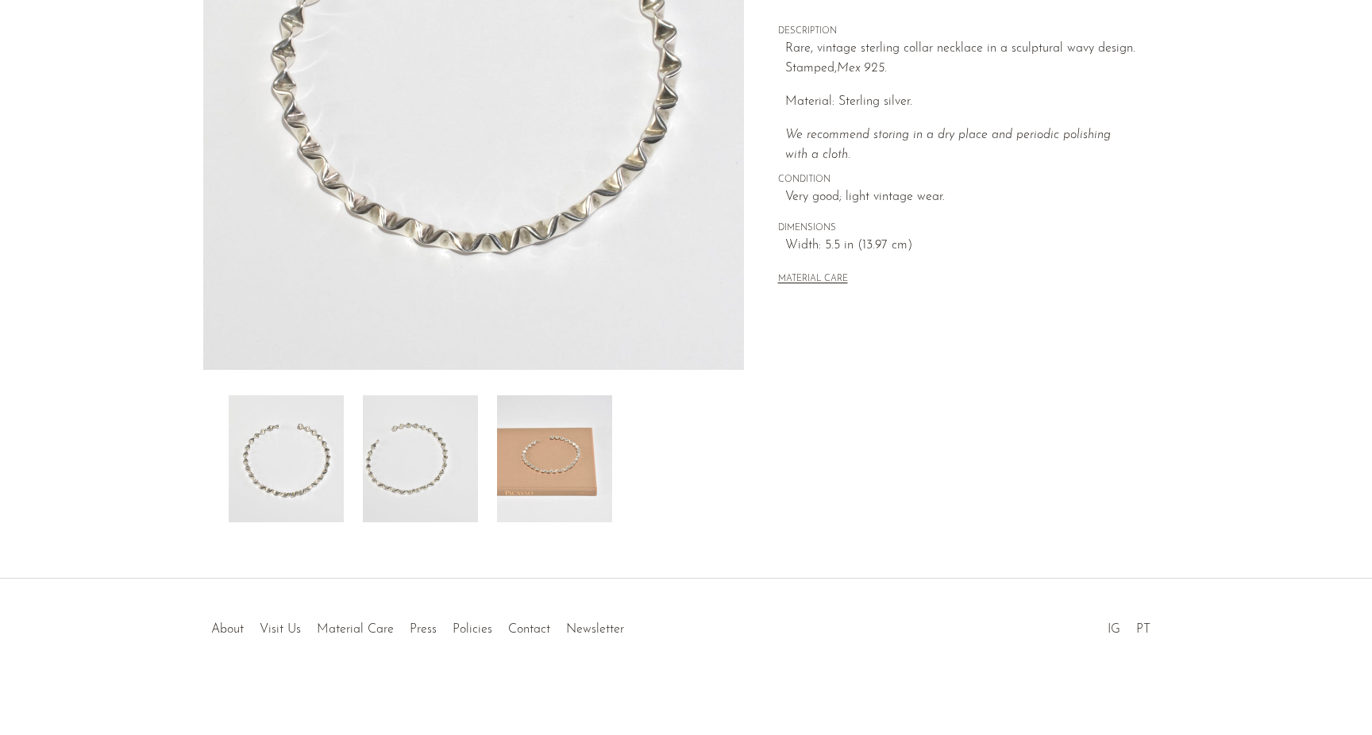
click at [430, 493] on img at bounding box center [420, 458] width 115 height 127
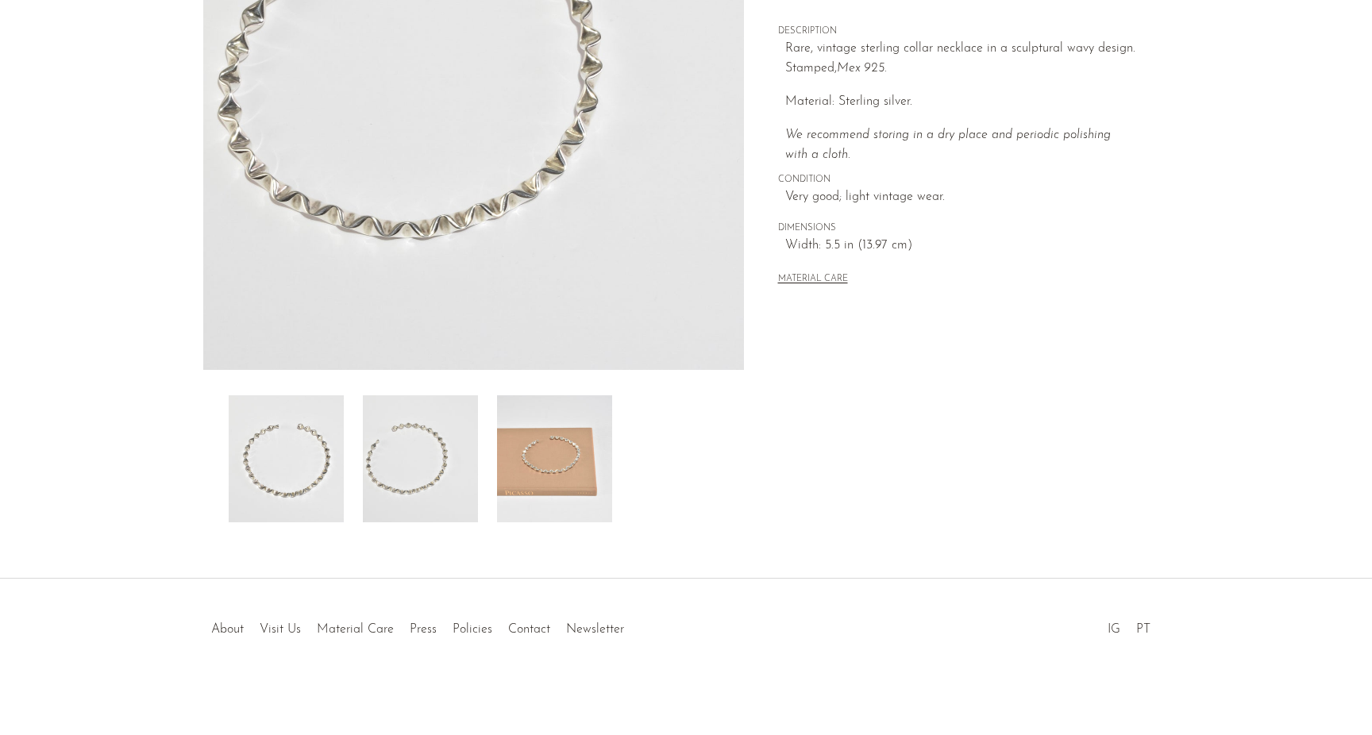
click at [548, 491] on img at bounding box center [554, 458] width 115 height 127
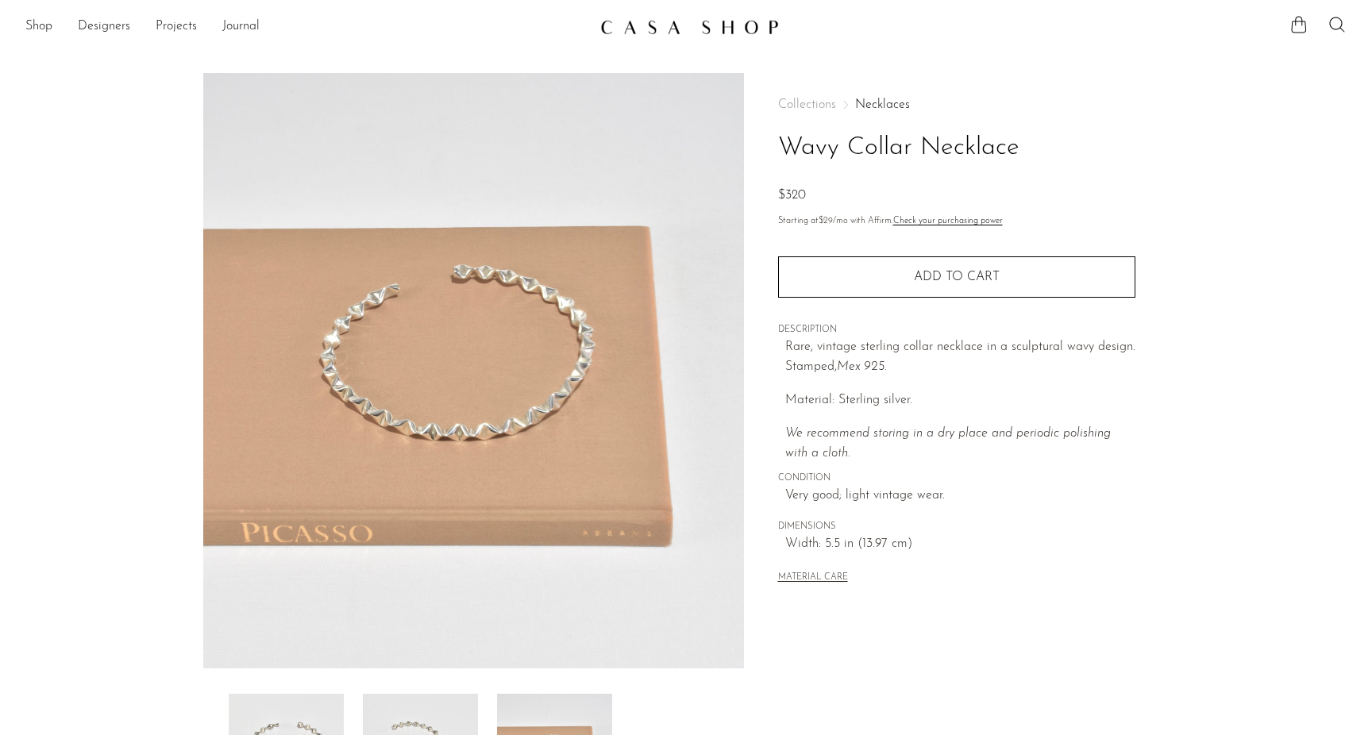
scroll to position [0, 0]
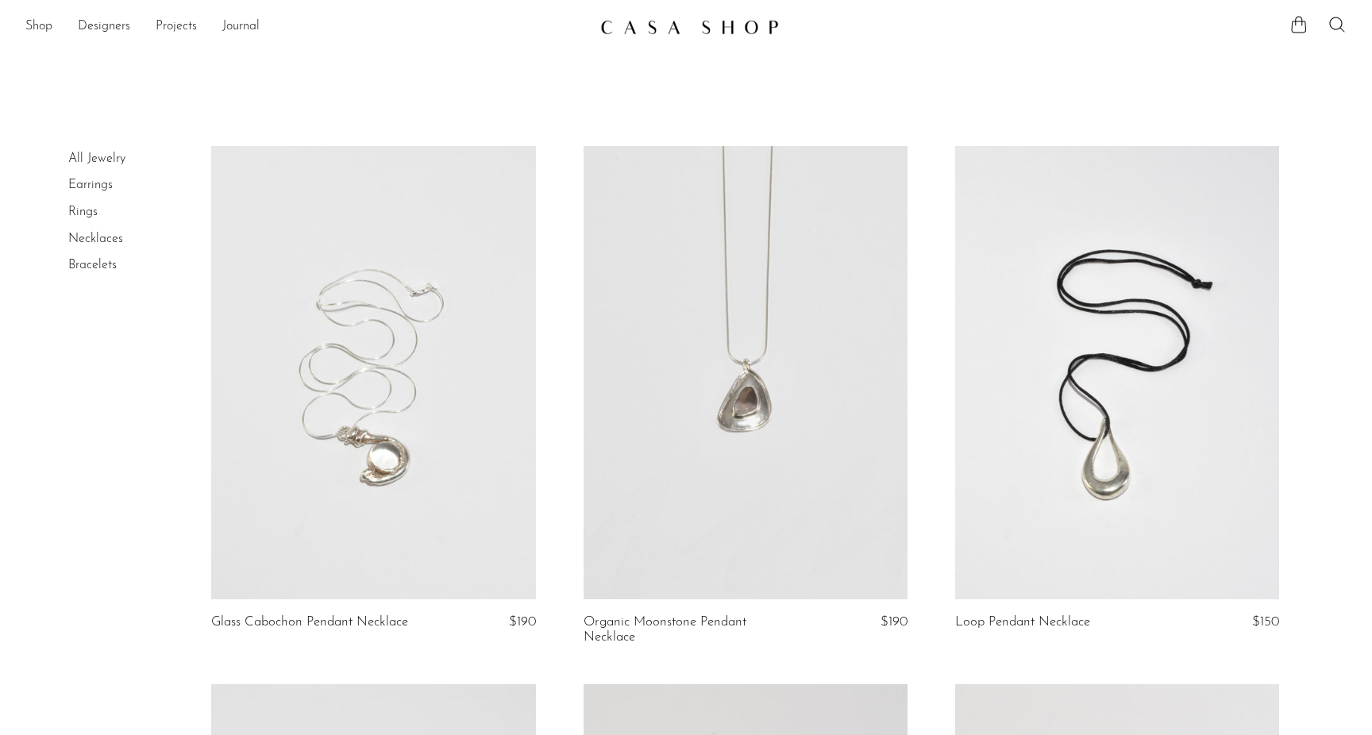
scroll to position [5377, 0]
